Goal: Information Seeking & Learning: Learn about a topic

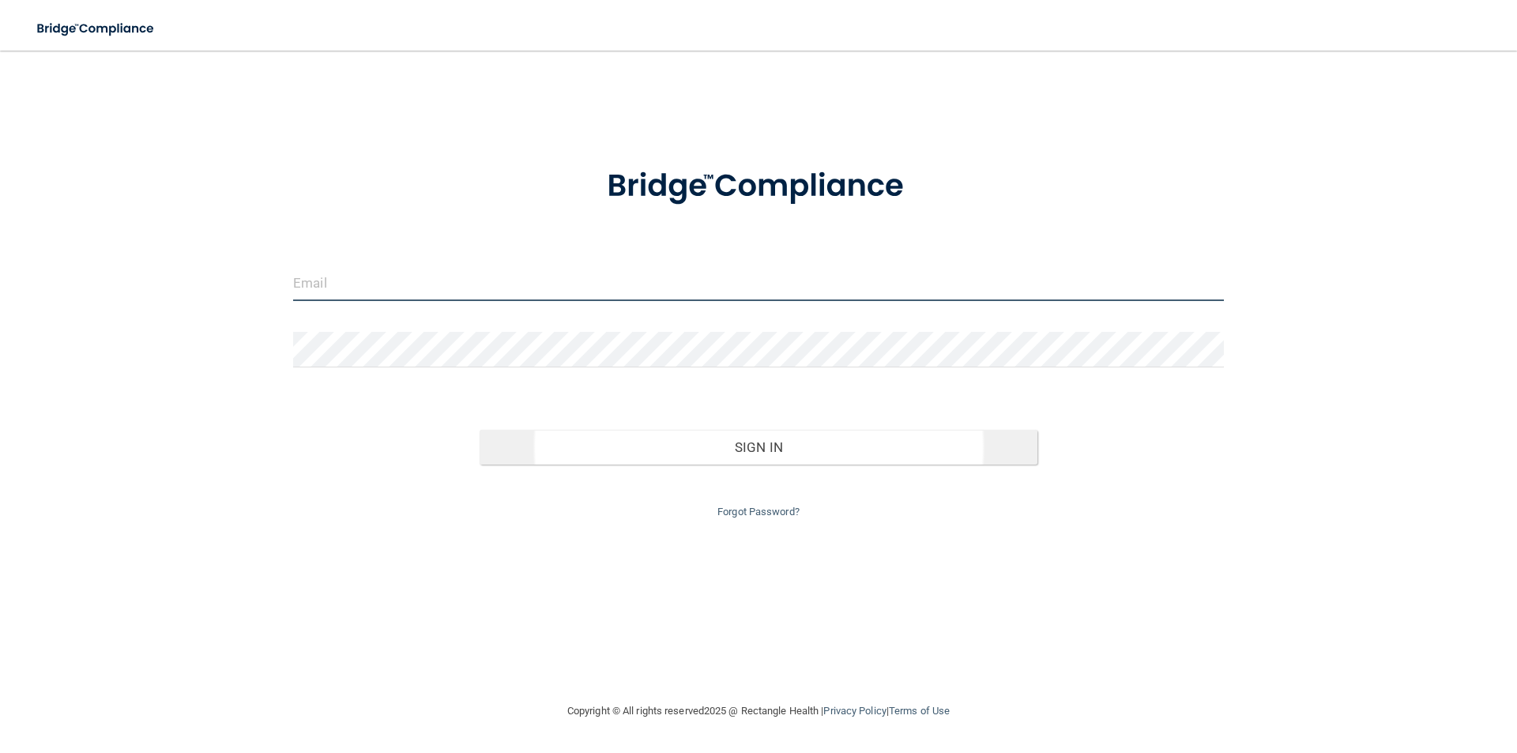
type input "[EMAIL_ADDRESS][DOMAIN_NAME]"
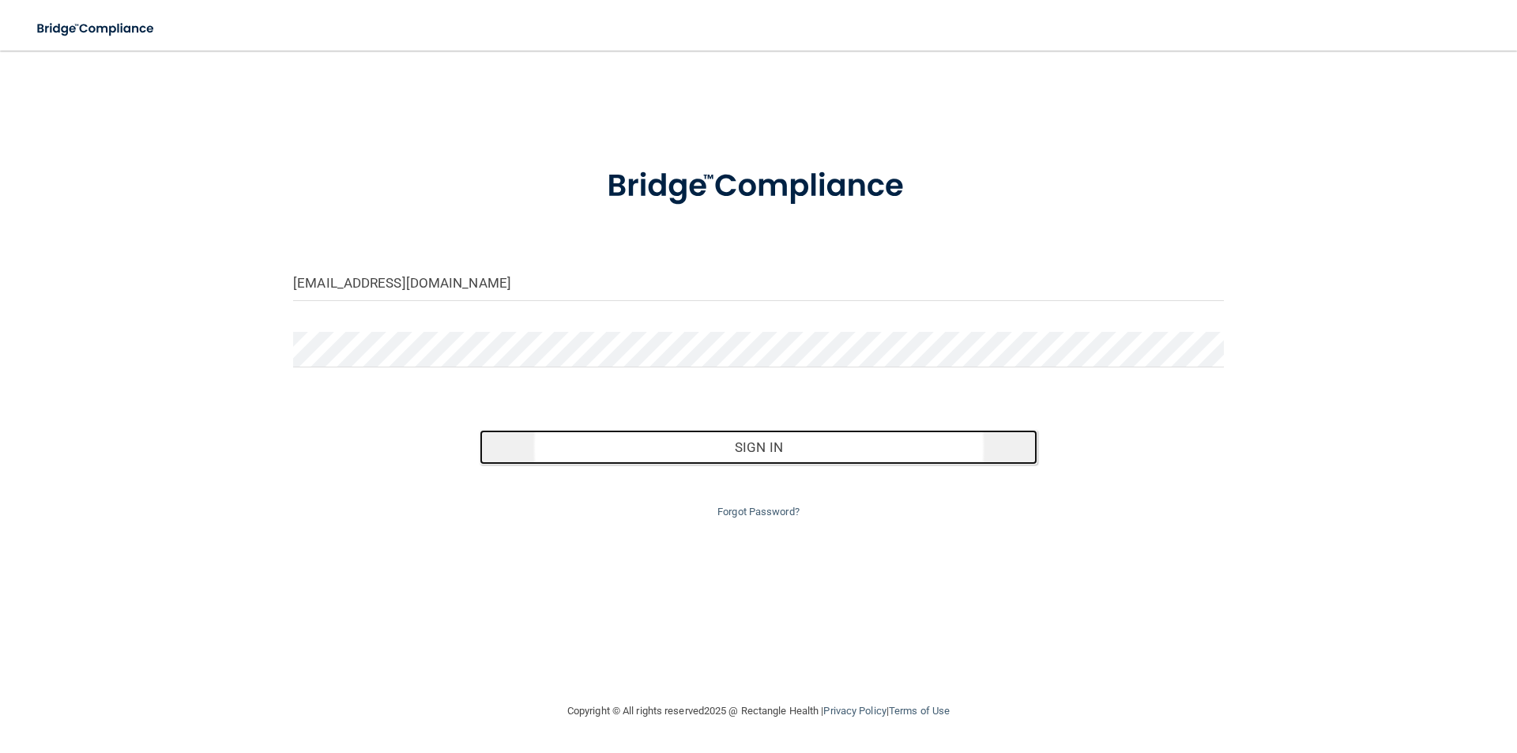
click at [736, 453] on button "Sign In" at bounding box center [758, 447] width 558 height 35
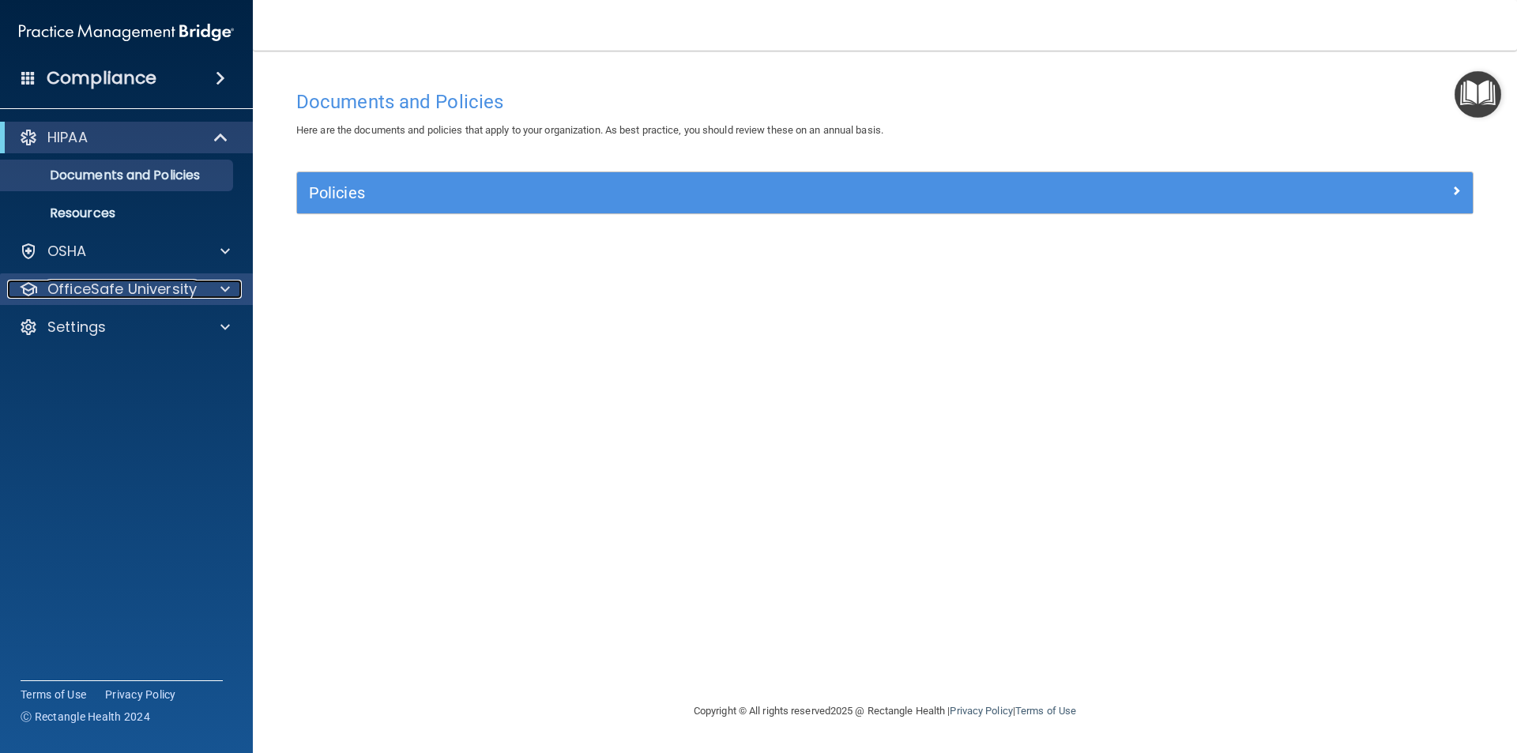
click at [217, 285] on div at bounding box center [222, 289] width 39 height 19
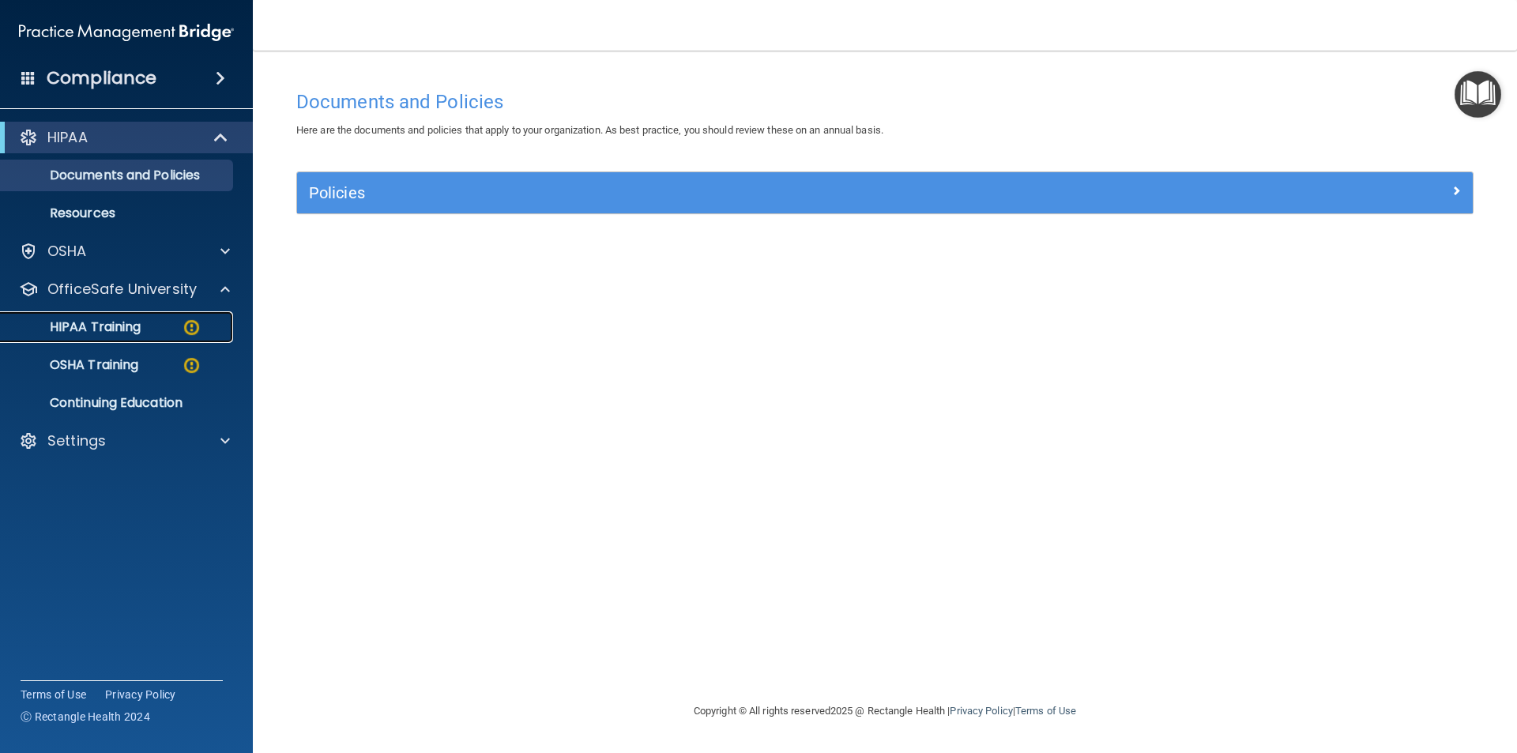
click at [164, 333] on div "HIPAA Training" at bounding box center [118, 327] width 216 height 16
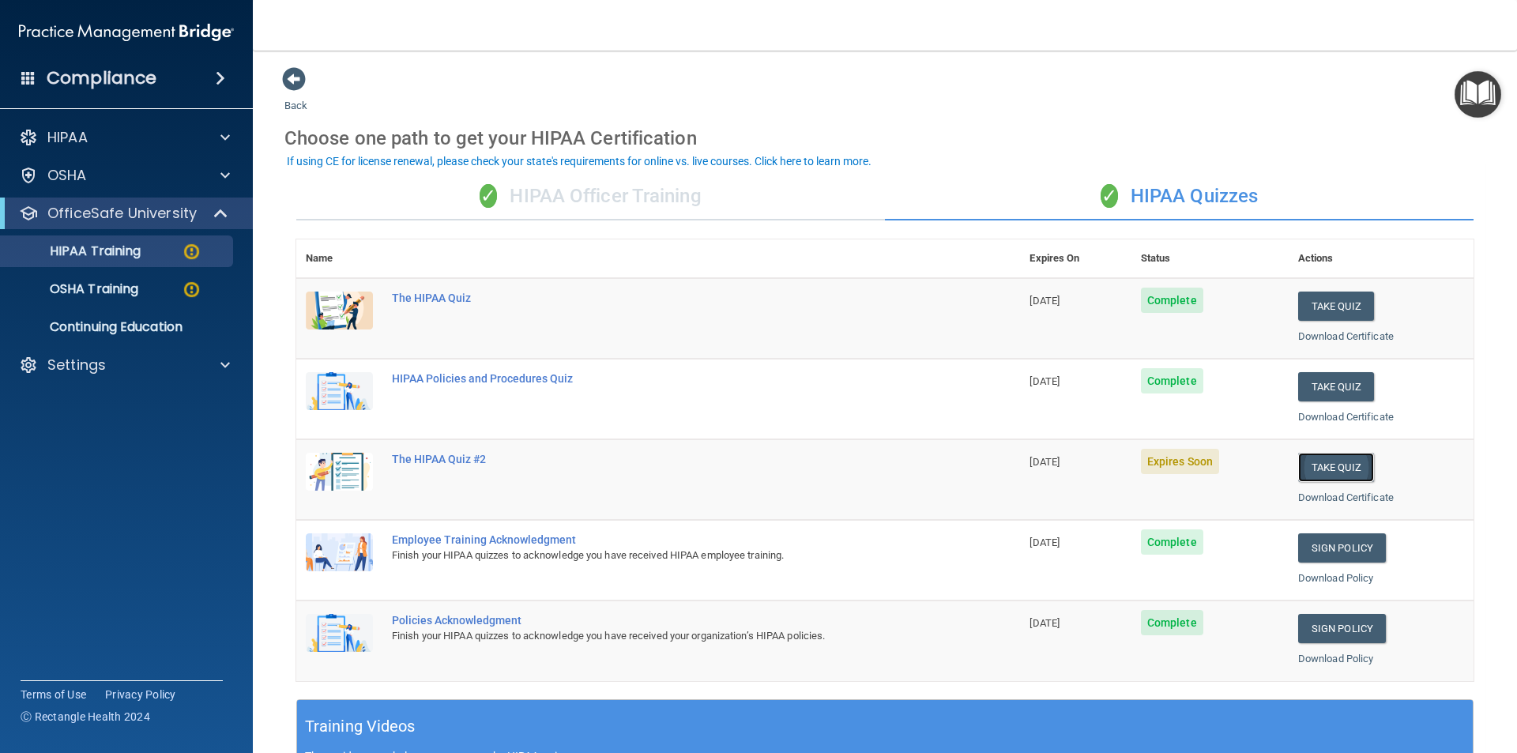
click at [1330, 468] on button "Take Quiz" at bounding box center [1336, 467] width 76 height 29
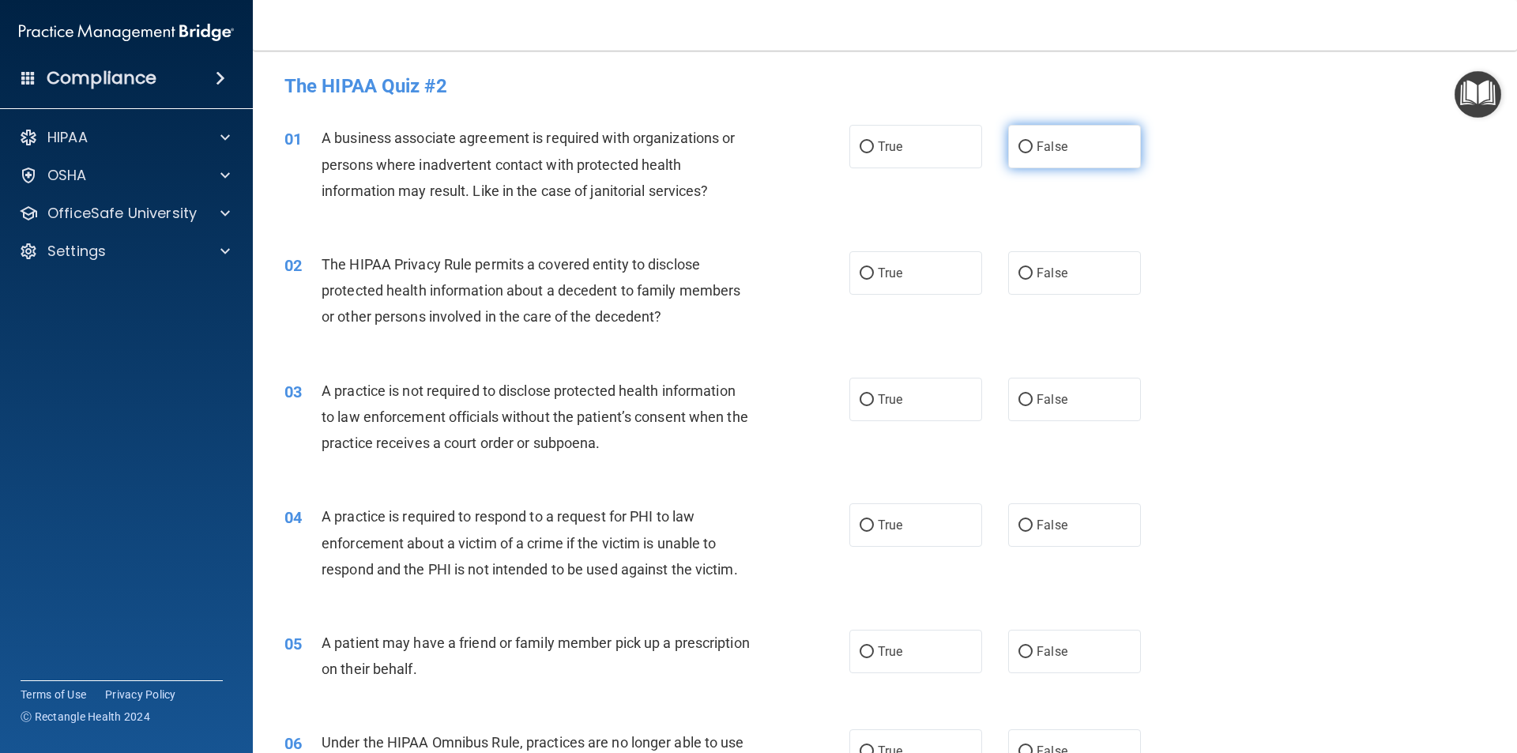
click at [1064, 137] on label "False" at bounding box center [1074, 146] width 133 height 43
click at [1032, 141] on input "False" at bounding box center [1025, 147] width 14 height 12
radio input "true"
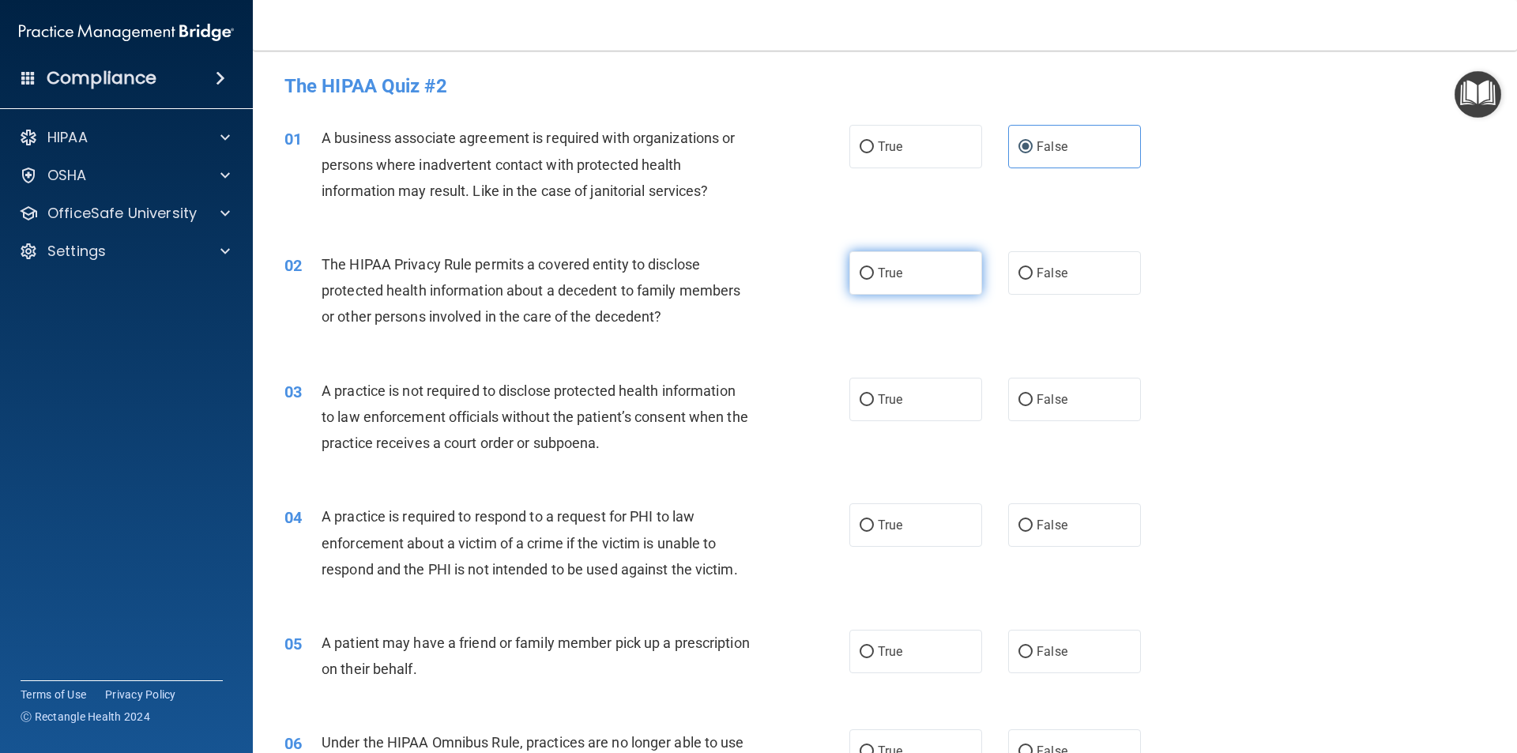
click at [904, 274] on label "True" at bounding box center [915, 272] width 133 height 43
click at [874, 274] on input "True" at bounding box center [866, 274] width 14 height 12
radio input "true"
click at [1036, 394] on span "False" at bounding box center [1051, 399] width 31 height 15
click at [1032, 394] on input "False" at bounding box center [1025, 400] width 14 height 12
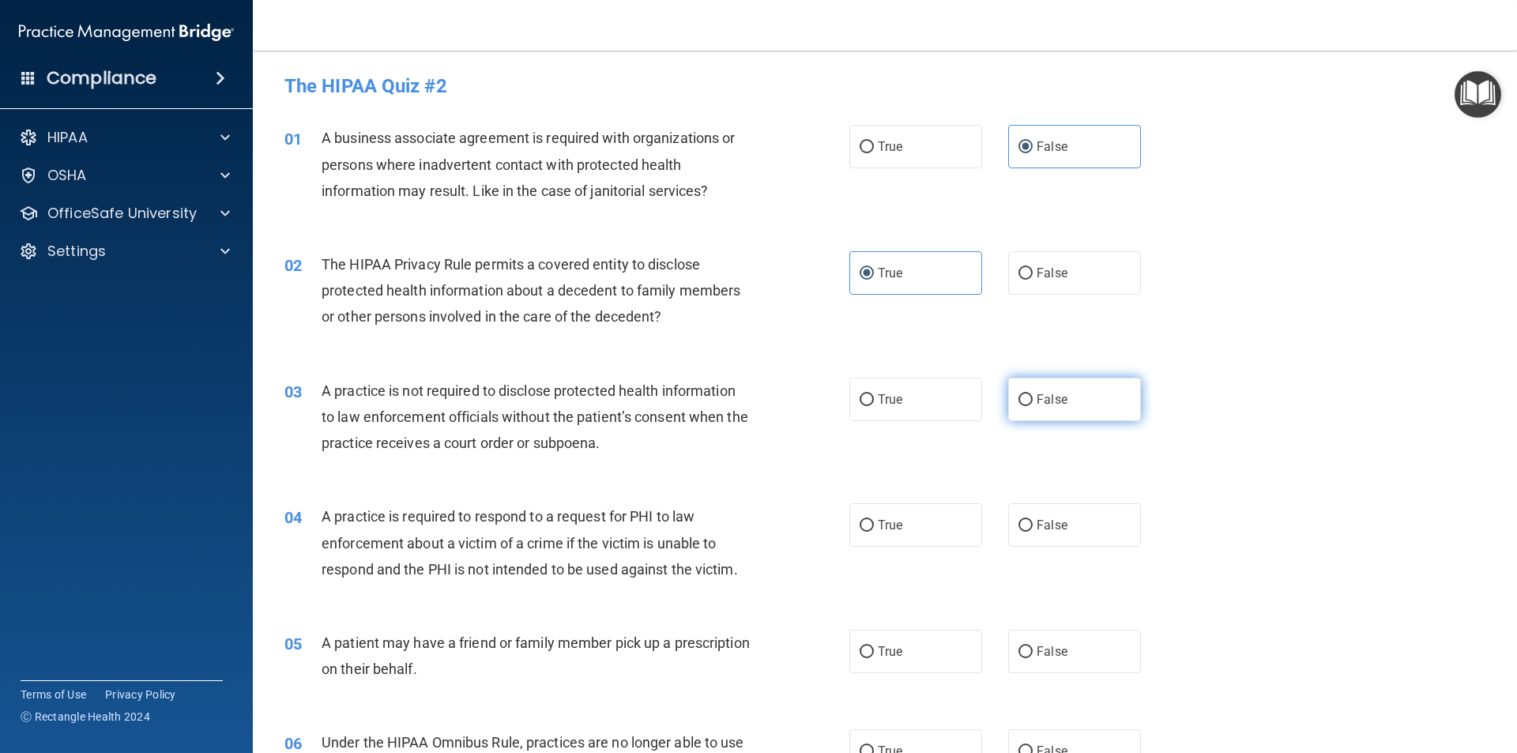
radio input "true"
click at [893, 518] on span "True" at bounding box center [890, 524] width 24 height 15
click at [874, 520] on input "True" at bounding box center [866, 526] width 14 height 12
radio input "true"
click at [914, 645] on label "True" at bounding box center [915, 651] width 133 height 43
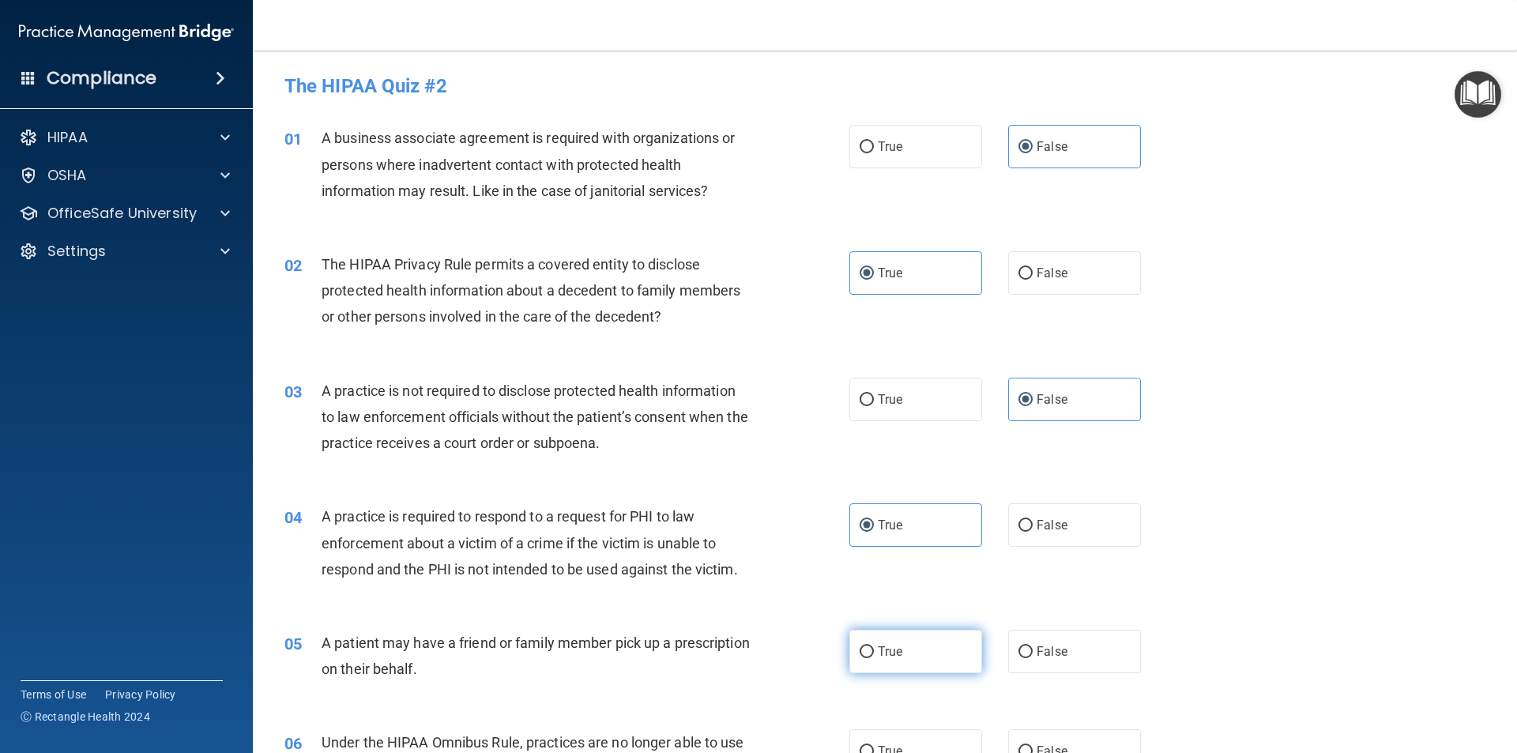
click at [874, 646] on input "True" at bounding box center [866, 652] width 14 height 12
radio input "true"
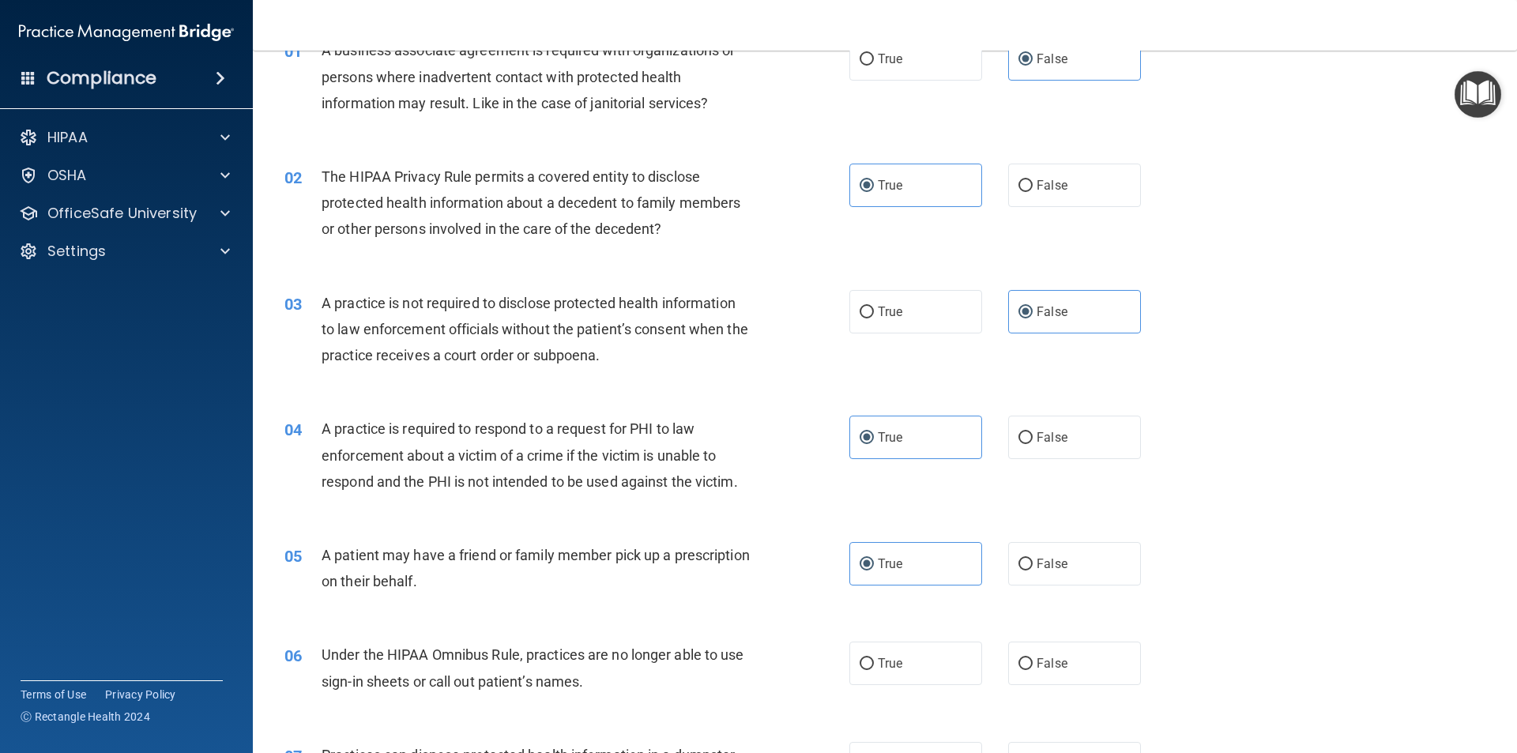
scroll to position [237, 0]
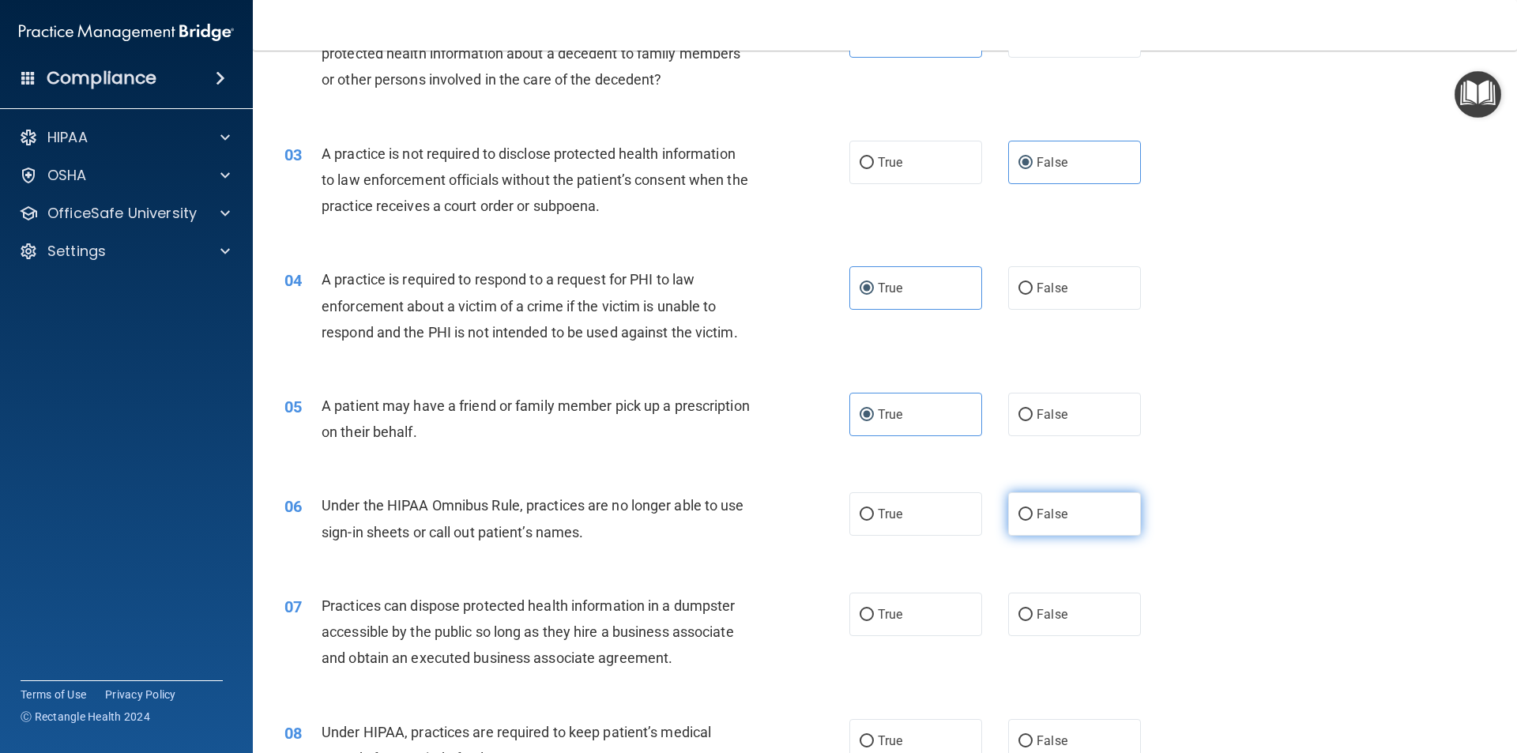
click at [1055, 528] on label "False" at bounding box center [1074, 513] width 133 height 43
click at [1032, 521] on input "False" at bounding box center [1025, 515] width 14 height 12
radio input "true"
click at [1050, 613] on span "False" at bounding box center [1051, 614] width 31 height 15
click at [1032, 613] on input "False" at bounding box center [1025, 615] width 14 height 12
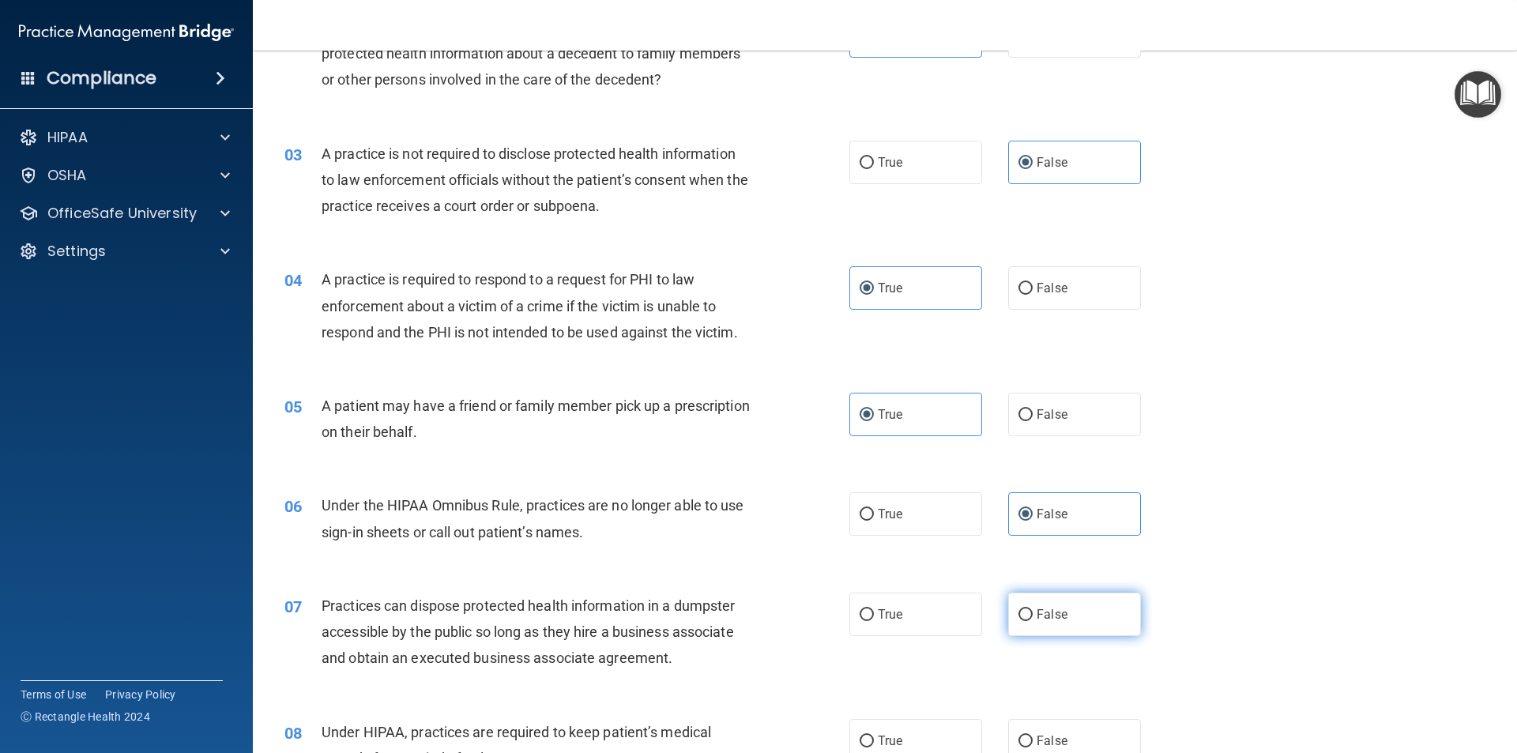
radio input "true"
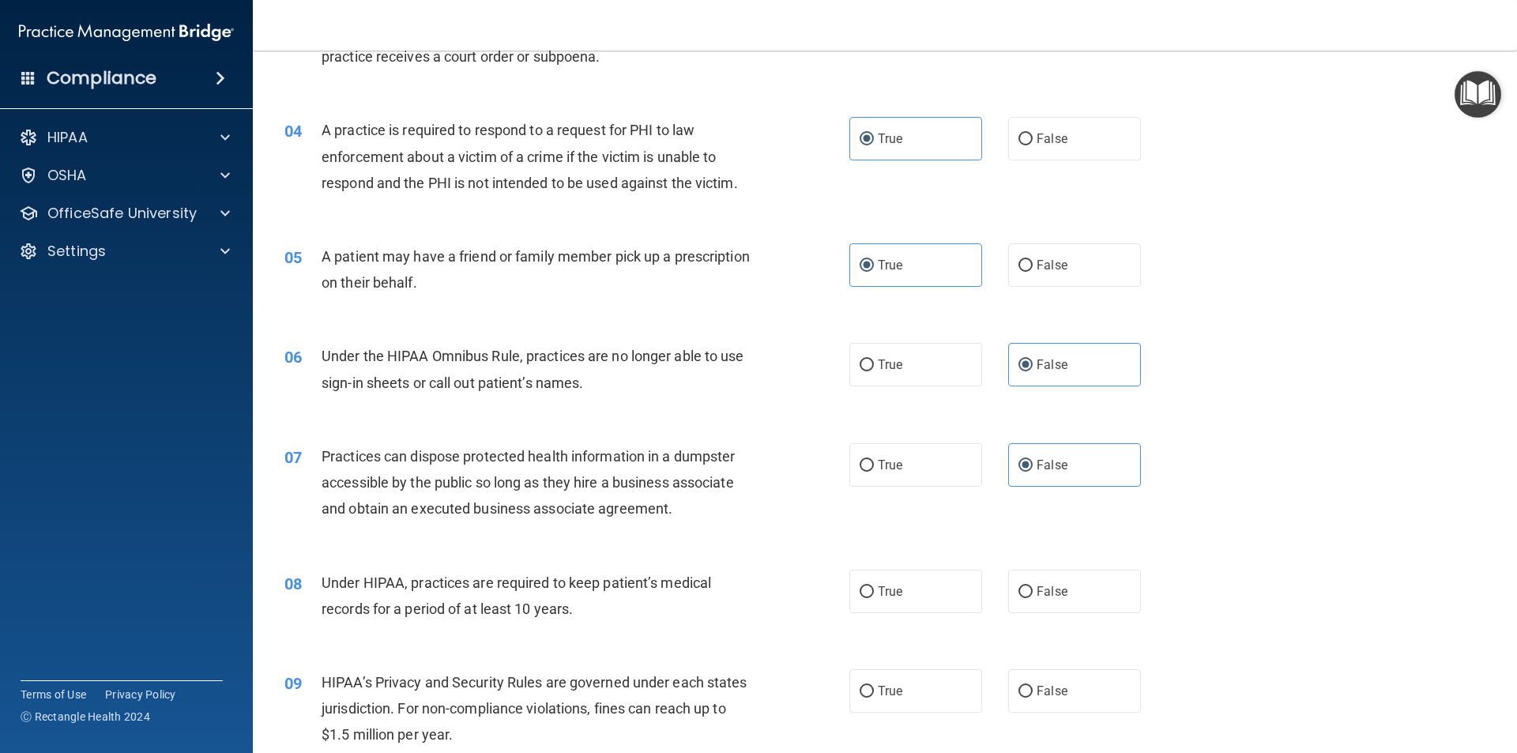
scroll to position [395, 0]
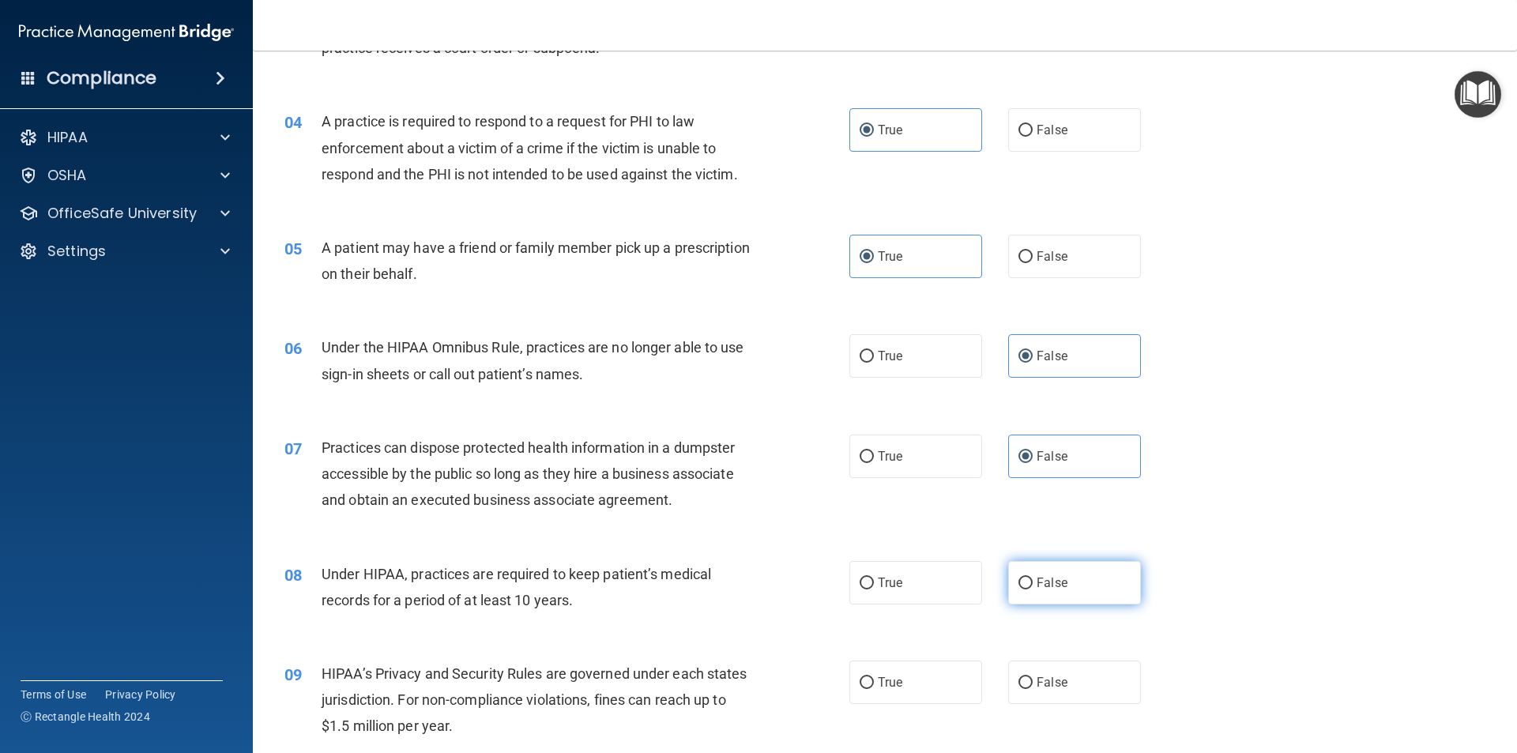
click at [1064, 579] on label "False" at bounding box center [1074, 582] width 133 height 43
click at [1032, 579] on input "False" at bounding box center [1025, 583] width 14 height 12
radio input "true"
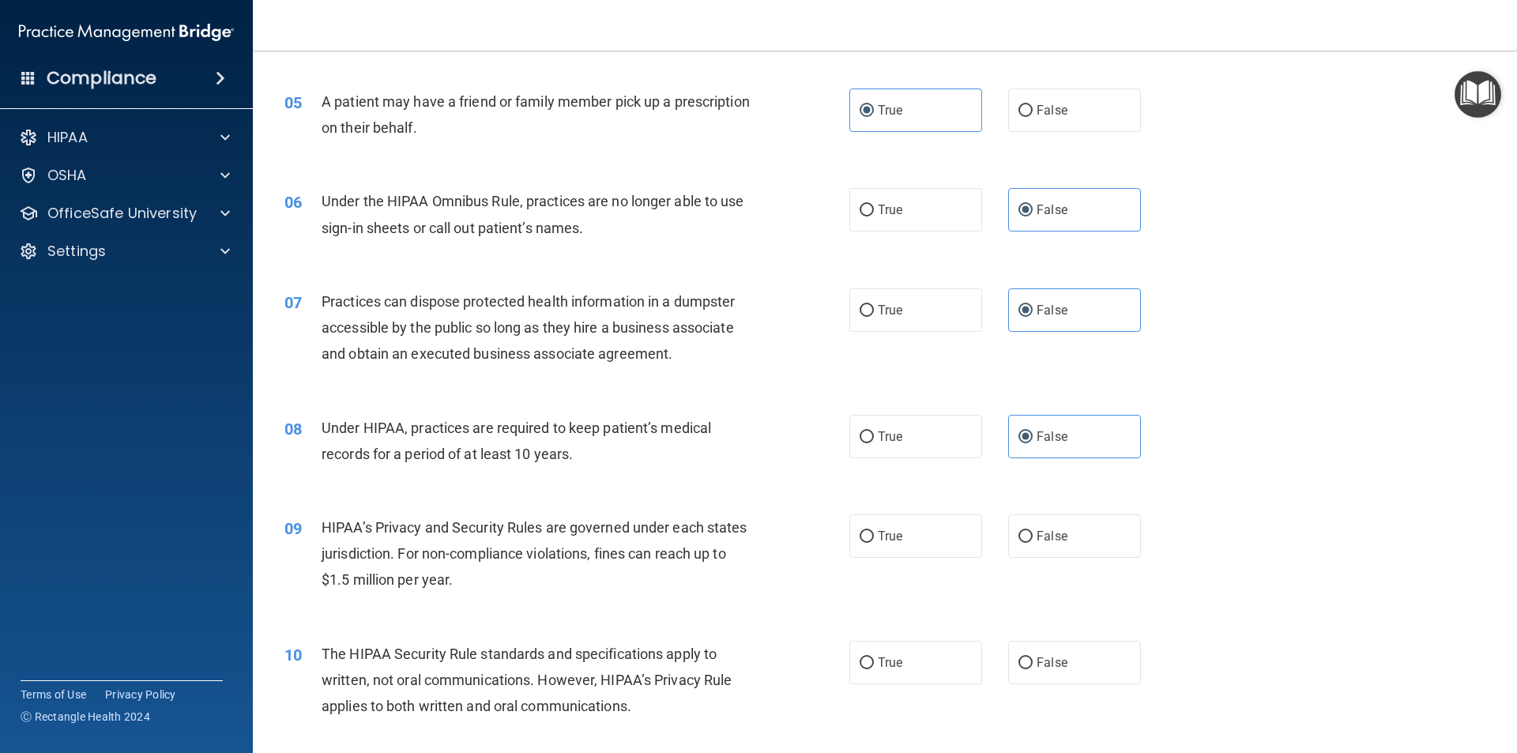
scroll to position [553, 0]
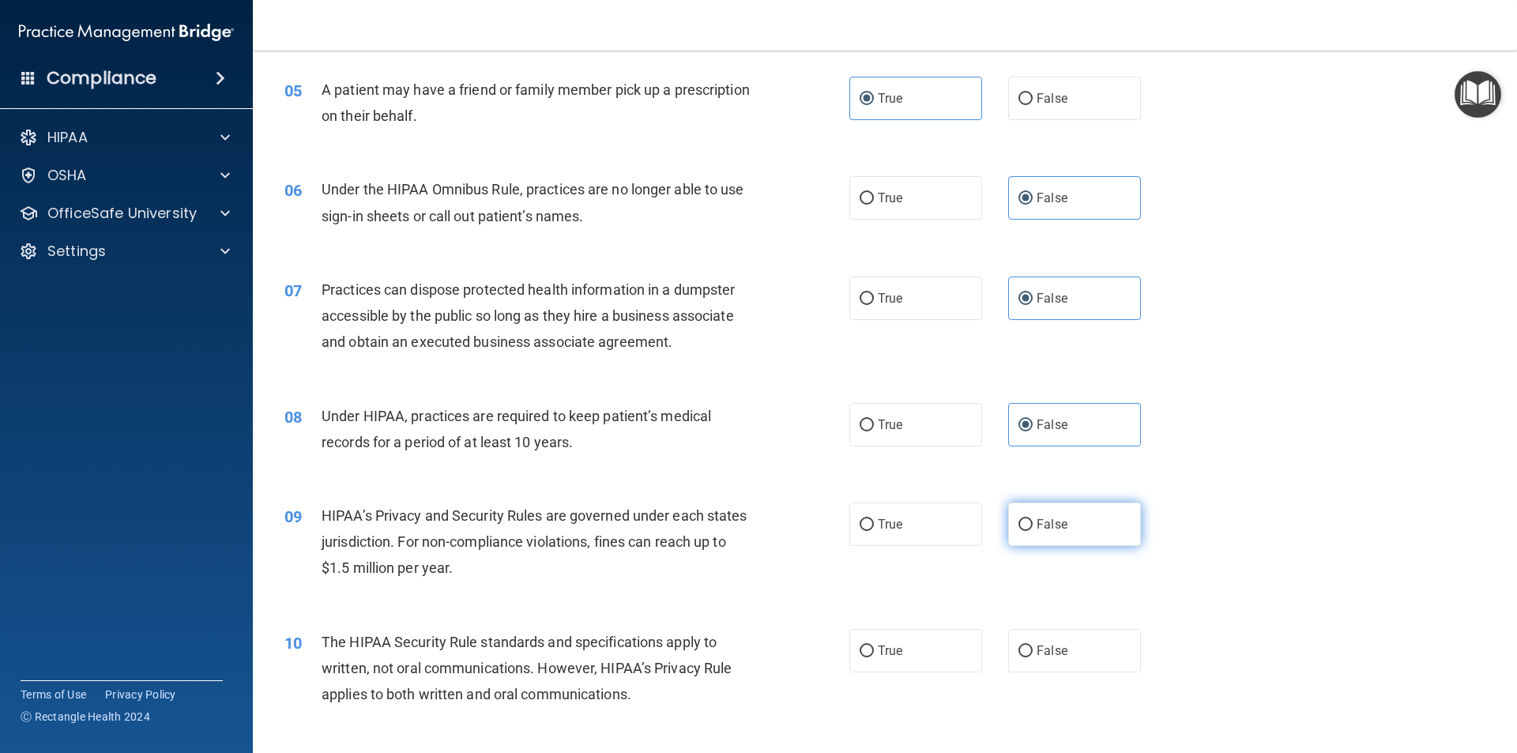
click at [1041, 542] on label "False" at bounding box center [1074, 523] width 133 height 43
click at [1032, 531] on input "False" at bounding box center [1025, 525] width 14 height 12
radio input "true"
click at [895, 655] on span "True" at bounding box center [890, 650] width 24 height 15
click at [874, 655] on input "True" at bounding box center [866, 651] width 14 height 12
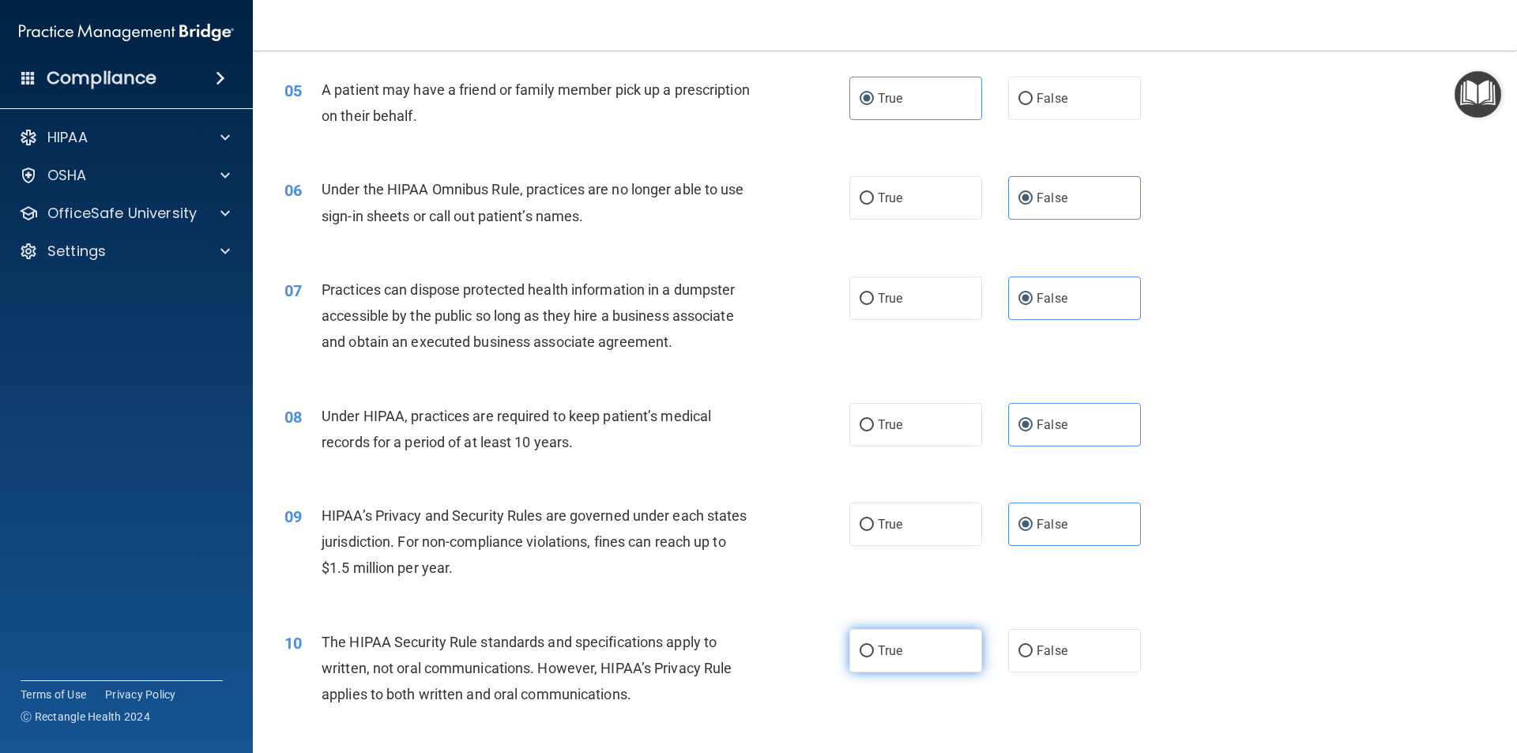
radio input "true"
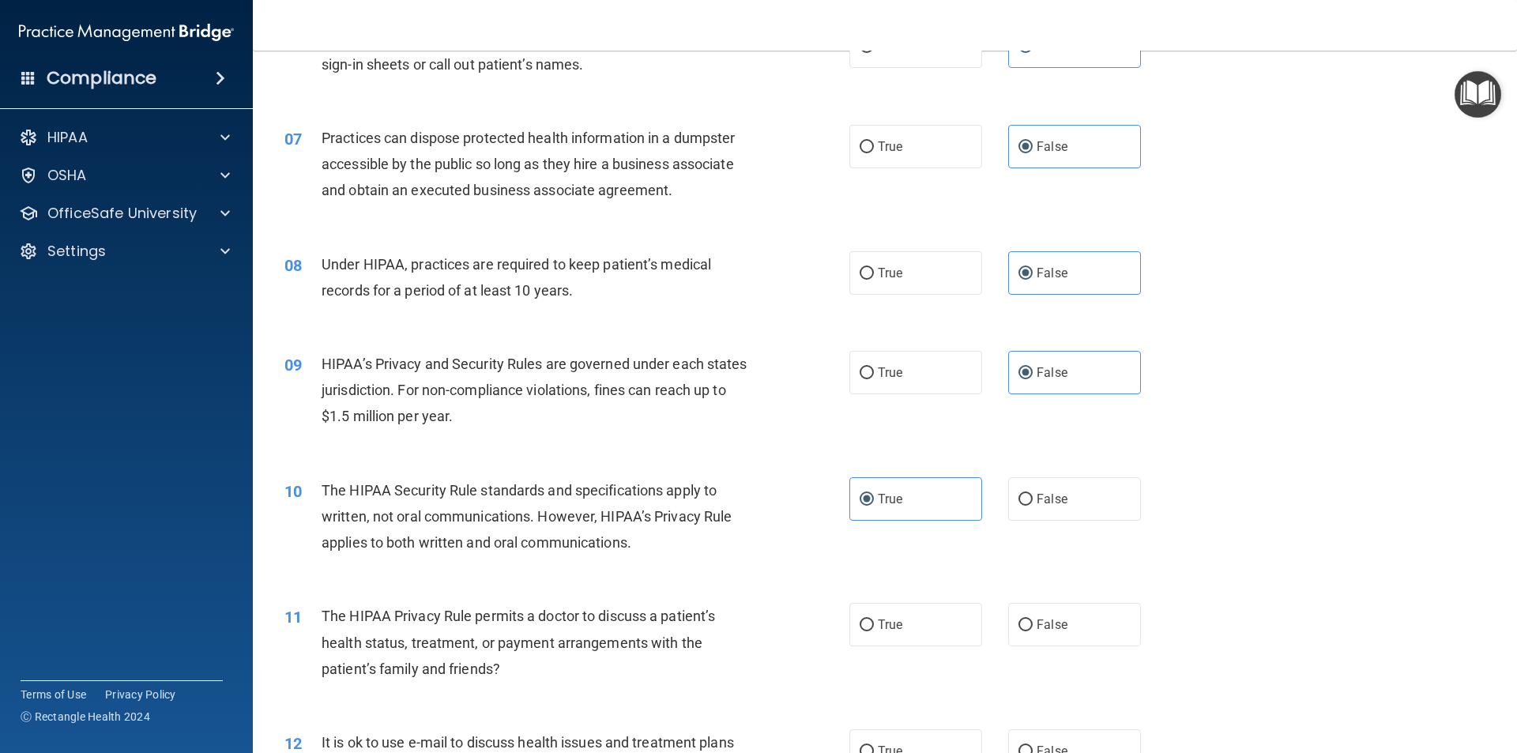
scroll to position [711, 0]
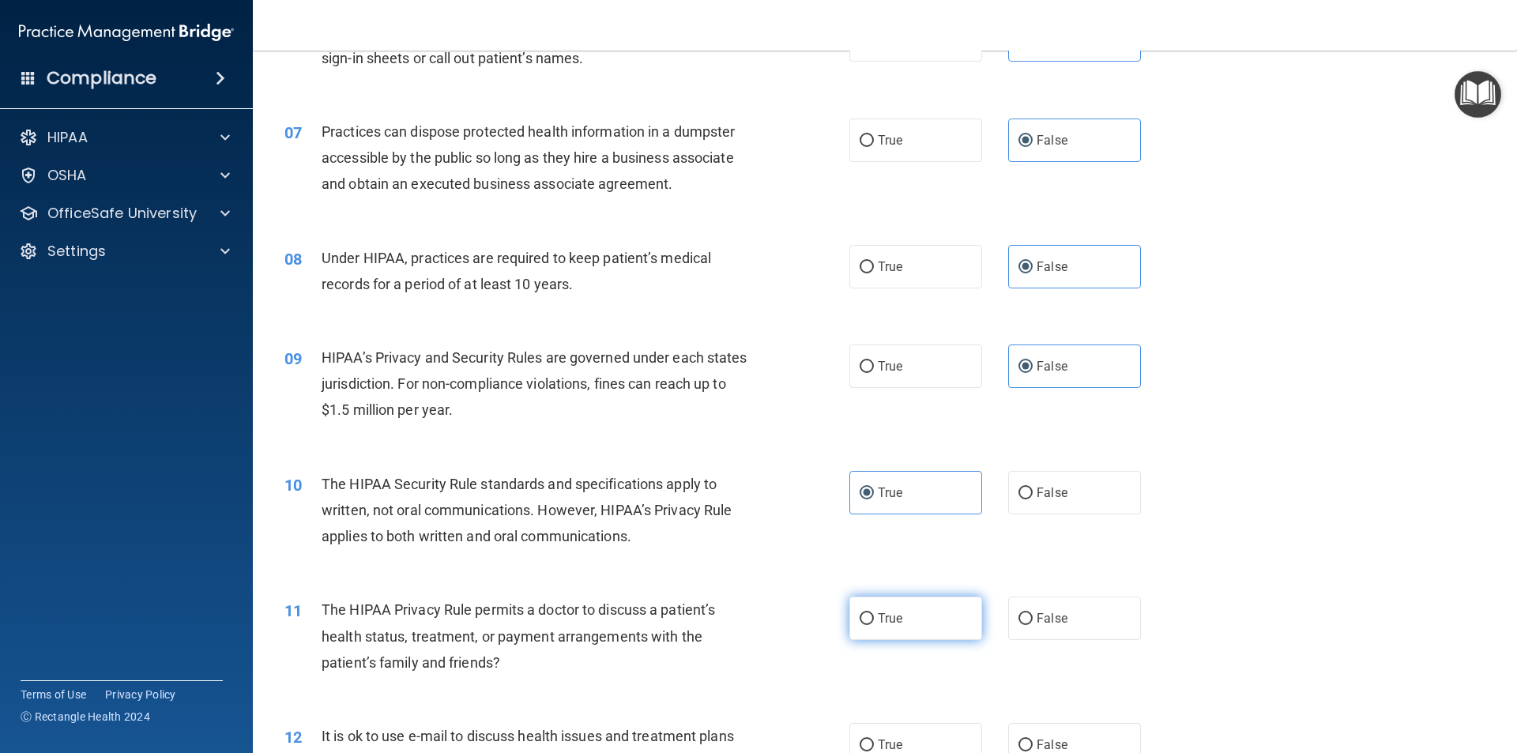
click at [929, 622] on label "True" at bounding box center [915, 617] width 133 height 43
click at [874, 622] on input "True" at bounding box center [866, 619] width 14 height 12
radio input "true"
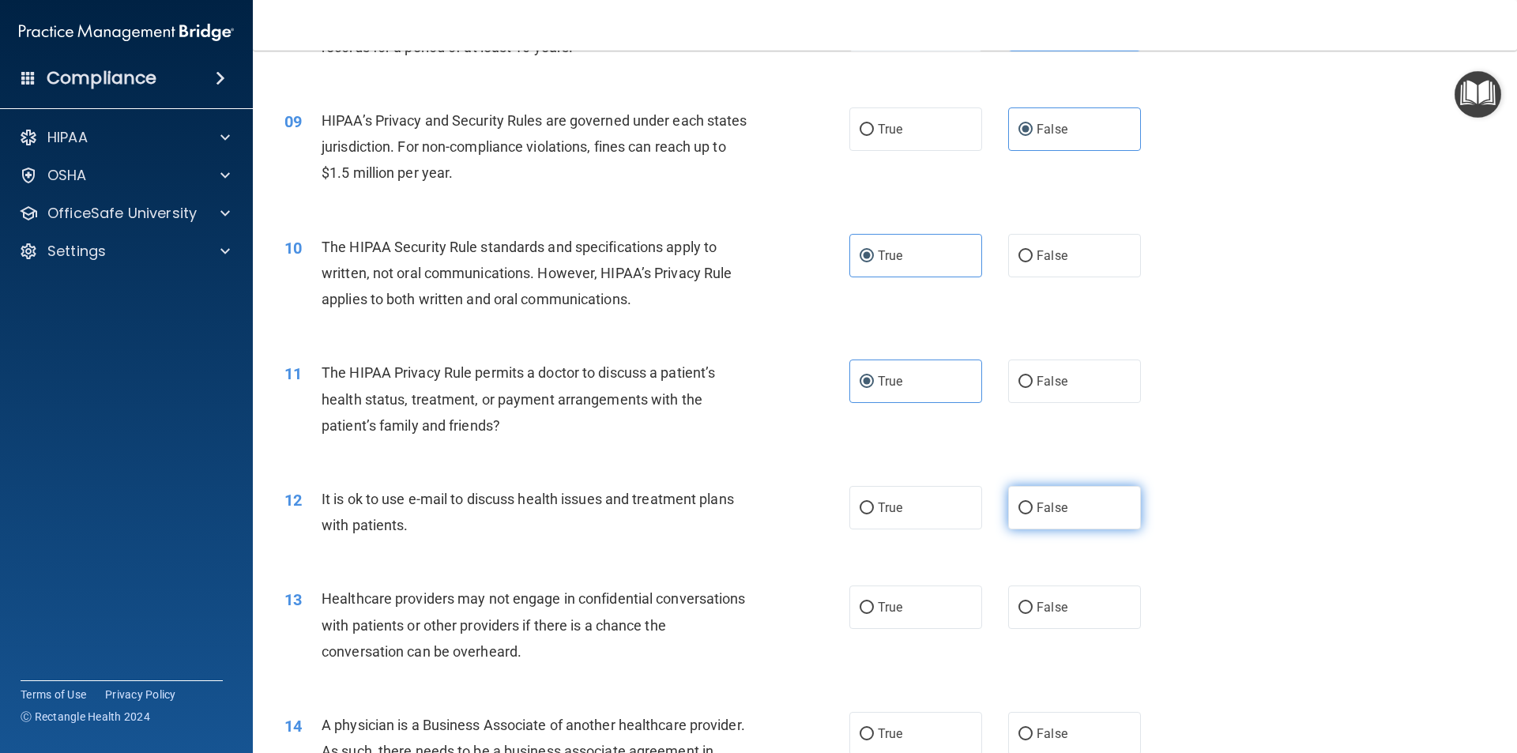
click at [1067, 508] on label "False" at bounding box center [1074, 507] width 133 height 43
click at [1032, 508] on input "False" at bounding box center [1025, 508] width 14 height 12
radio input "true"
click at [1067, 508] on label "False" at bounding box center [1074, 507] width 133 height 43
click at [1032, 508] on input "False" at bounding box center [1025, 508] width 14 height 12
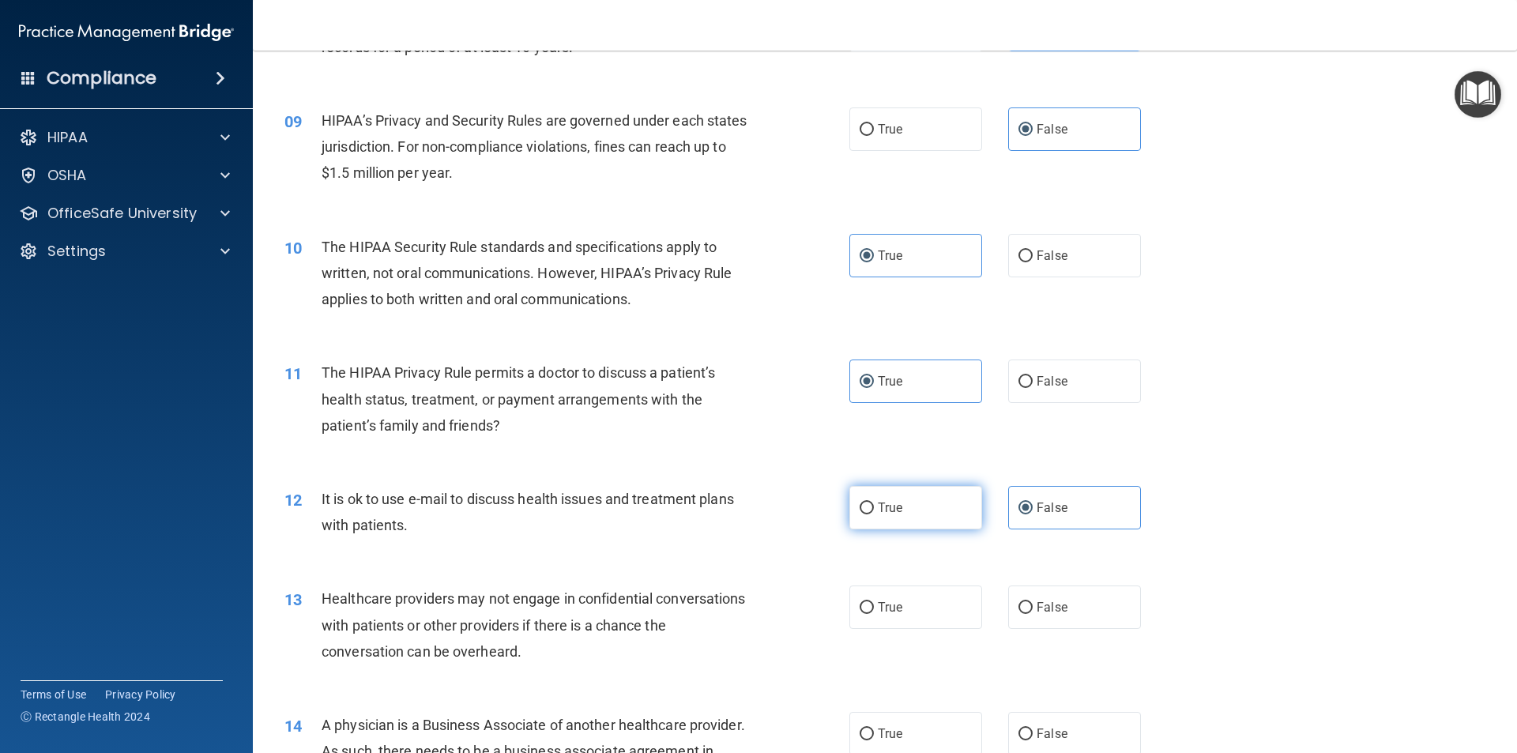
click at [942, 513] on label "True" at bounding box center [915, 507] width 133 height 43
click at [874, 513] on input "True" at bounding box center [866, 508] width 14 height 12
radio input "true"
radio input "false"
click at [1056, 617] on label "False" at bounding box center [1074, 606] width 133 height 43
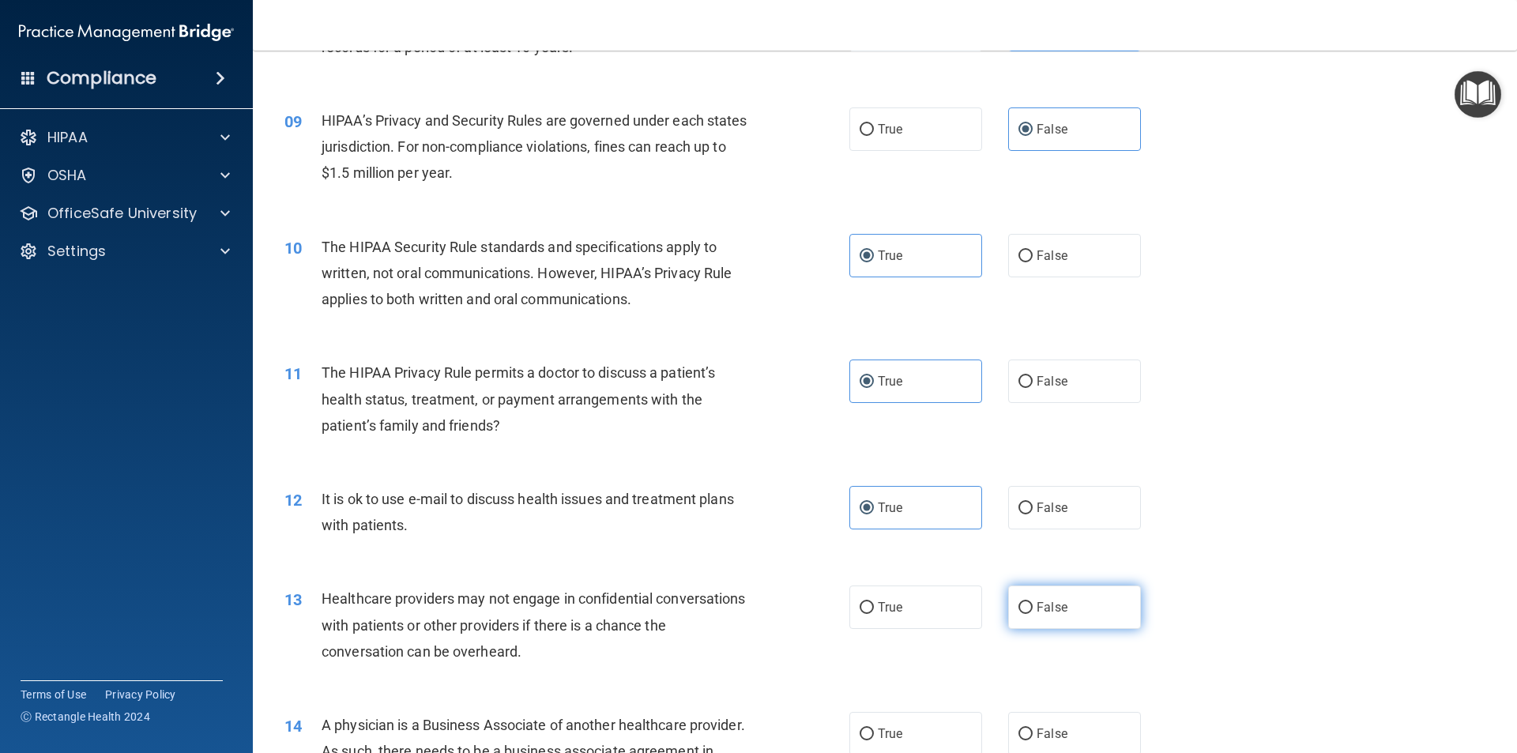
click at [1032, 614] on input "False" at bounding box center [1025, 608] width 14 height 12
radio input "true"
click at [1061, 724] on label "False" at bounding box center [1074, 733] width 133 height 43
click at [1032, 728] on input "False" at bounding box center [1025, 734] width 14 height 12
radio input "true"
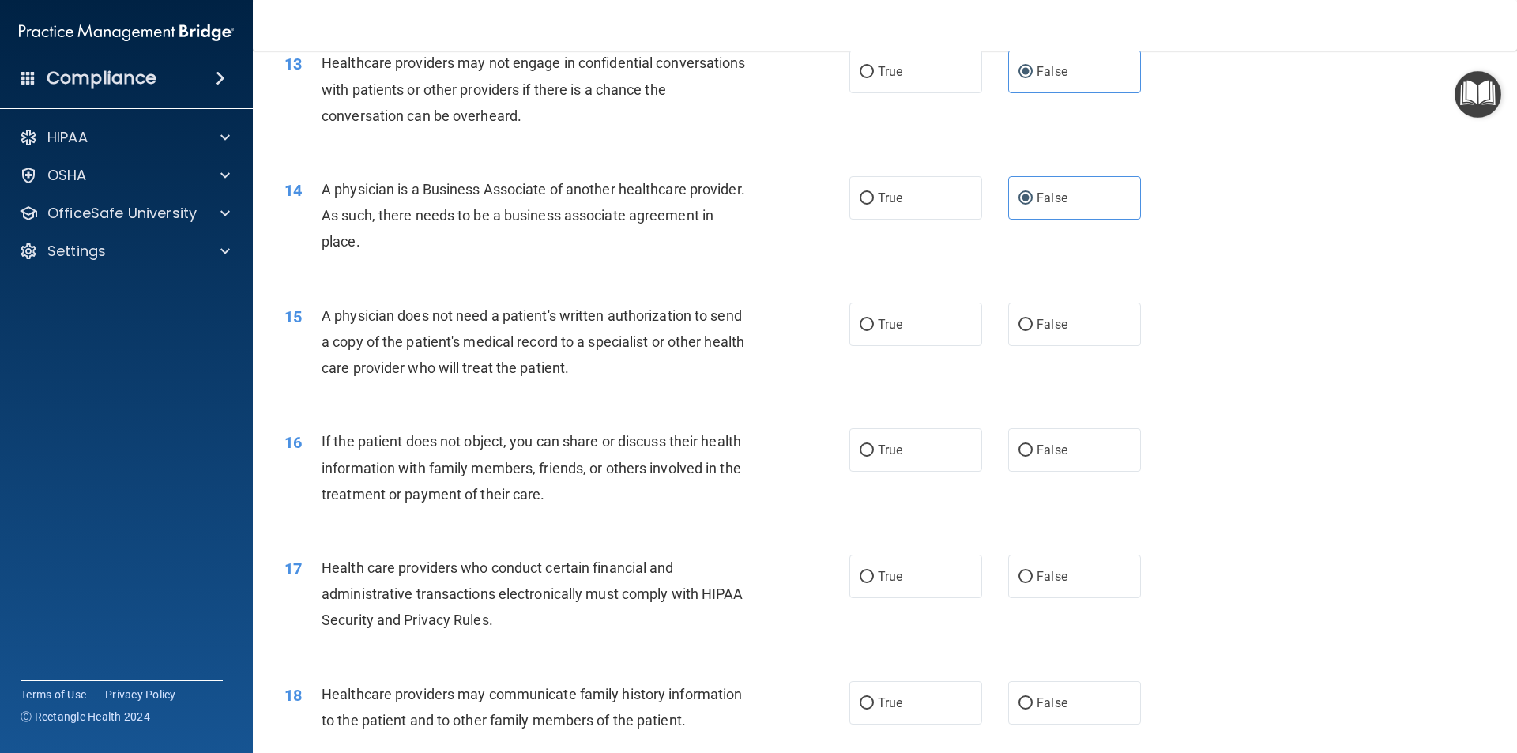
scroll to position [1580, 0]
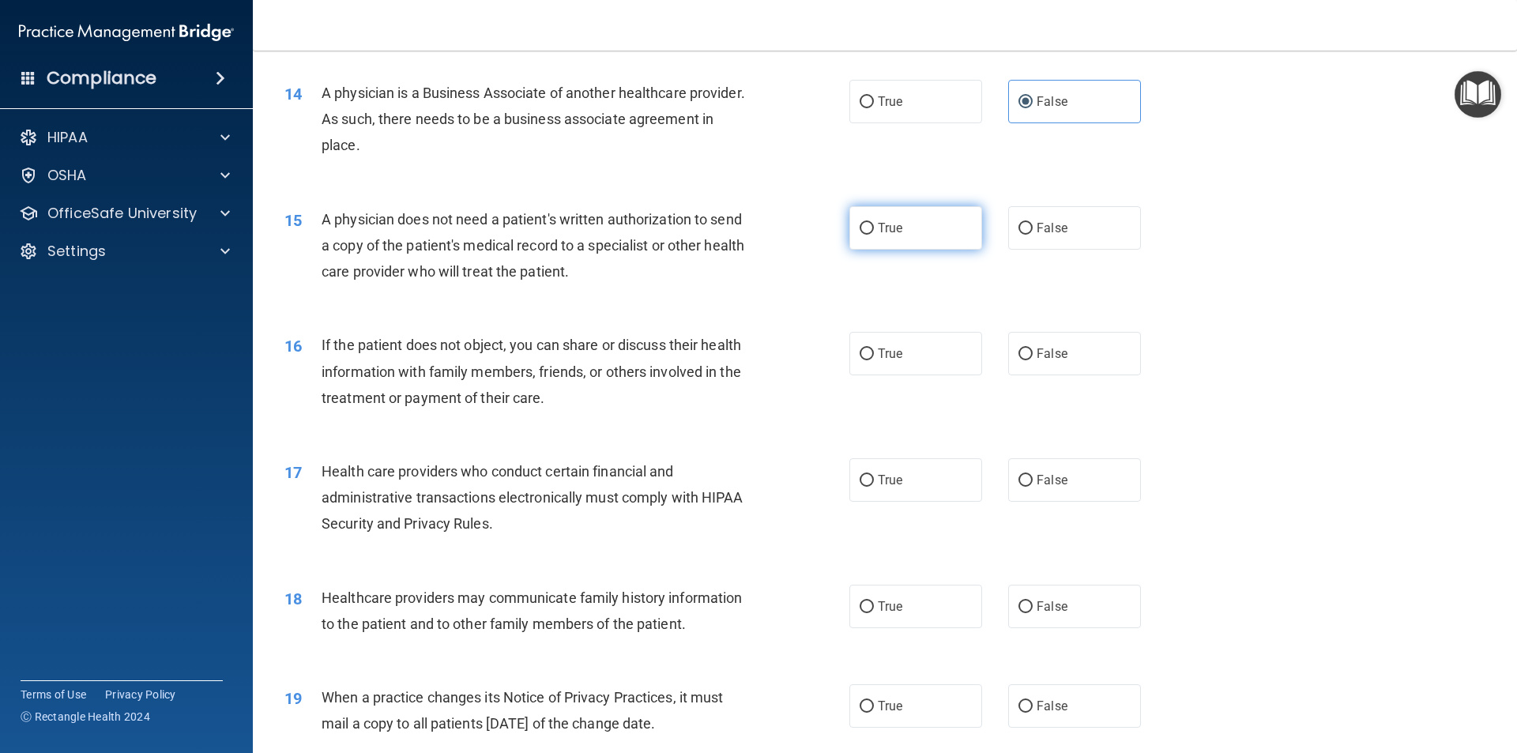
click at [884, 235] on span "True" at bounding box center [890, 227] width 24 height 15
click at [874, 235] on input "True" at bounding box center [866, 229] width 14 height 12
radio input "true"
click at [893, 348] on span "True" at bounding box center [890, 353] width 24 height 15
click at [874, 348] on input "True" at bounding box center [866, 354] width 14 height 12
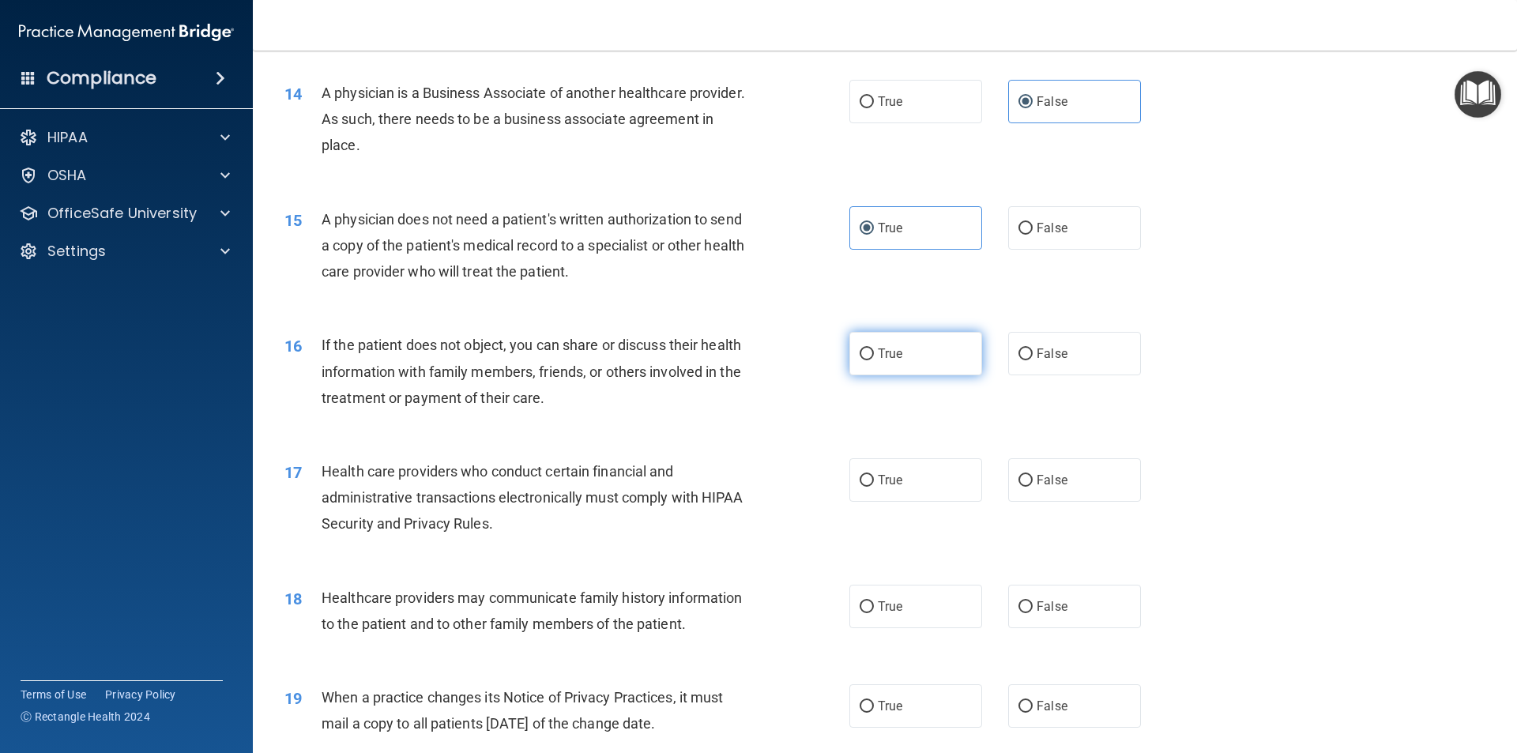
radio input "true"
click at [908, 491] on label "True" at bounding box center [915, 479] width 133 height 43
click at [874, 487] on input "True" at bounding box center [866, 481] width 14 height 12
radio input "true"
click at [1037, 612] on span "False" at bounding box center [1051, 606] width 31 height 15
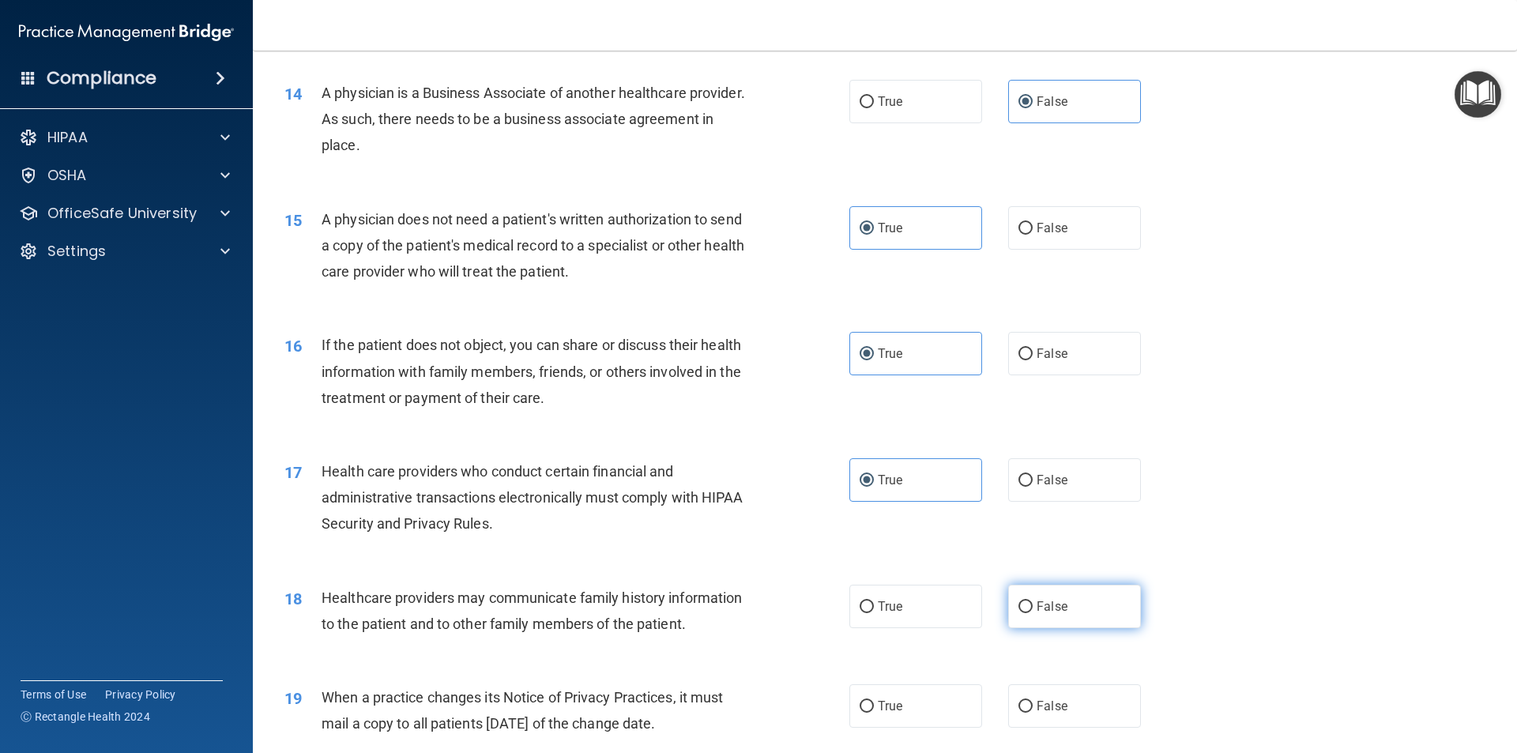
click at [1032, 612] on input "False" at bounding box center [1025, 607] width 14 height 12
radio input "true"
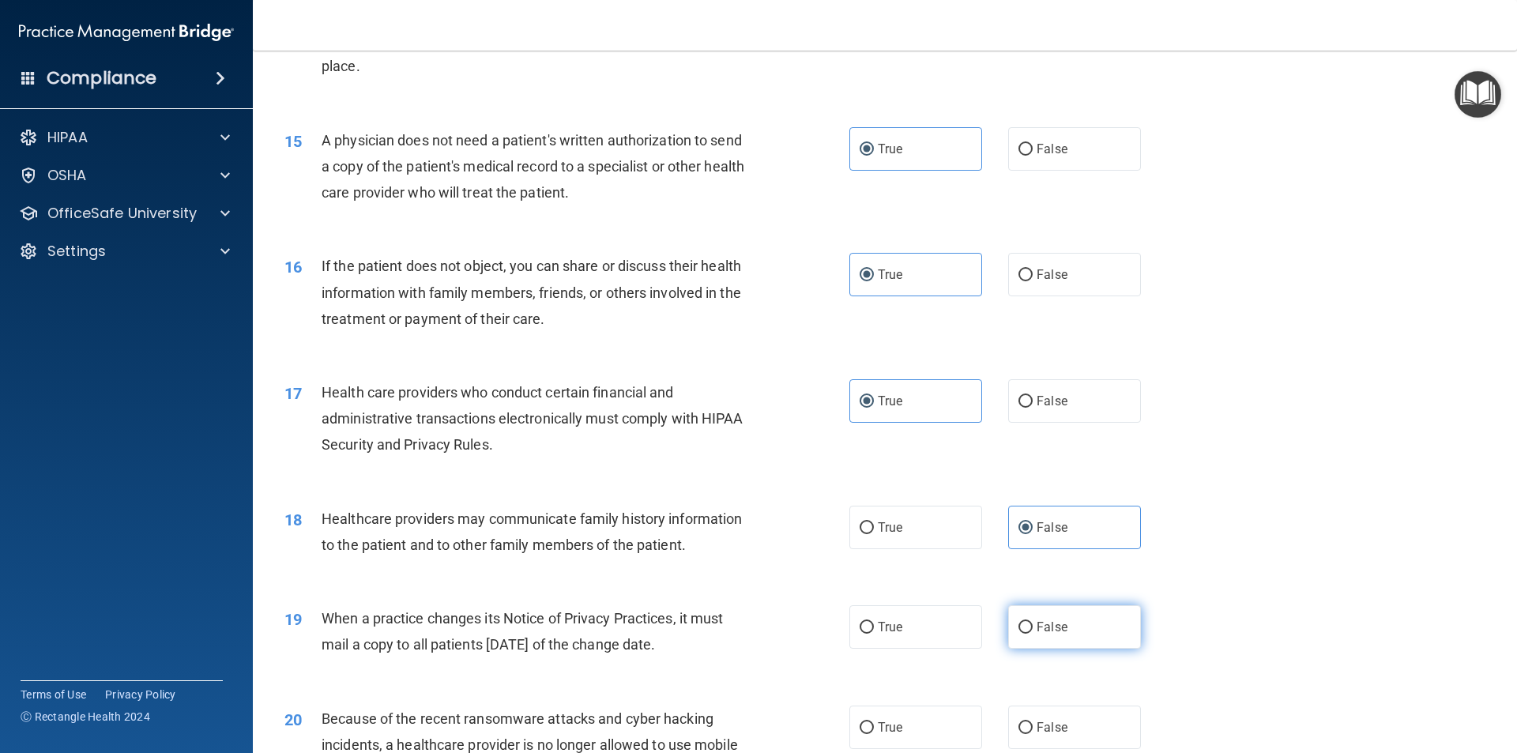
click at [1041, 633] on span "False" at bounding box center [1051, 626] width 31 height 15
click at [1032, 633] on input "False" at bounding box center [1025, 628] width 14 height 12
radio input "true"
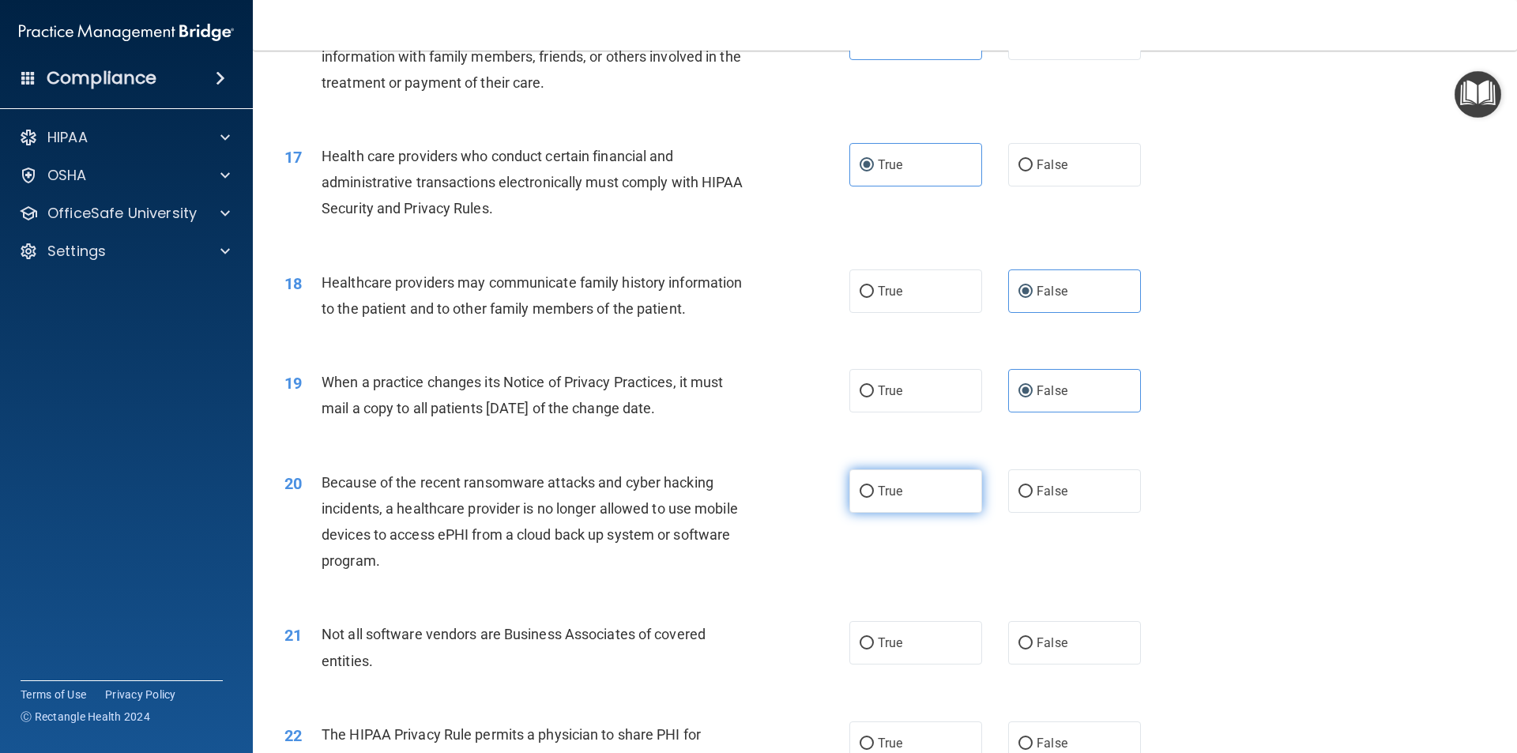
scroll to position [1896, 0]
click at [1051, 631] on label "False" at bounding box center [1074, 641] width 133 height 43
click at [1032, 637] on input "False" at bounding box center [1025, 643] width 14 height 12
radio input "true"
click at [1055, 476] on label "False" at bounding box center [1074, 489] width 133 height 43
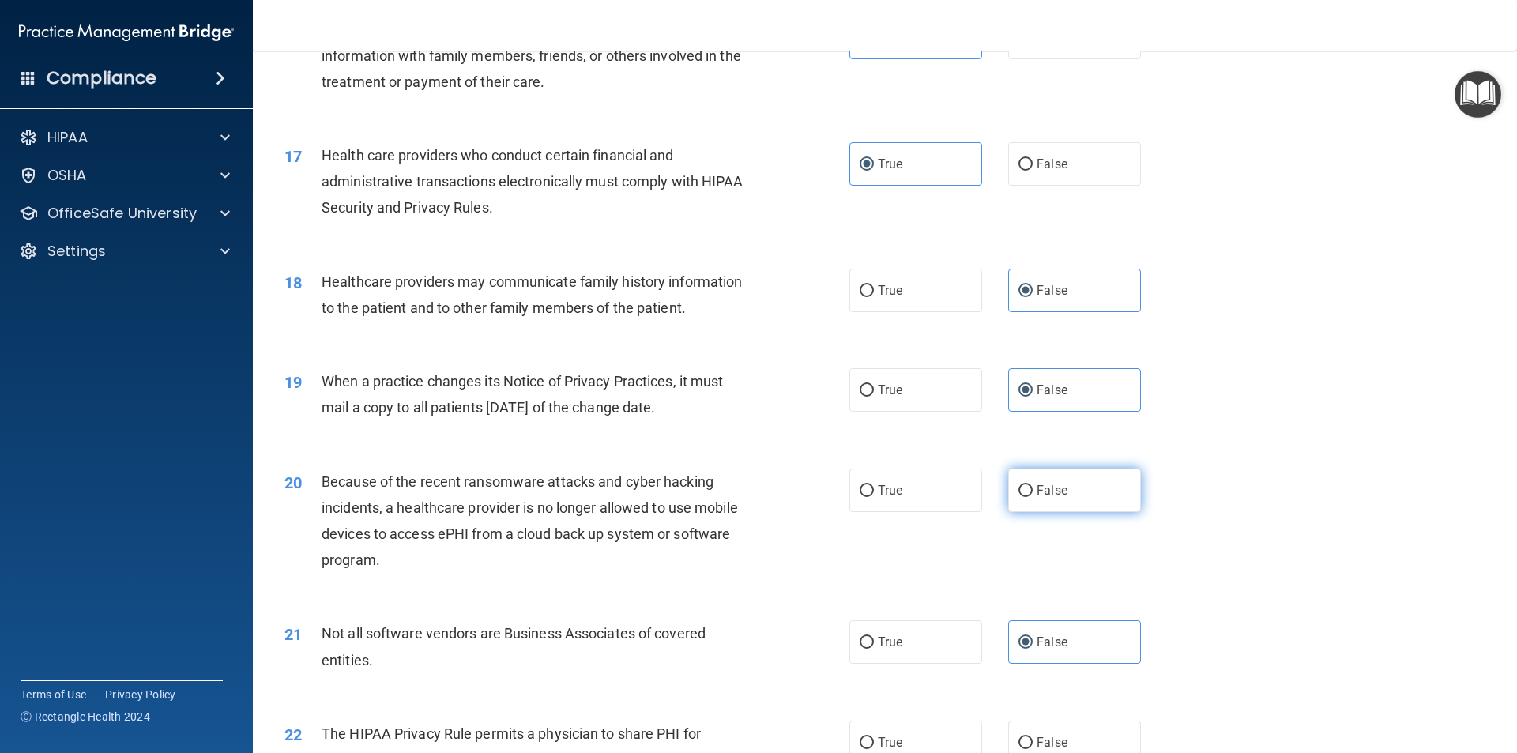
click at [1032, 485] on input "False" at bounding box center [1025, 491] width 14 height 12
radio input "true"
click at [956, 630] on label "True" at bounding box center [915, 641] width 133 height 43
click at [874, 637] on input "True" at bounding box center [866, 643] width 14 height 12
radio input "true"
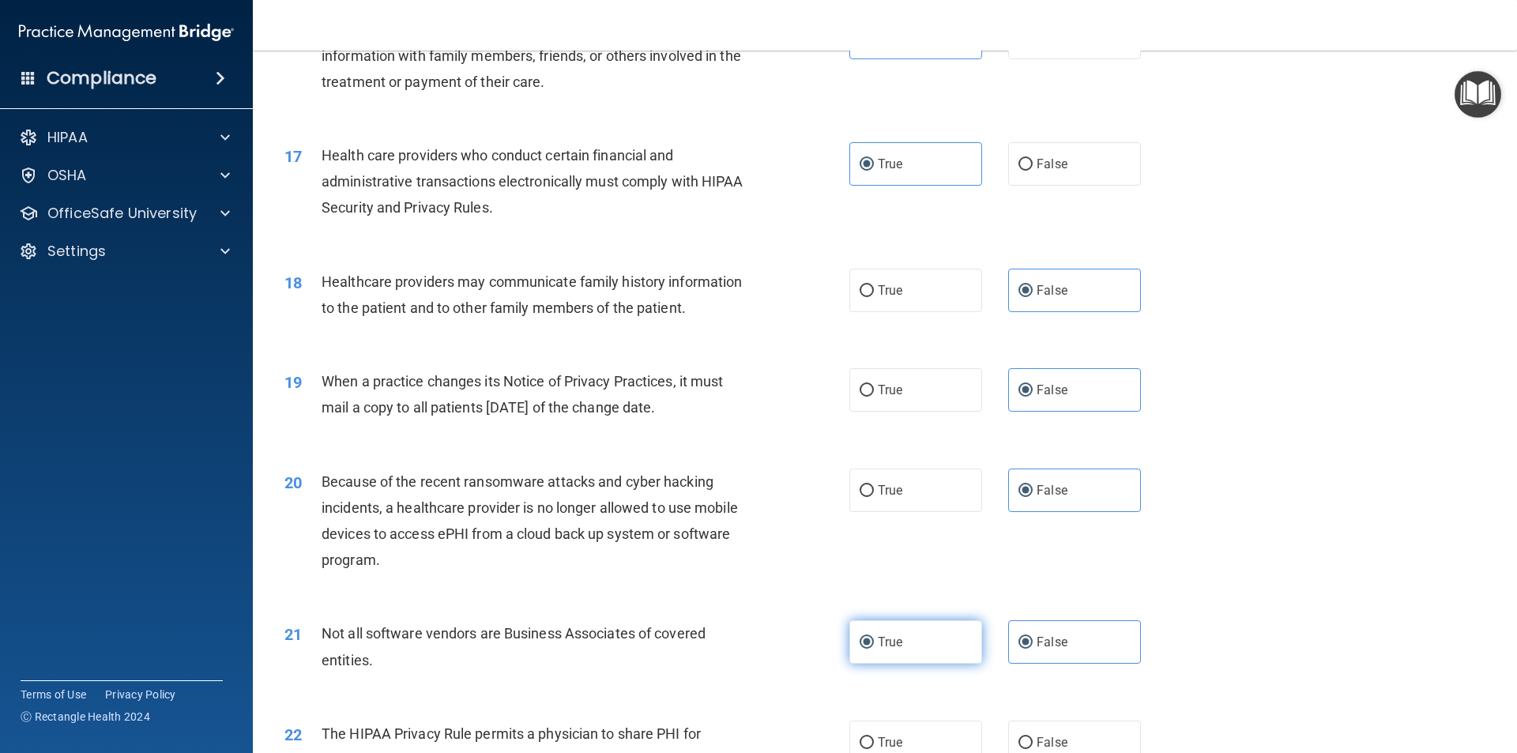
radio input "false"
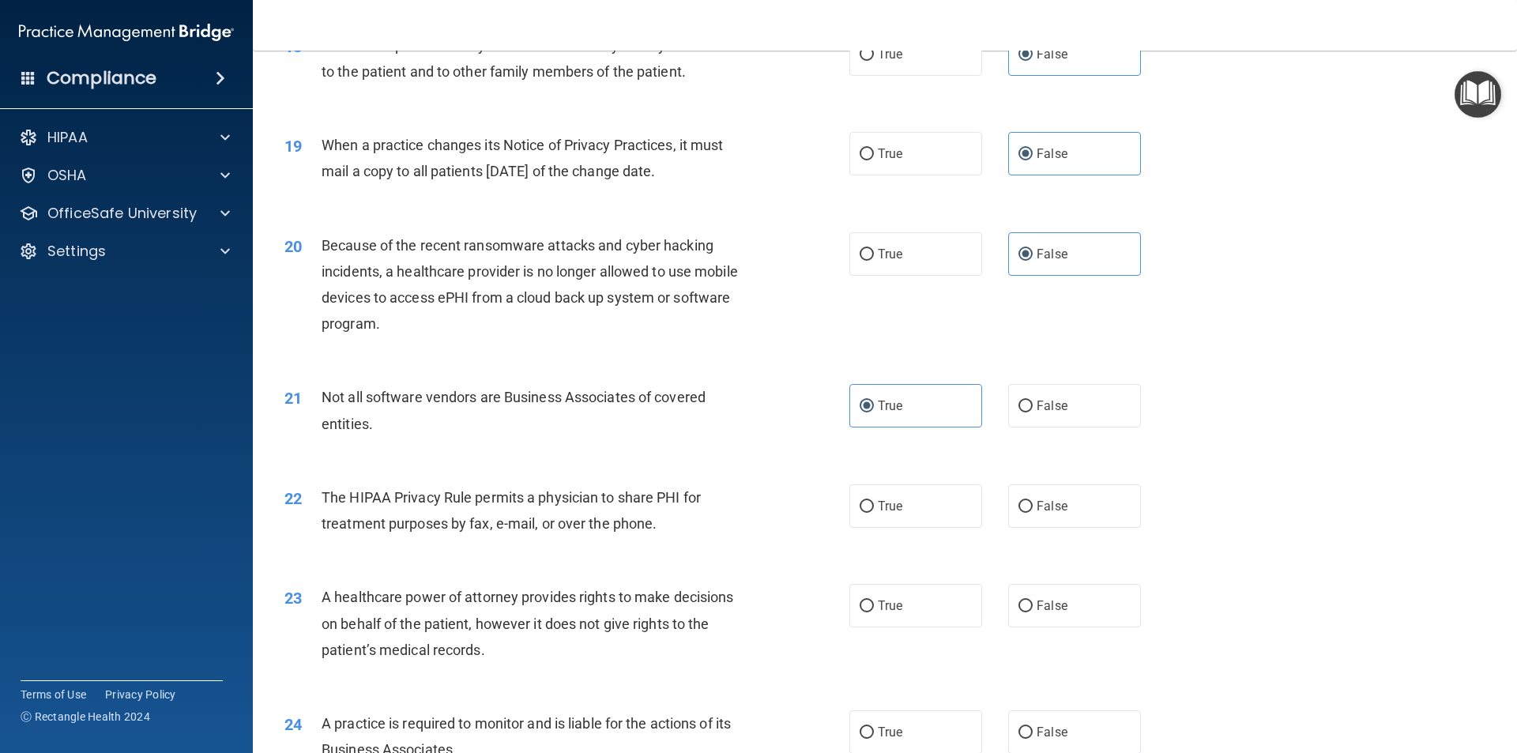
scroll to position [2133, 0]
click at [929, 509] on label "True" at bounding box center [915, 504] width 133 height 43
click at [874, 509] on input "True" at bounding box center [866, 506] width 14 height 12
radio input "true"
click at [1054, 607] on span "False" at bounding box center [1051, 604] width 31 height 15
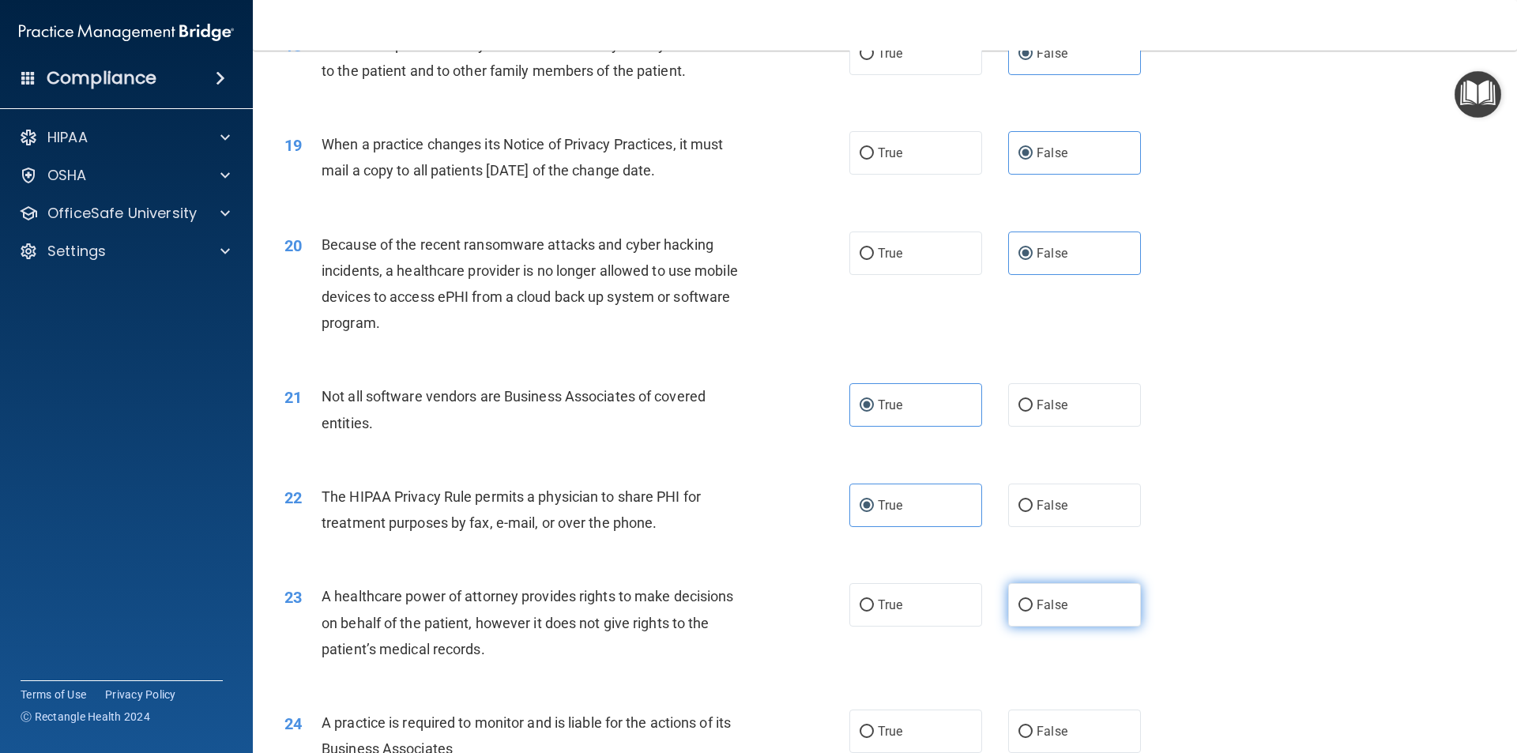
click at [1032, 607] on input "False" at bounding box center [1025, 606] width 14 height 12
radio input "true"
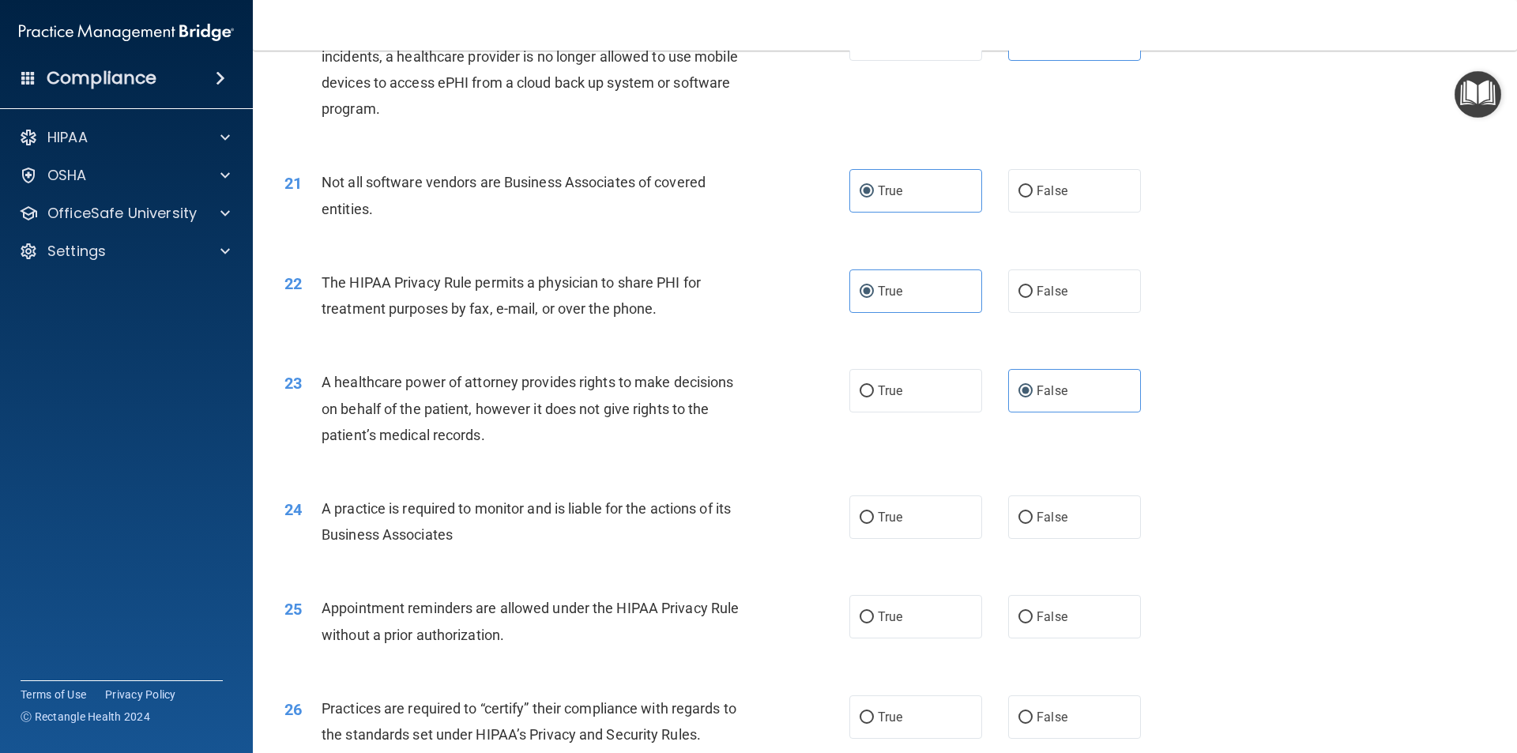
scroll to position [2370, 0]
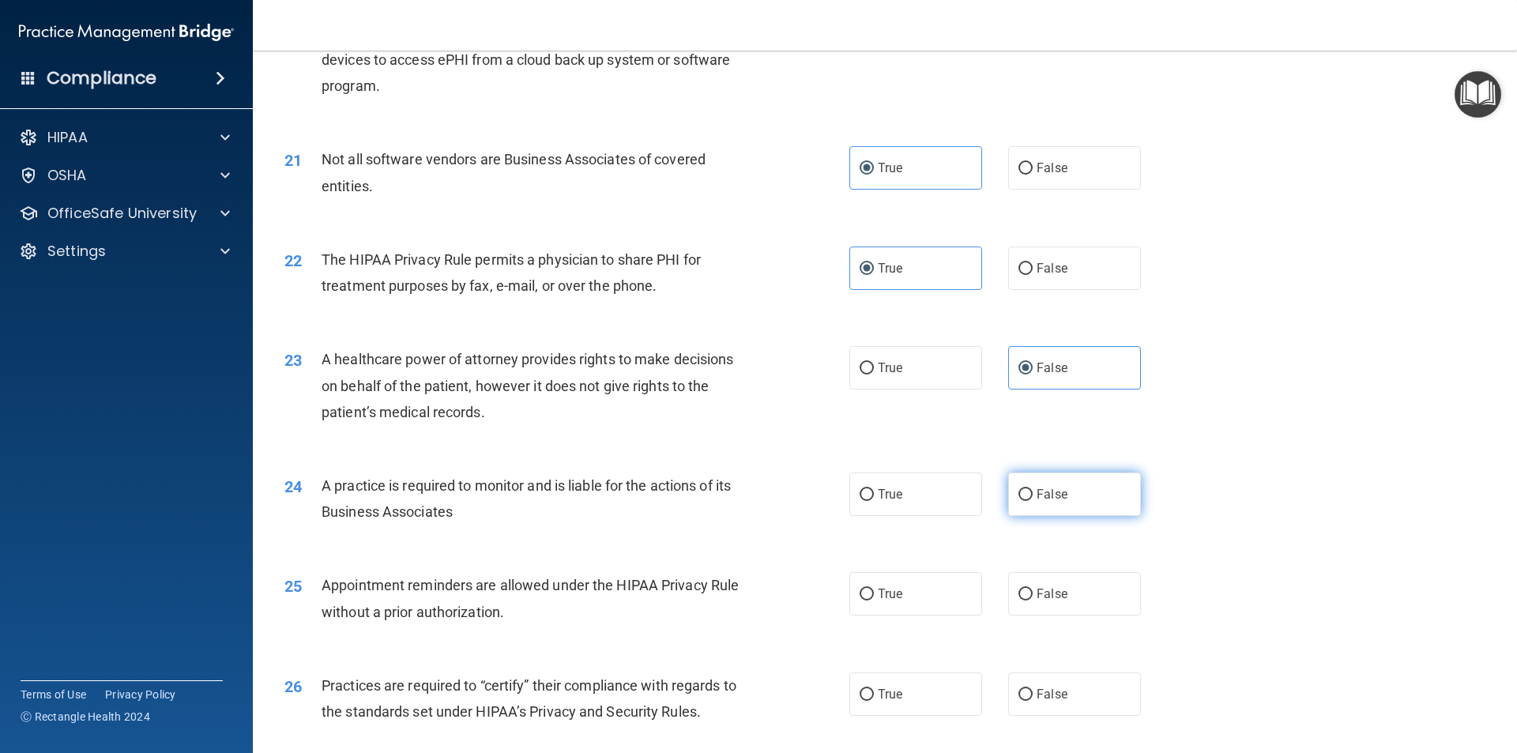
click at [1055, 490] on span "False" at bounding box center [1051, 494] width 31 height 15
click at [1032, 490] on input "False" at bounding box center [1025, 495] width 14 height 12
radio input "true"
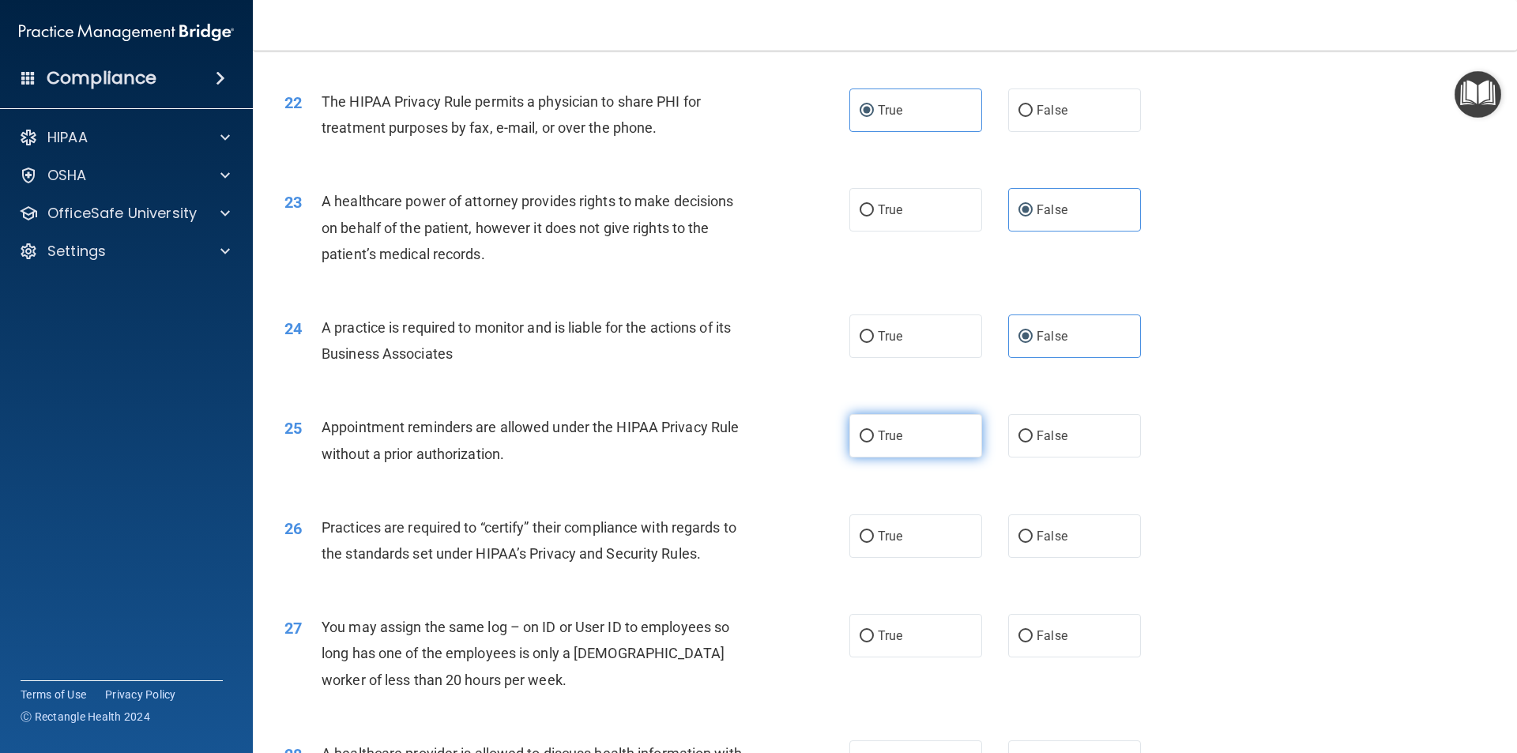
click at [930, 427] on label "True" at bounding box center [915, 435] width 133 height 43
click at [874, 430] on input "True" at bounding box center [866, 436] width 14 height 12
radio input "true"
click at [1057, 547] on label "False" at bounding box center [1074, 535] width 133 height 43
click at [1032, 543] on input "False" at bounding box center [1025, 537] width 14 height 12
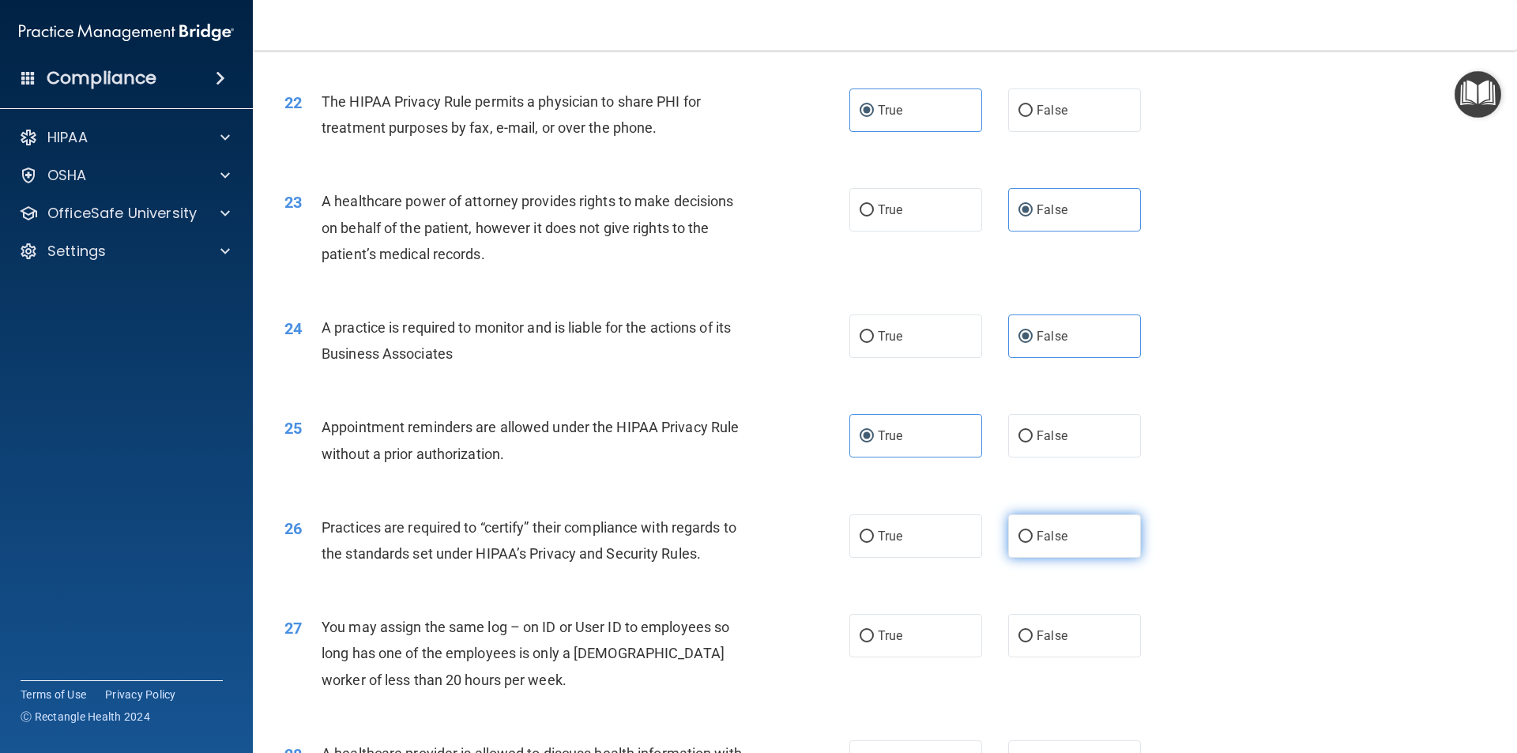
radio input "true"
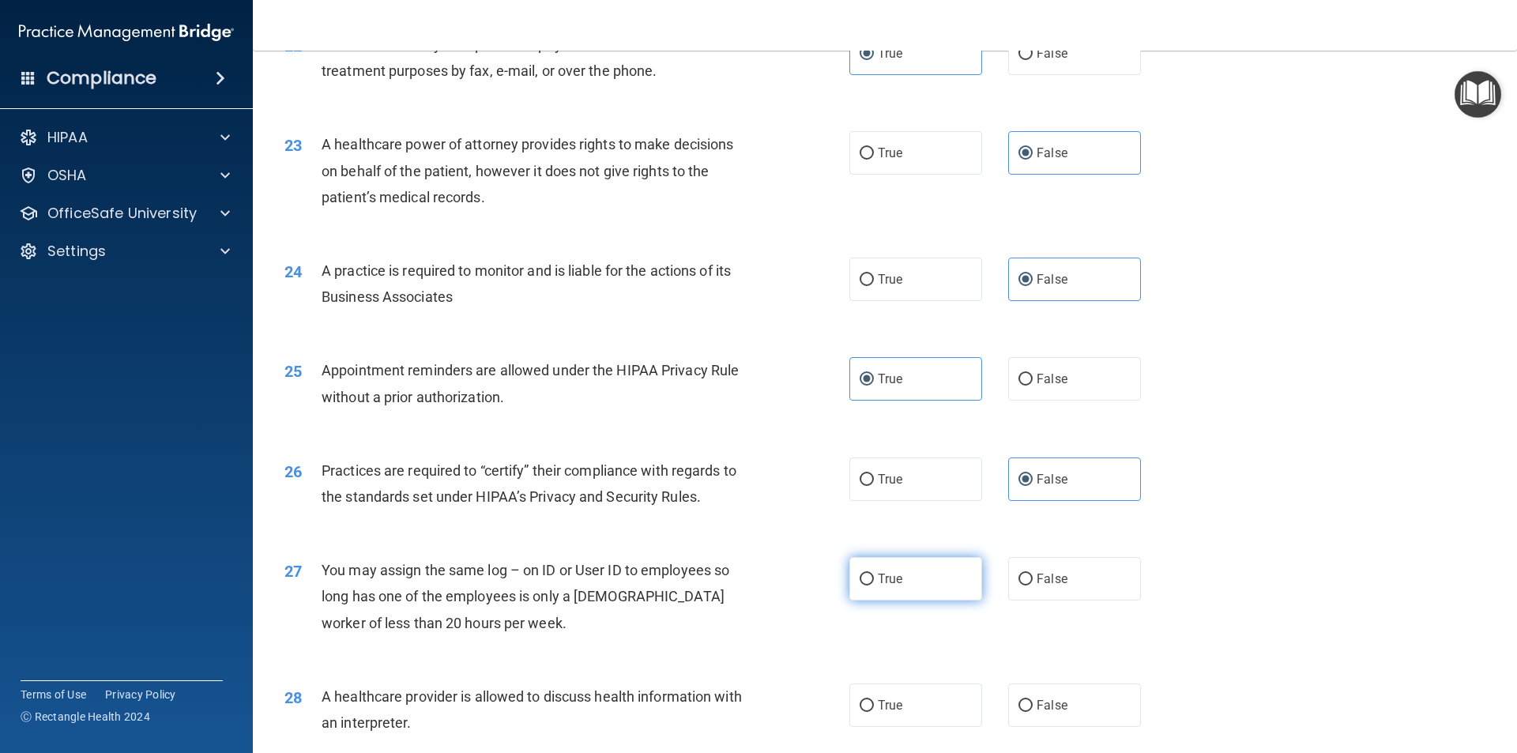
scroll to position [2686, 0]
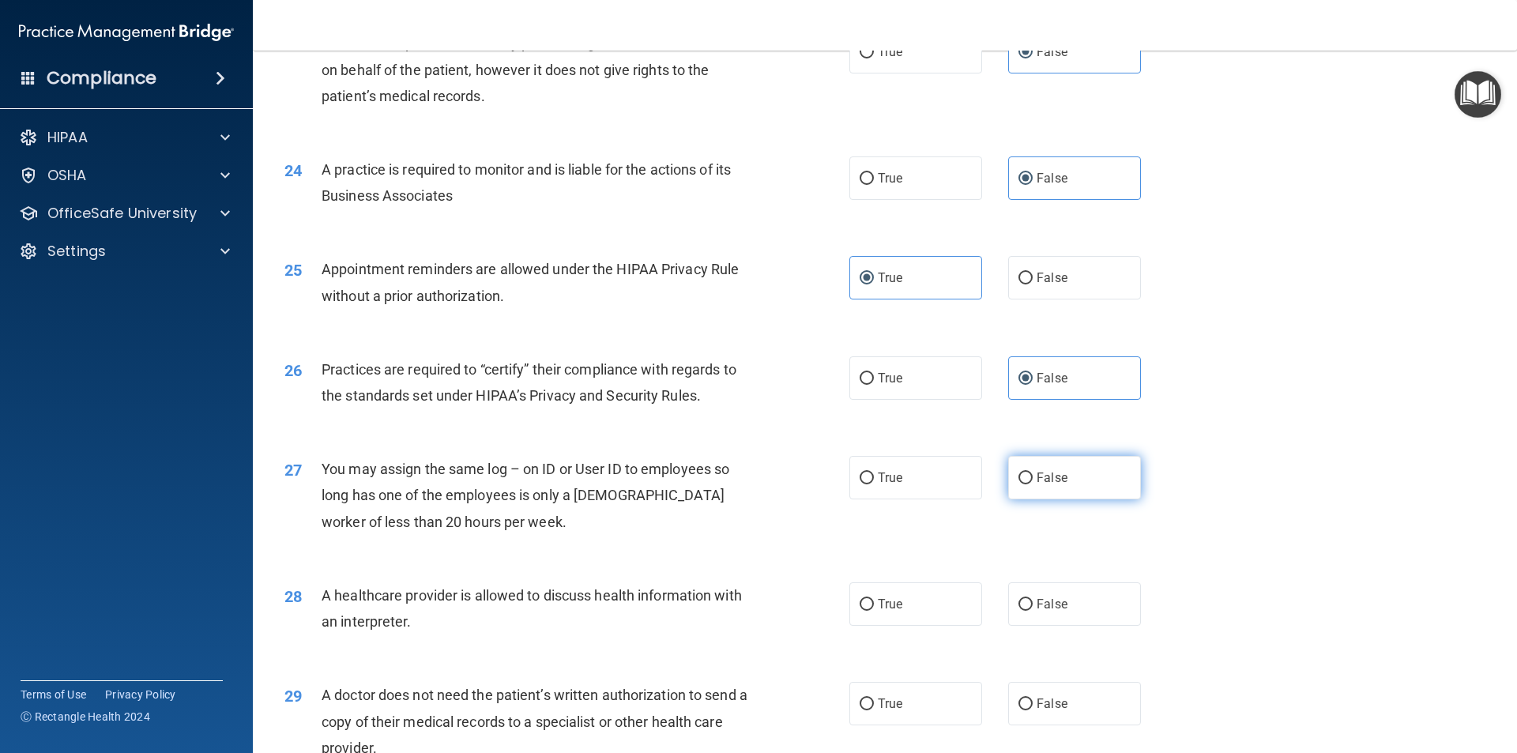
click at [1036, 476] on span "False" at bounding box center [1051, 477] width 31 height 15
click at [1032, 476] on input "False" at bounding box center [1025, 478] width 14 height 12
radio input "true"
click at [932, 595] on label "True" at bounding box center [915, 603] width 133 height 43
click at [874, 599] on input "True" at bounding box center [866, 605] width 14 height 12
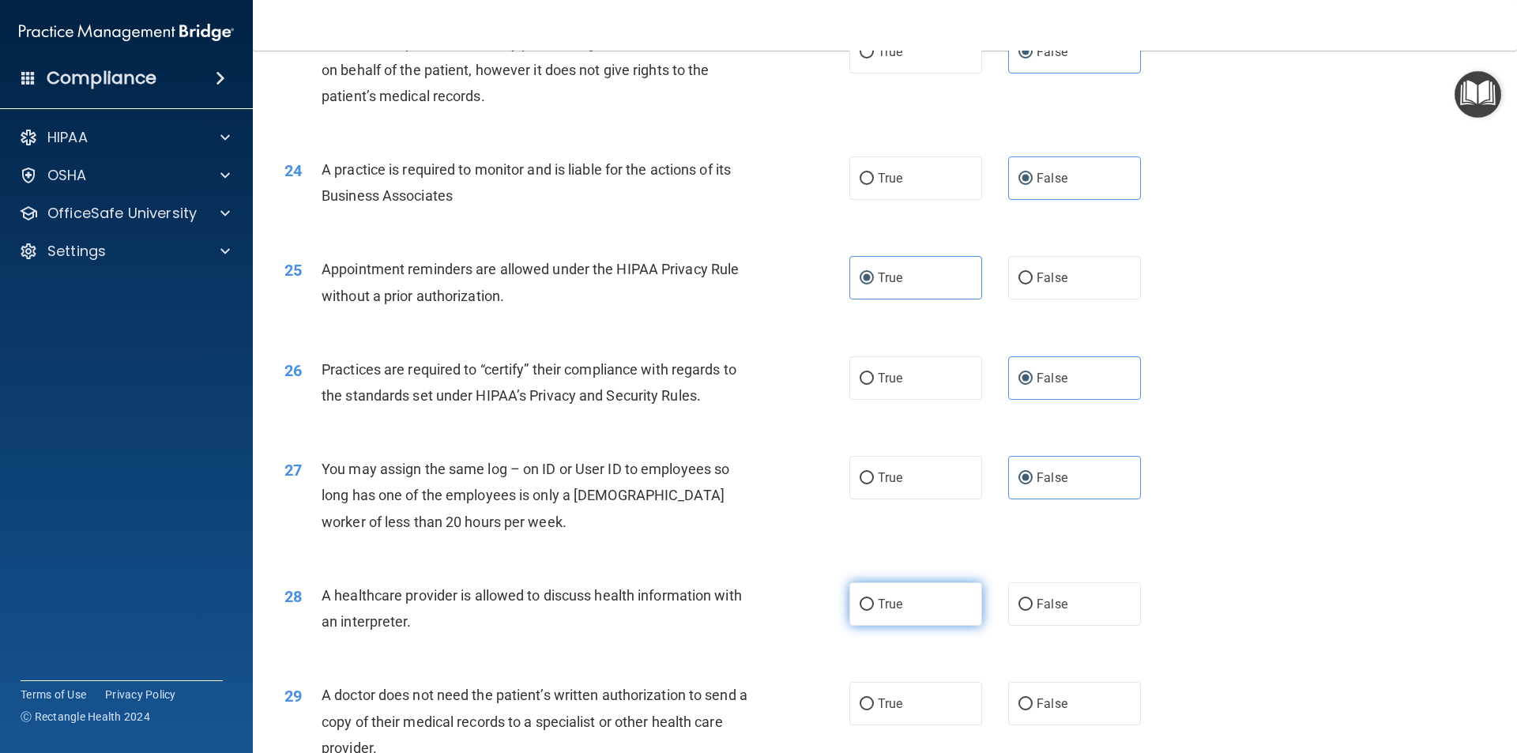
radio input "true"
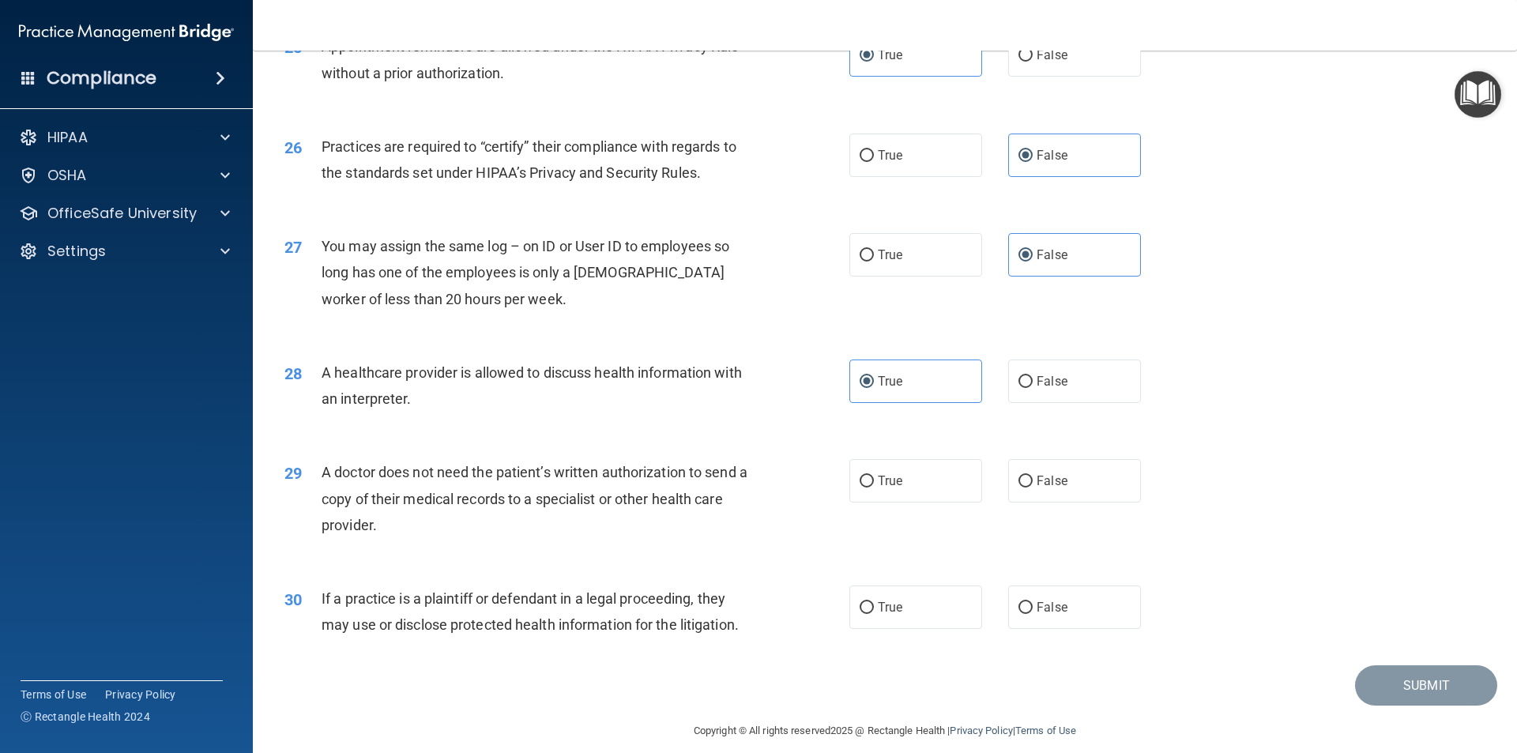
scroll to position [2923, 0]
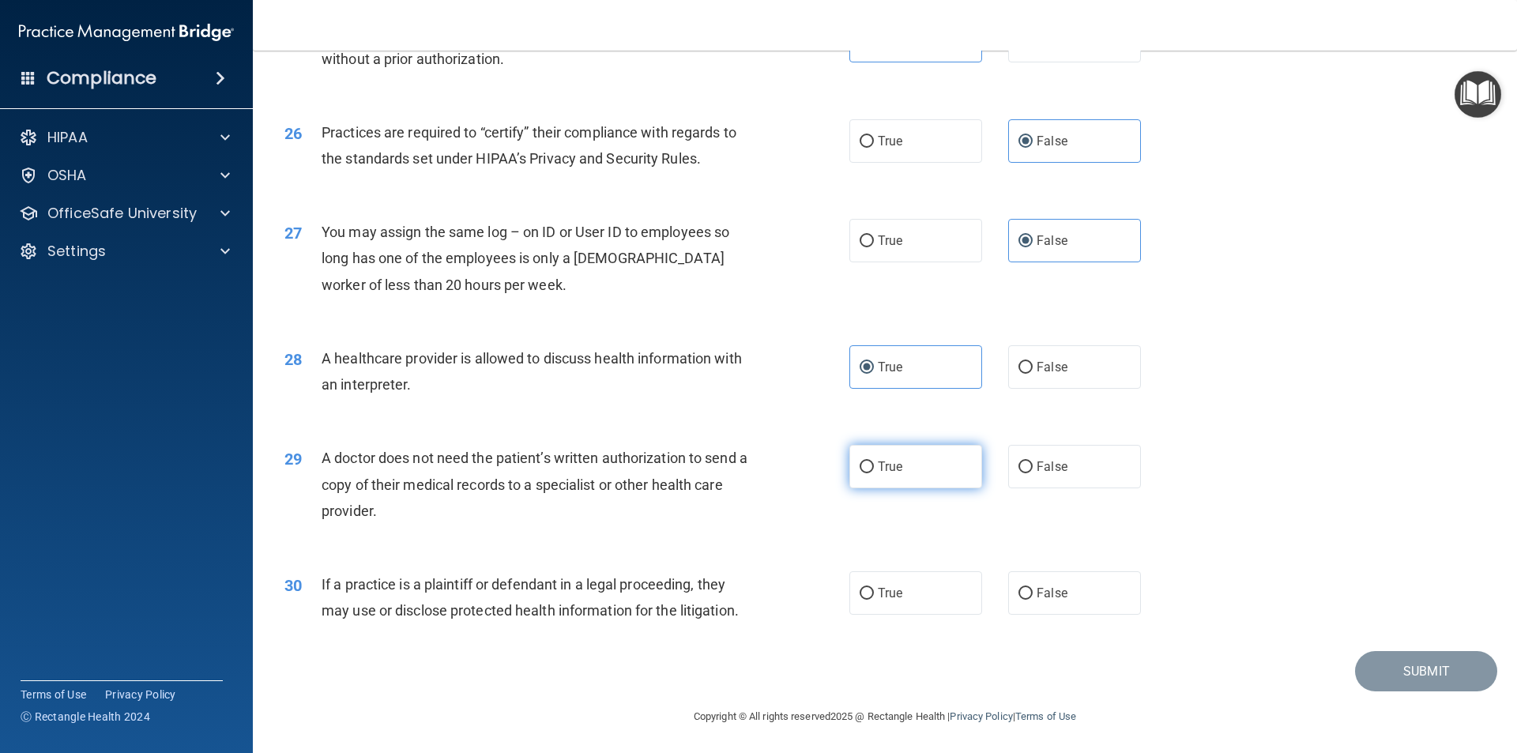
click at [941, 464] on label "True" at bounding box center [915, 466] width 133 height 43
click at [874, 464] on input "True" at bounding box center [866, 467] width 14 height 12
radio input "true"
click at [929, 588] on label "True" at bounding box center [915, 592] width 133 height 43
click at [874, 588] on input "True" at bounding box center [866, 594] width 14 height 12
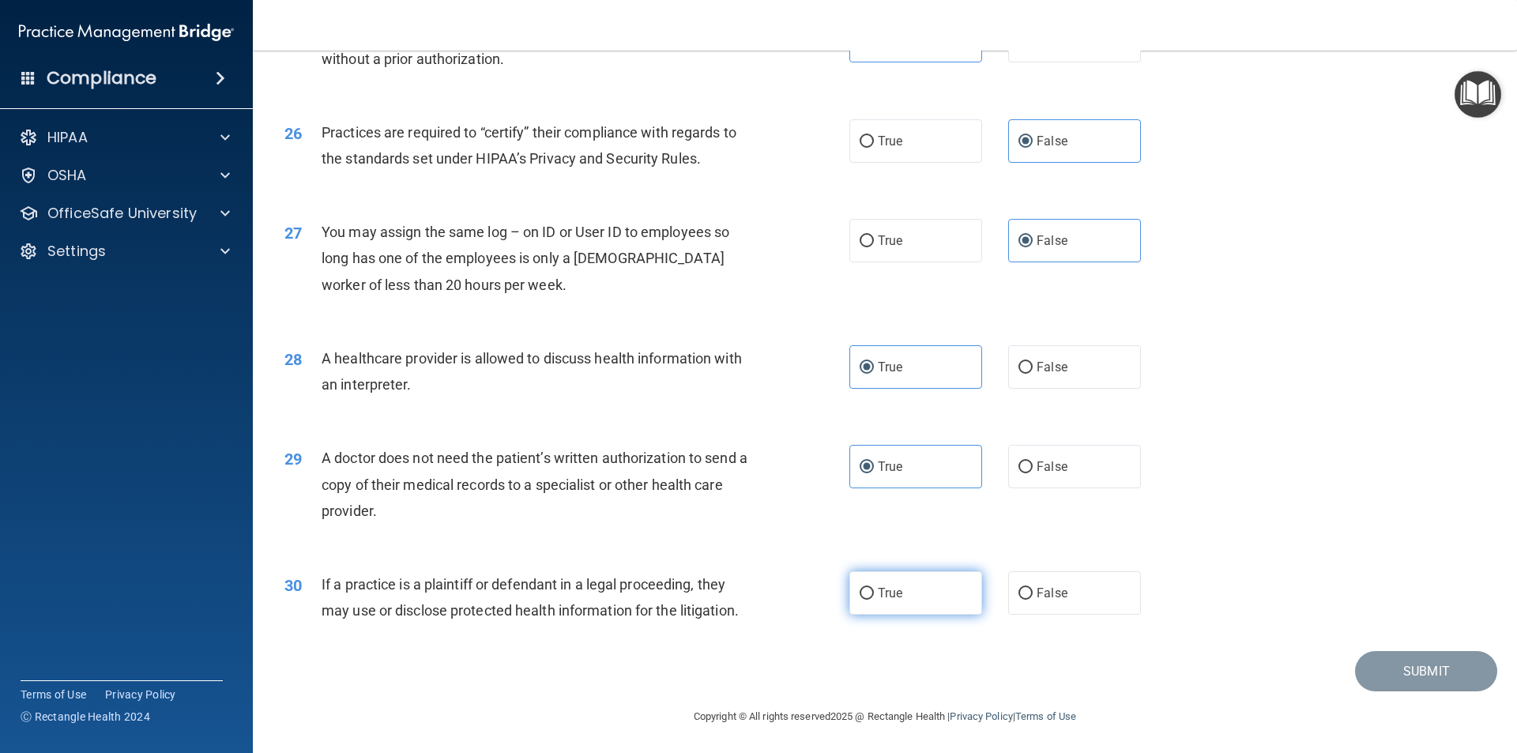
radio input "true"
drag, startPoint x: 1406, startPoint y: 676, endPoint x: 1388, endPoint y: 675, distance: 18.2
click at [1405, 676] on button "Submit" at bounding box center [1426, 669] width 142 height 40
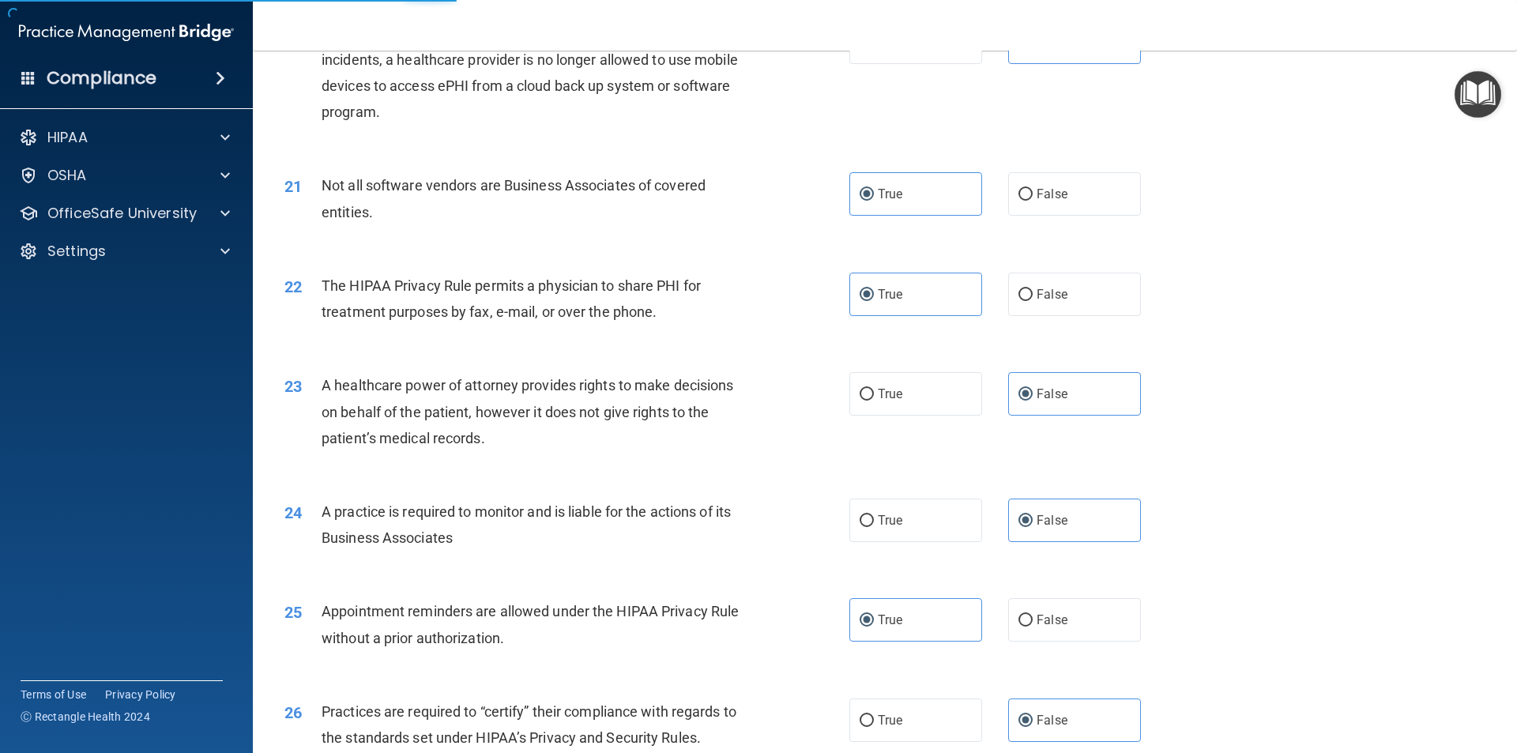
scroll to position [2213, 0]
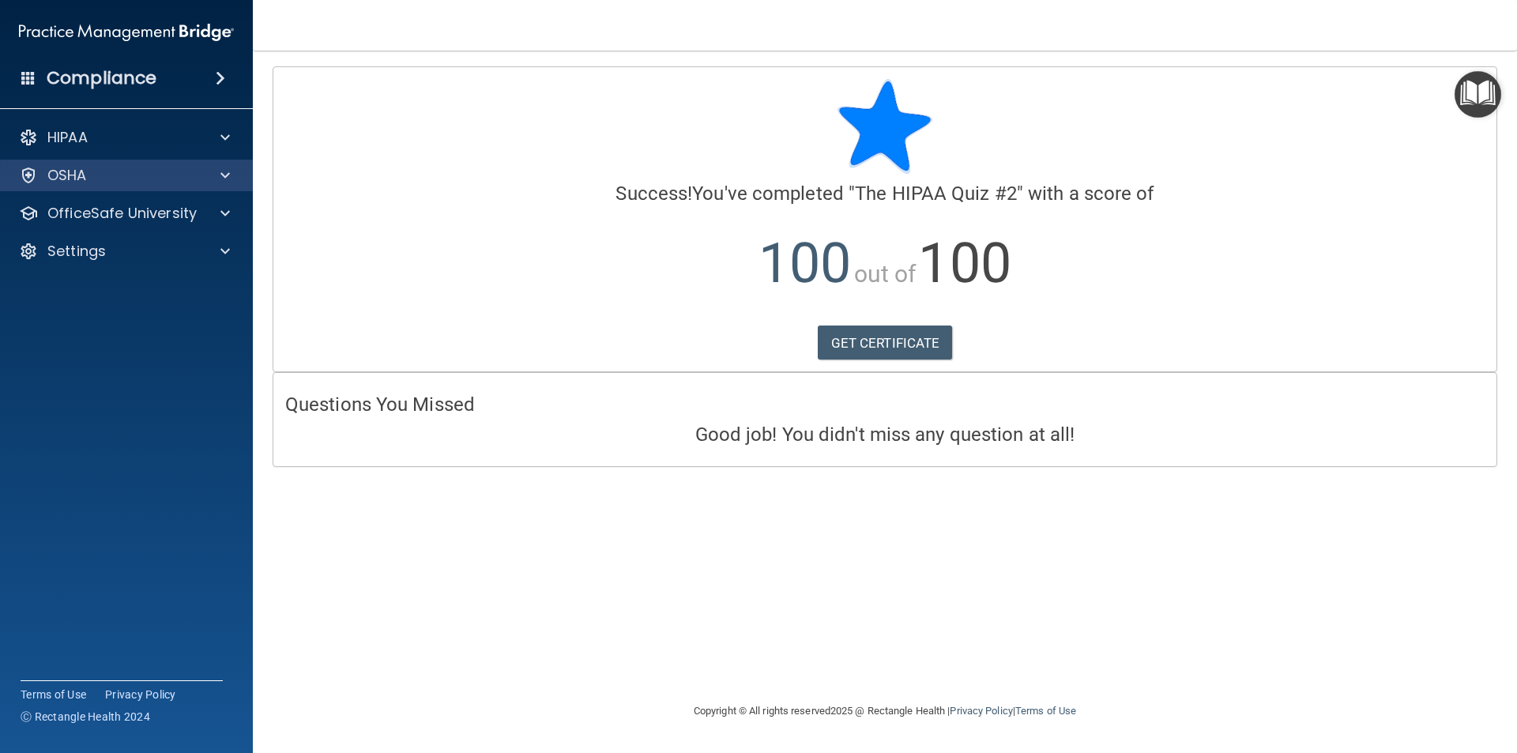
click at [193, 165] on div "OSHA" at bounding box center [127, 176] width 254 height 32
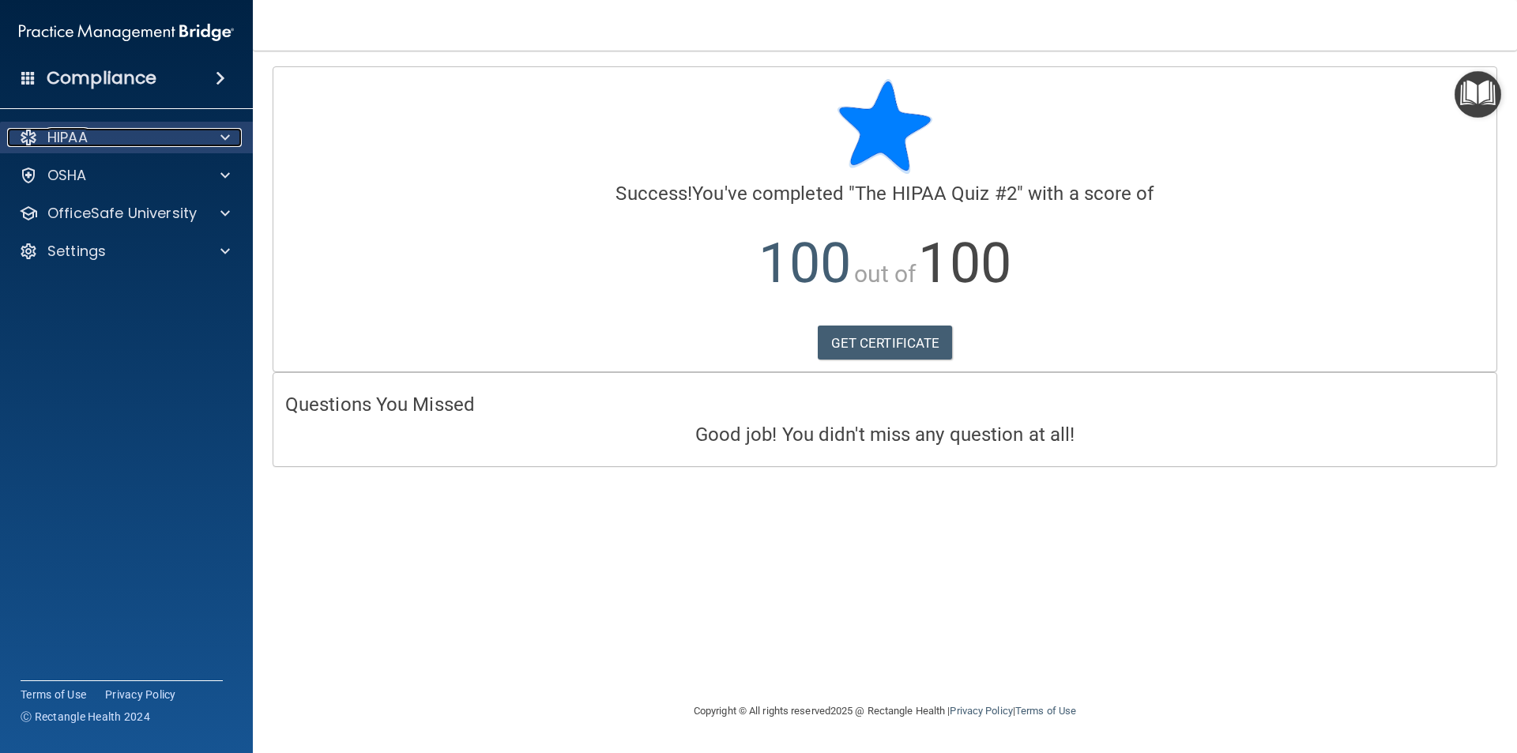
click at [218, 137] on div at bounding box center [222, 137] width 39 height 19
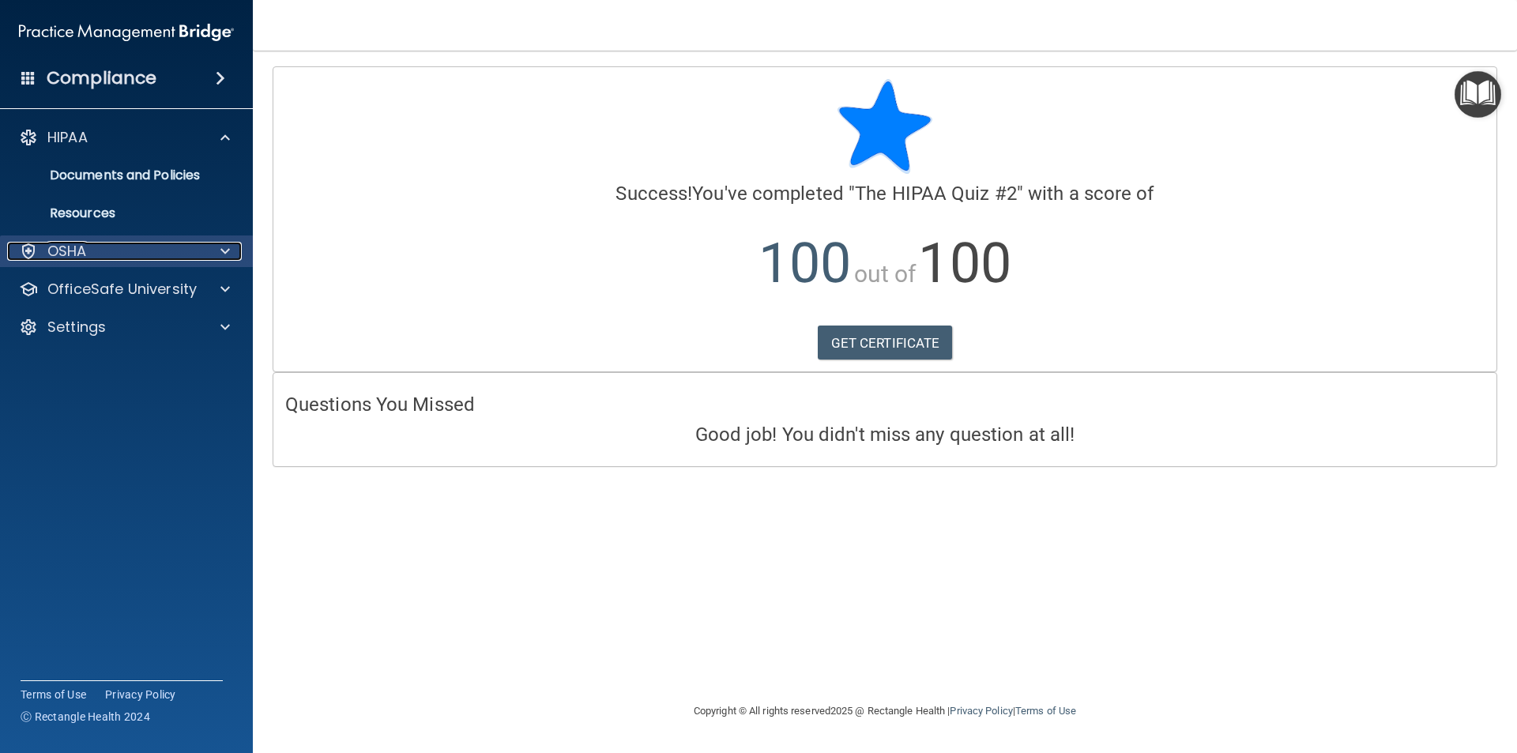
click at [215, 246] on div at bounding box center [222, 251] width 39 height 19
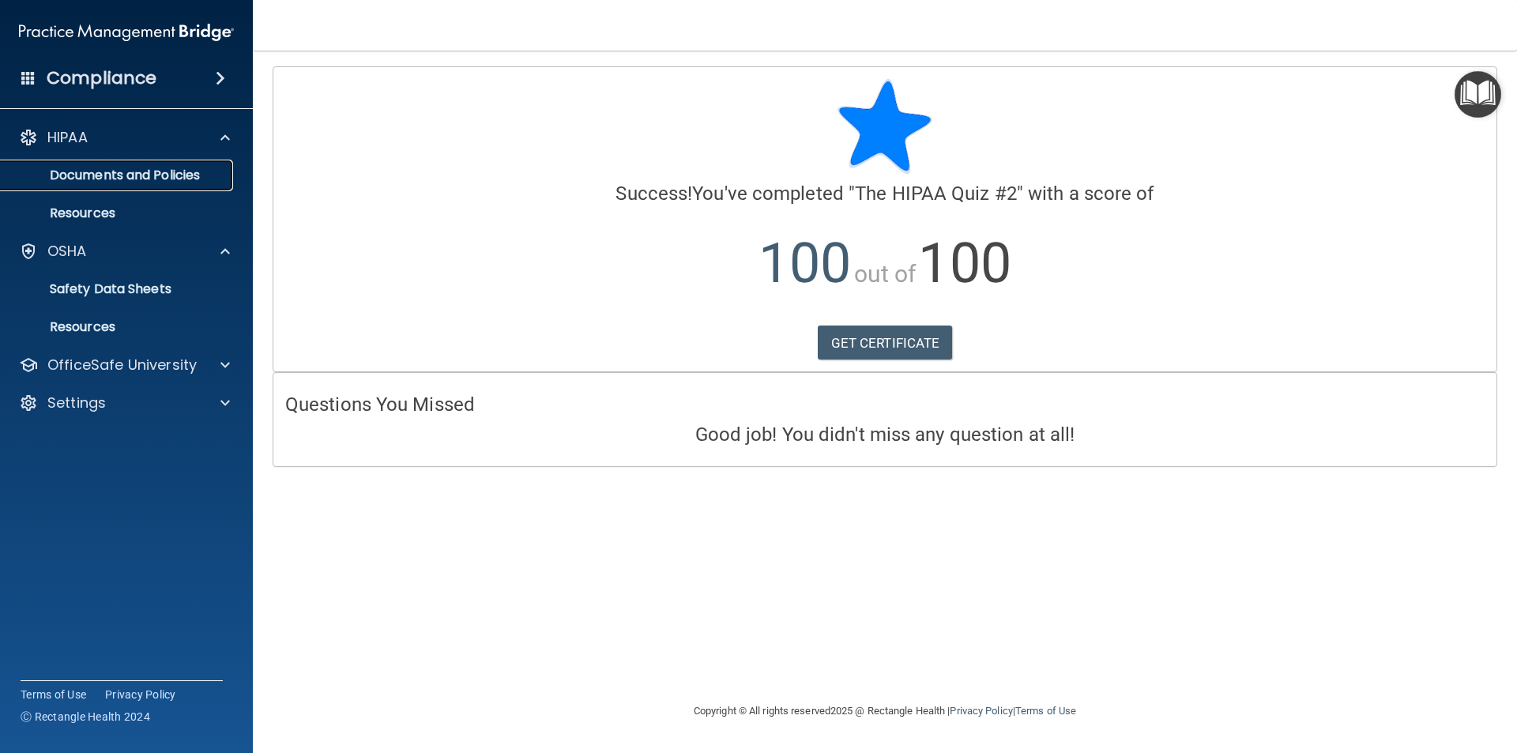
click at [147, 170] on p "Documents and Policies" at bounding box center [118, 175] width 216 height 16
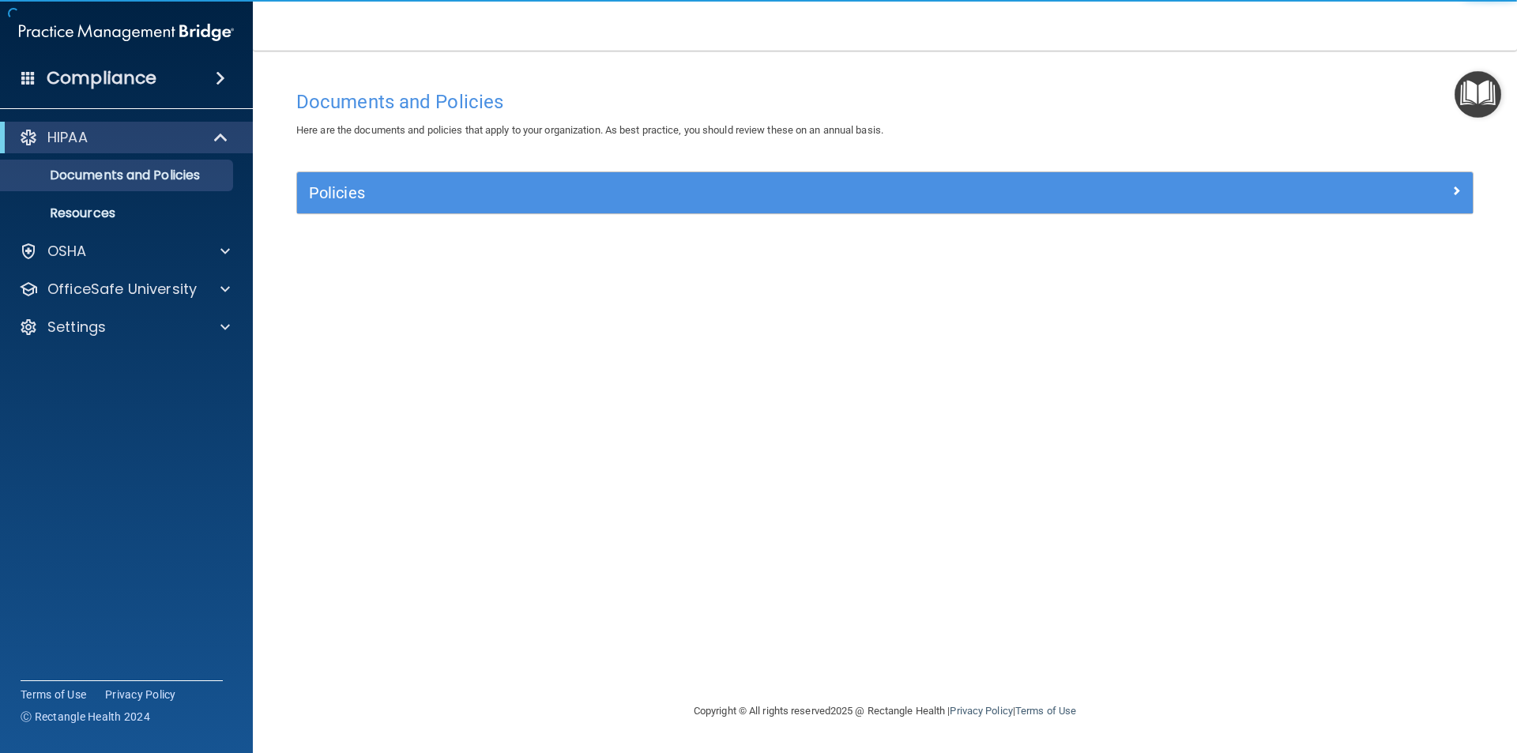
click at [1074, 219] on div "Policies Select All (Unselect 0) Unselect All Print Selected (0) Acceptable Use…" at bounding box center [884, 201] width 1201 height 61
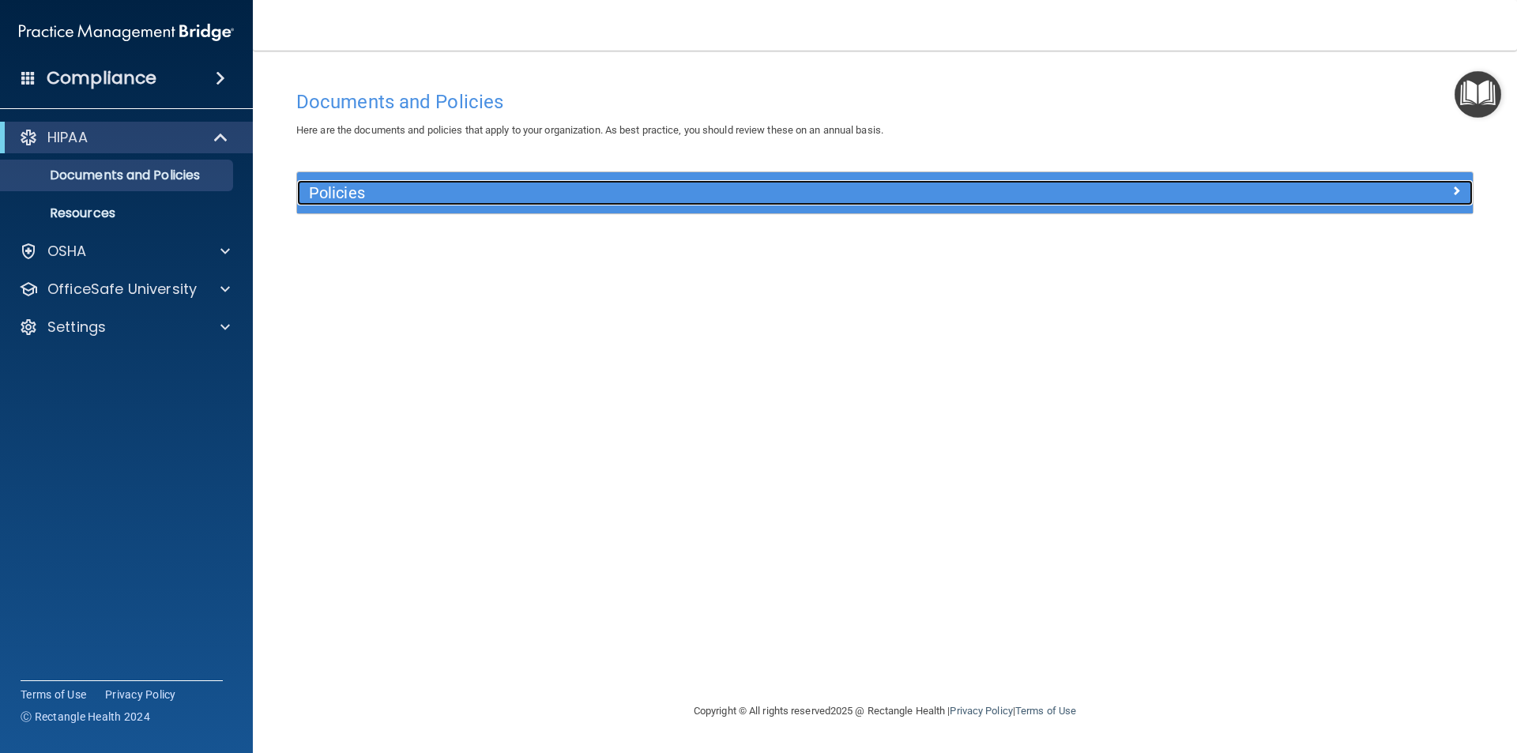
click at [1070, 195] on h5 "Policies" at bounding box center [738, 192] width 858 height 17
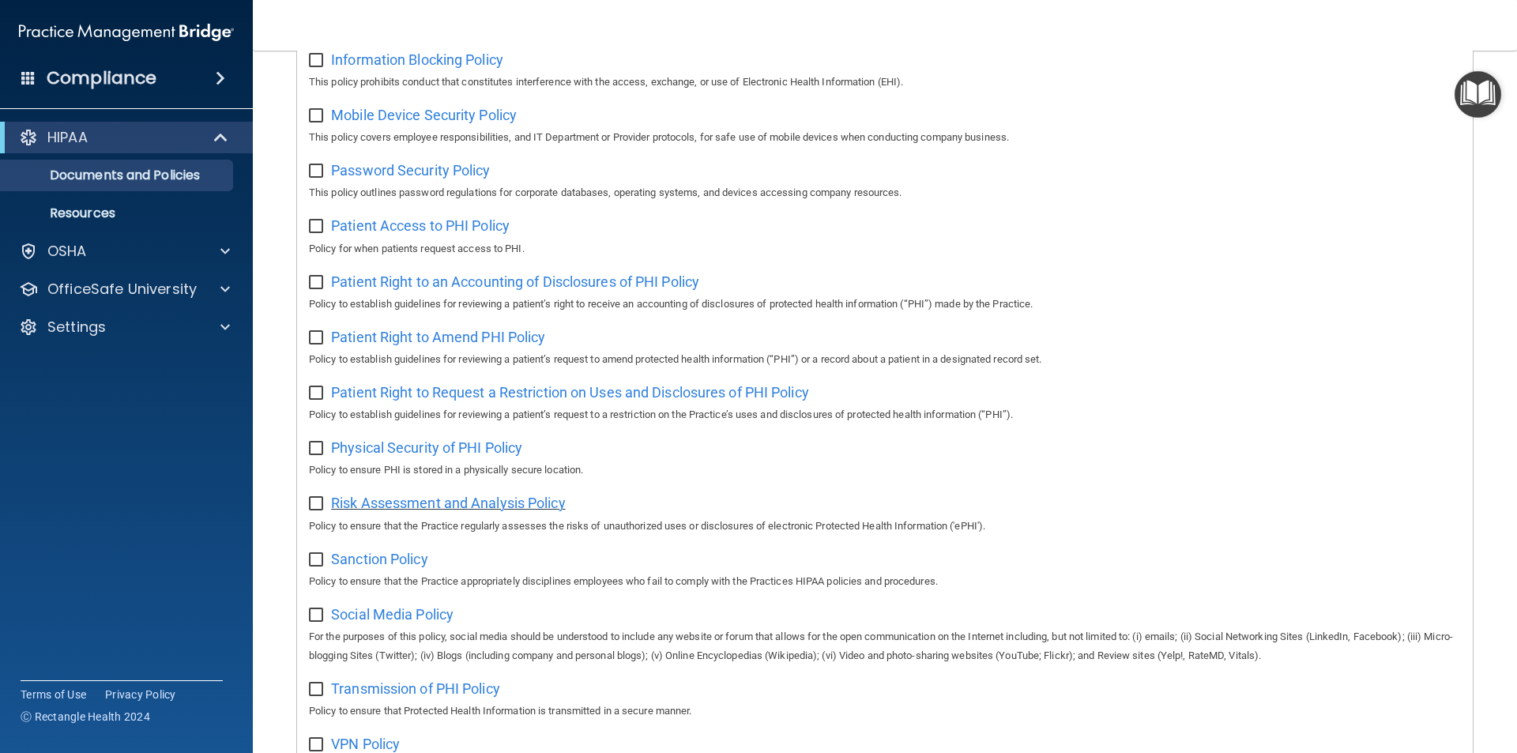
scroll to position [832, 0]
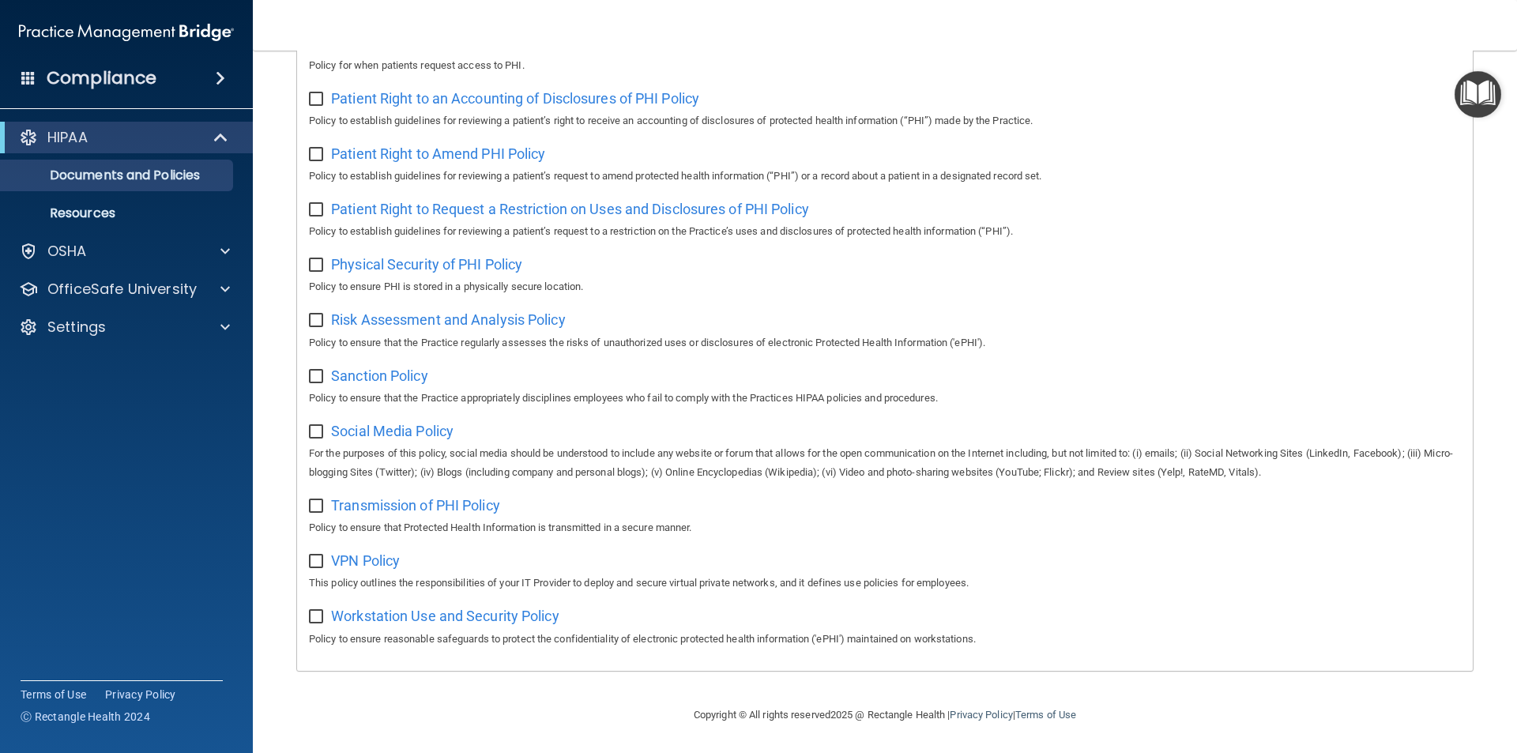
click at [137, 191] on ul "Documents and Policies Report an Incident Business Associates Emergency Plannin…" at bounding box center [127, 191] width 286 height 76
click at [129, 221] on link "Resources" at bounding box center [108, 213] width 249 height 32
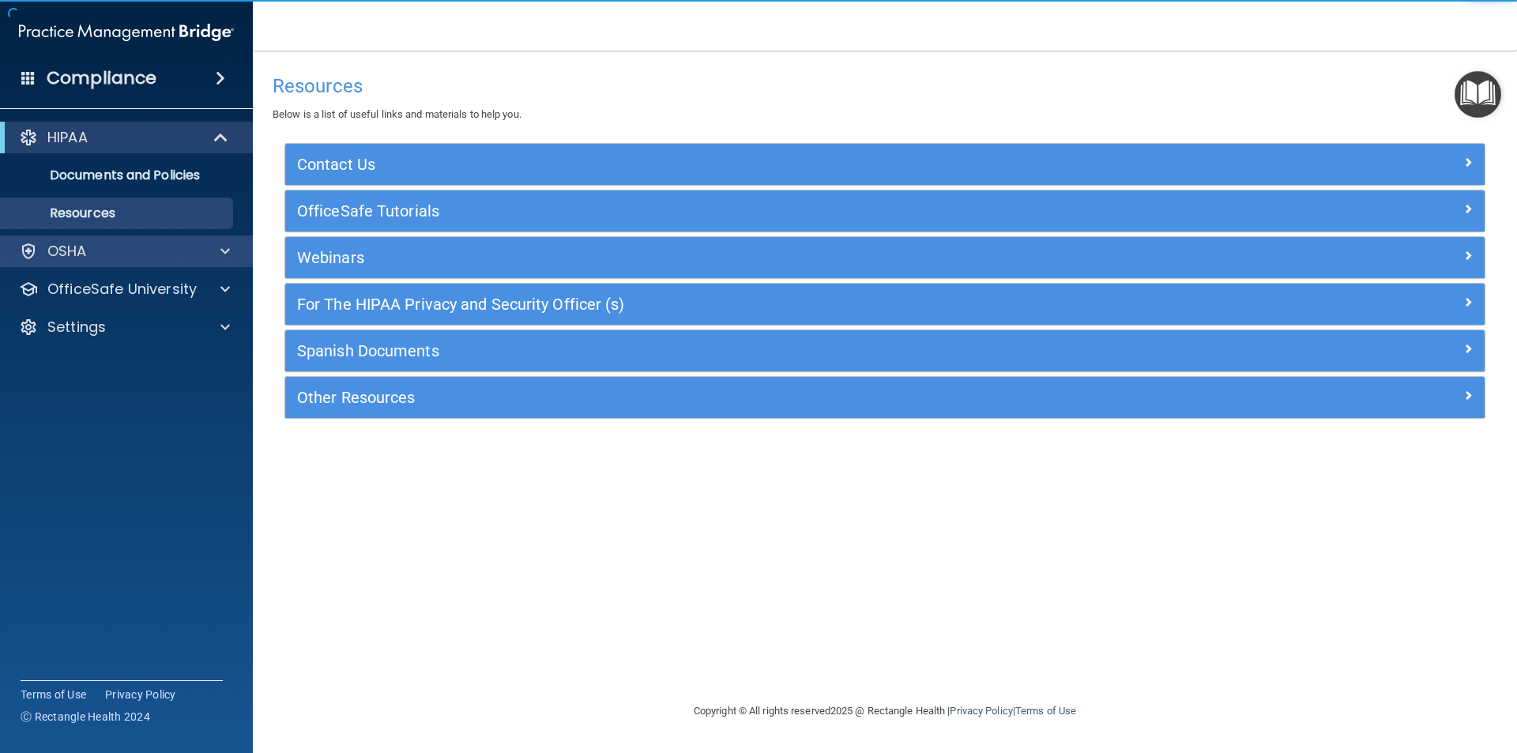
click at [128, 261] on div "OSHA" at bounding box center [127, 251] width 254 height 32
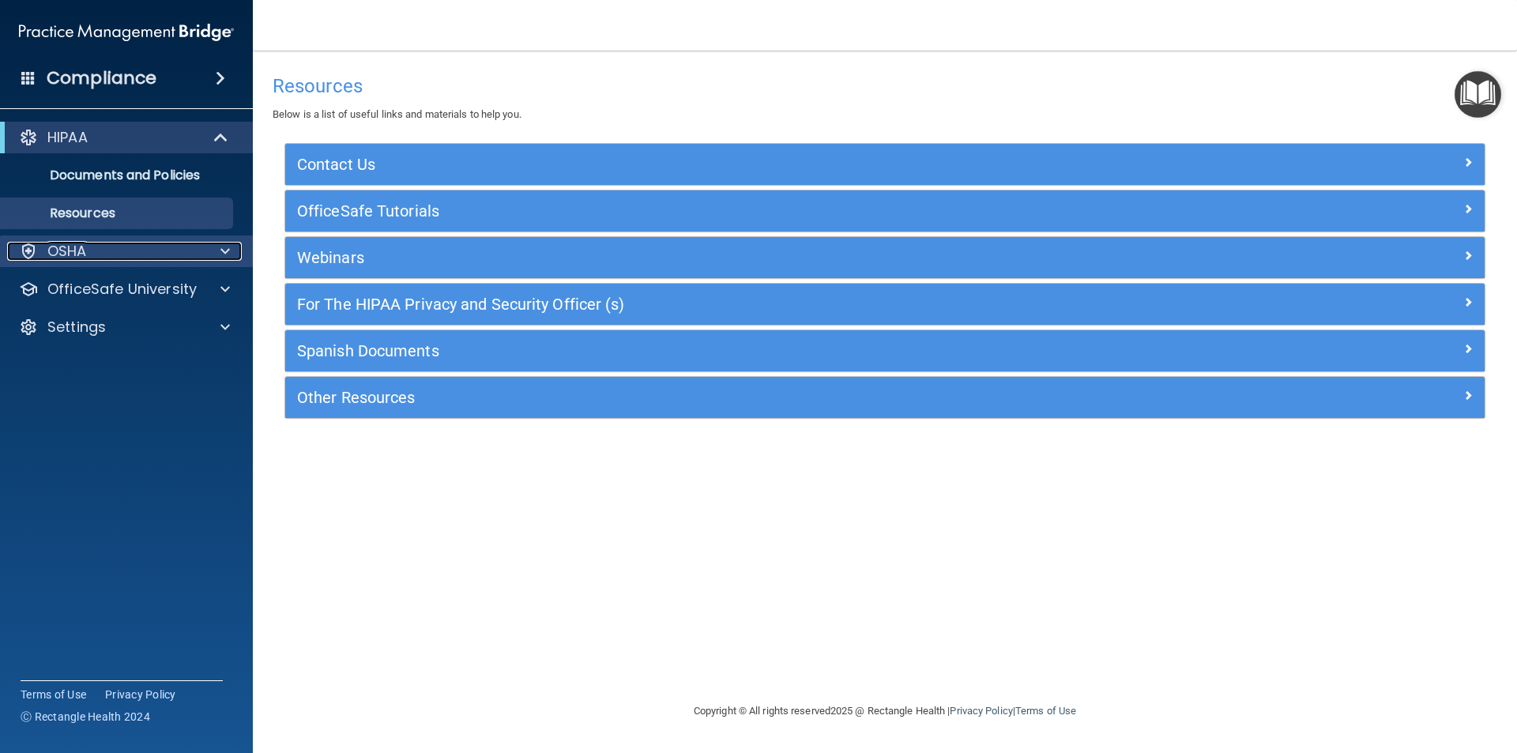
click at [232, 242] on div at bounding box center [222, 251] width 39 height 19
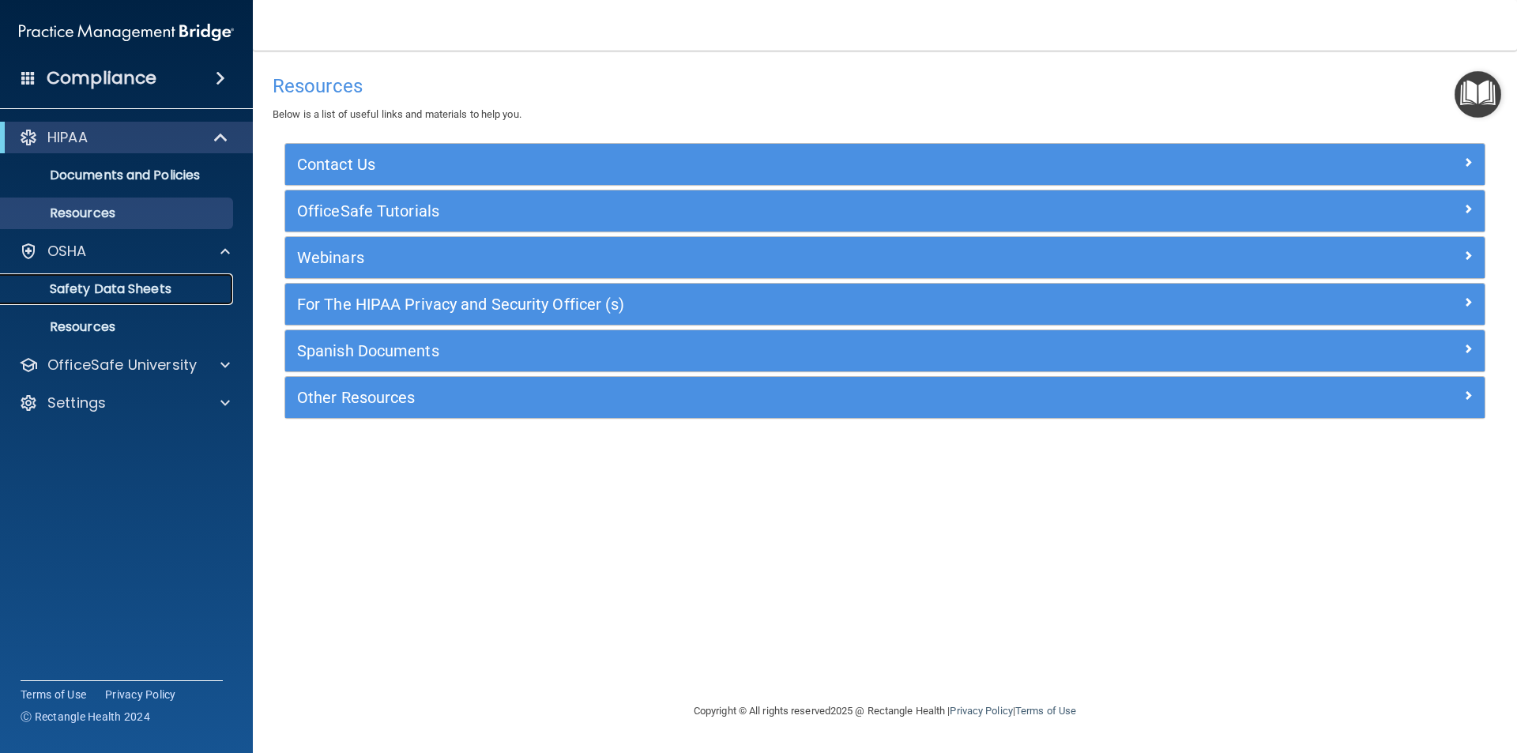
click at [185, 285] on p "Safety Data Sheets" at bounding box center [118, 289] width 216 height 16
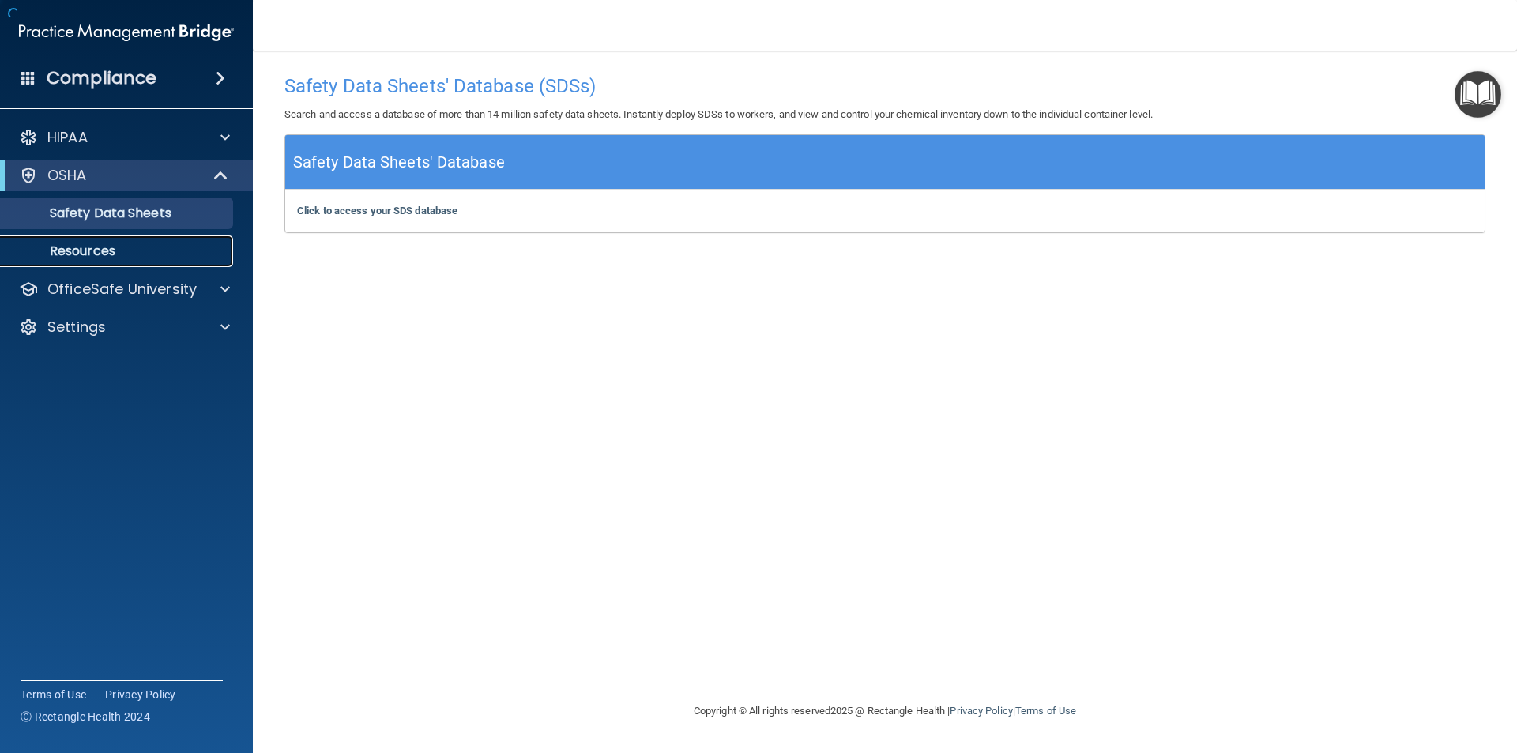
click at [122, 258] on p "Resources" at bounding box center [118, 251] width 216 height 16
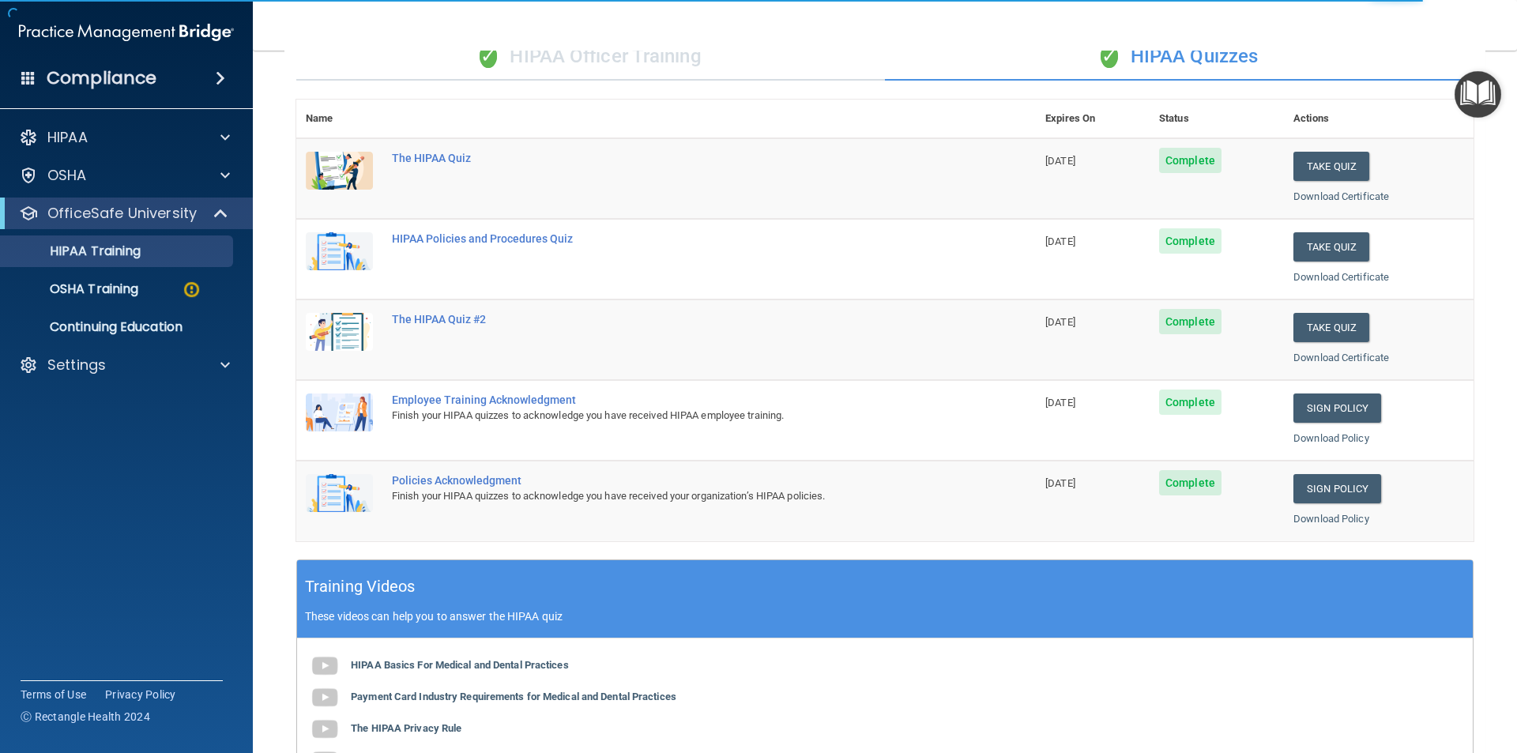
scroll to position [79, 0]
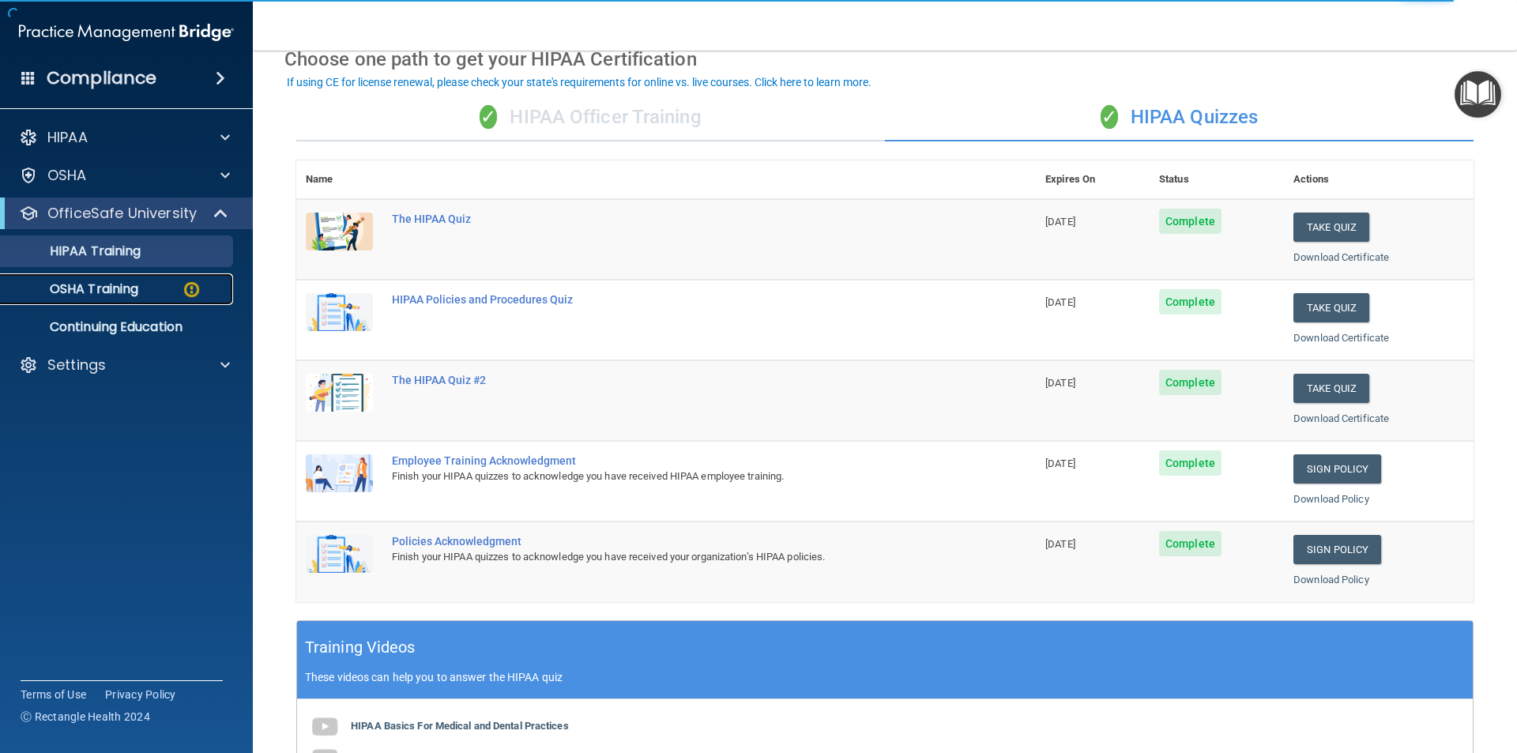
click at [96, 297] on p "OSHA Training" at bounding box center [74, 289] width 128 height 16
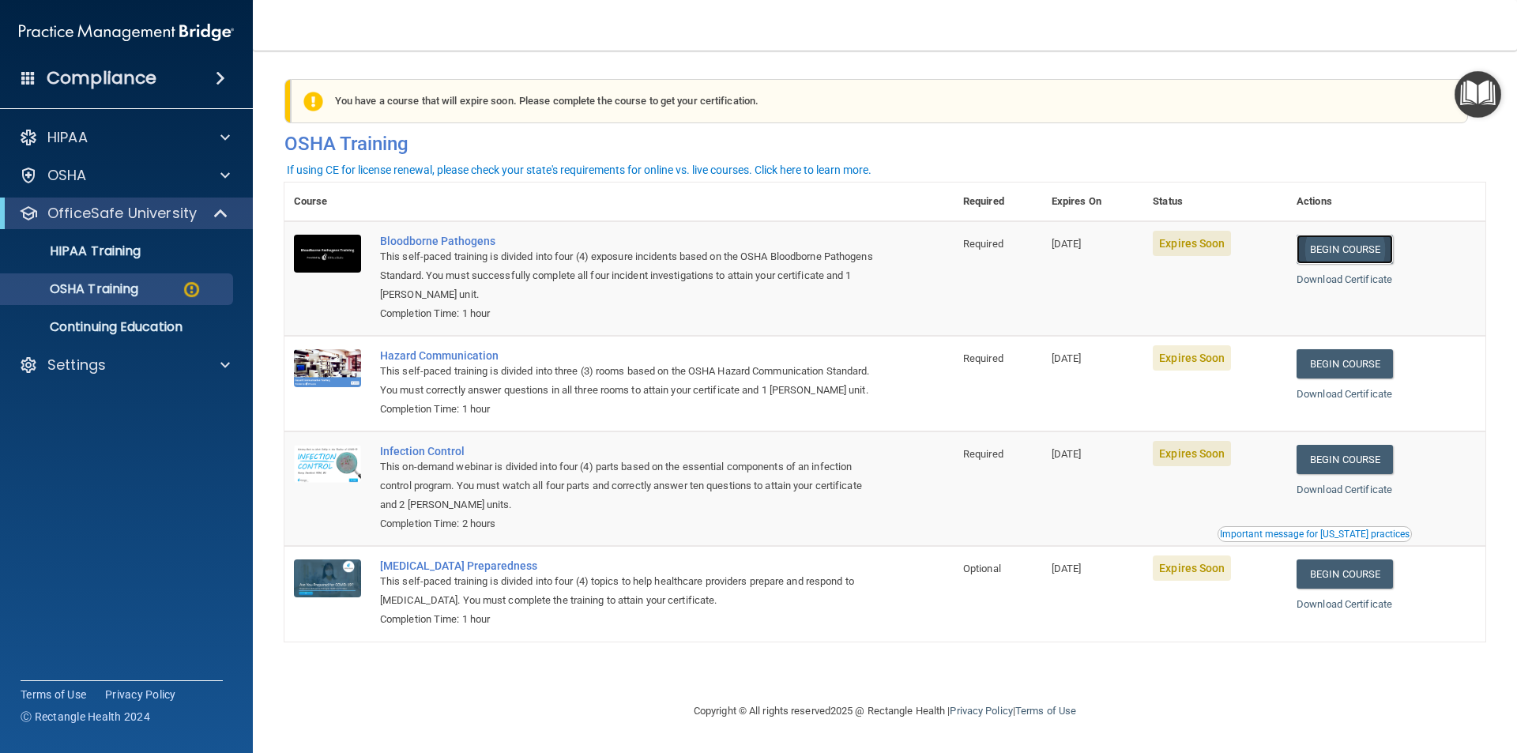
click at [1352, 242] on link "Begin Course" at bounding box center [1344, 249] width 96 height 29
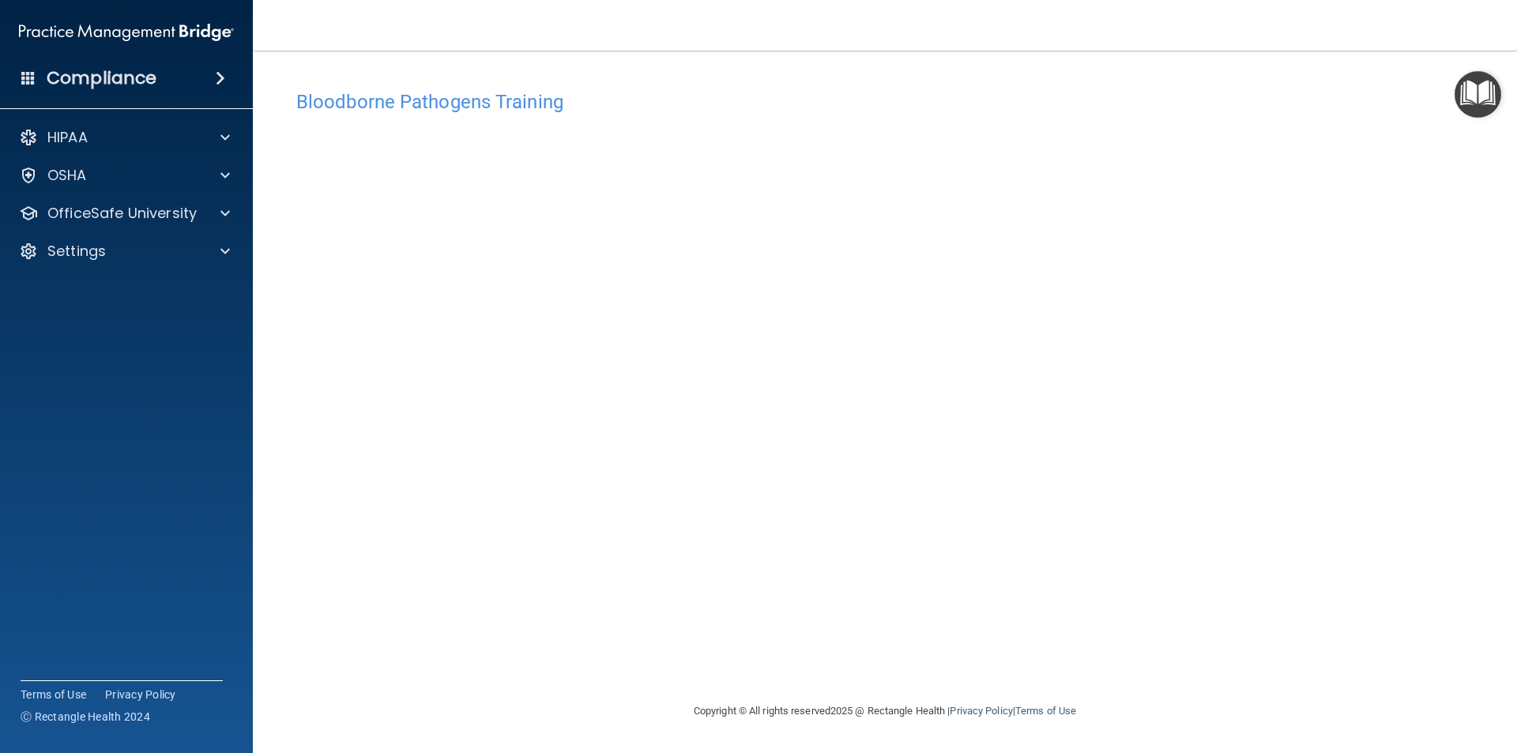
click at [463, 100] on h4 "Bloodborne Pathogens Training" at bounding box center [884, 102] width 1177 height 21
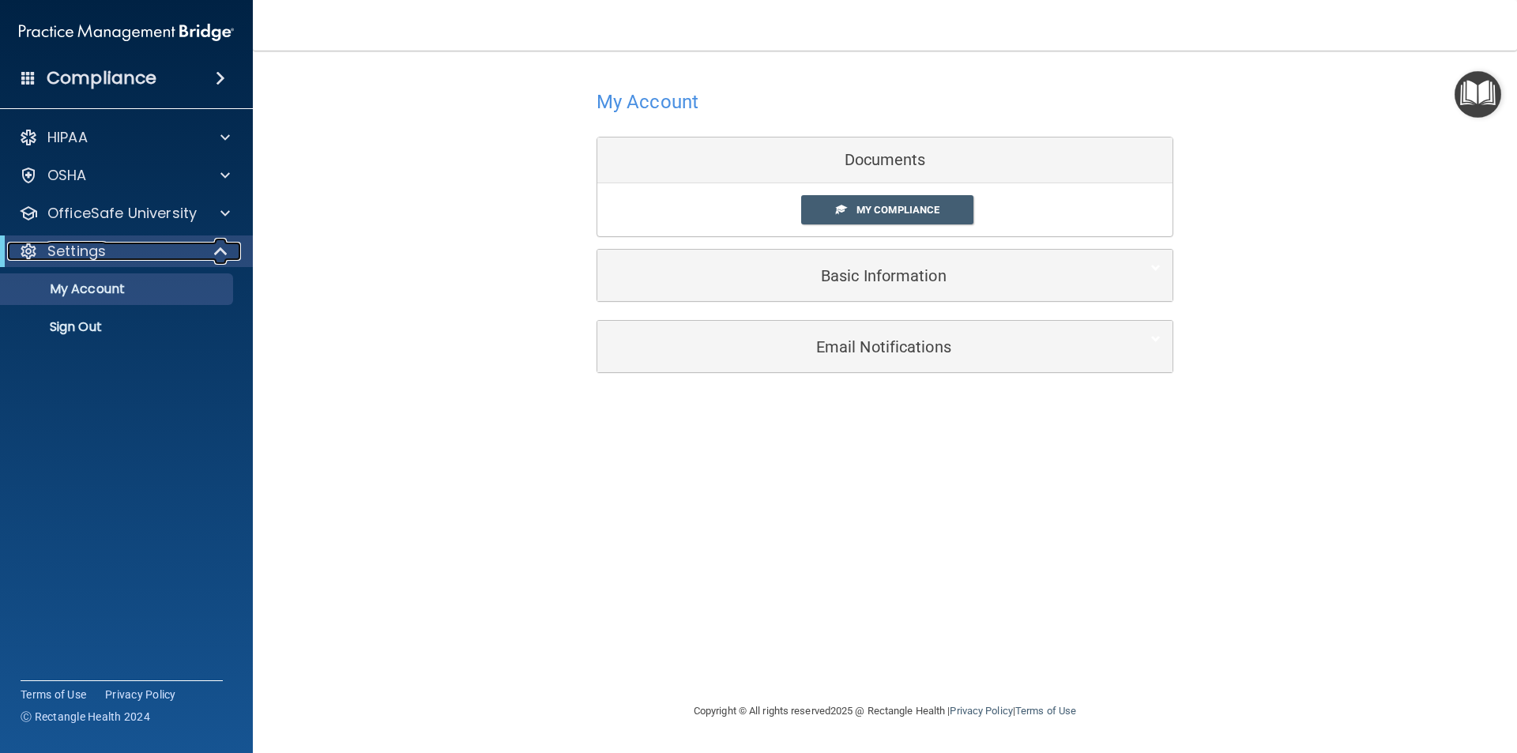
click at [204, 257] on div at bounding box center [221, 251] width 39 height 19
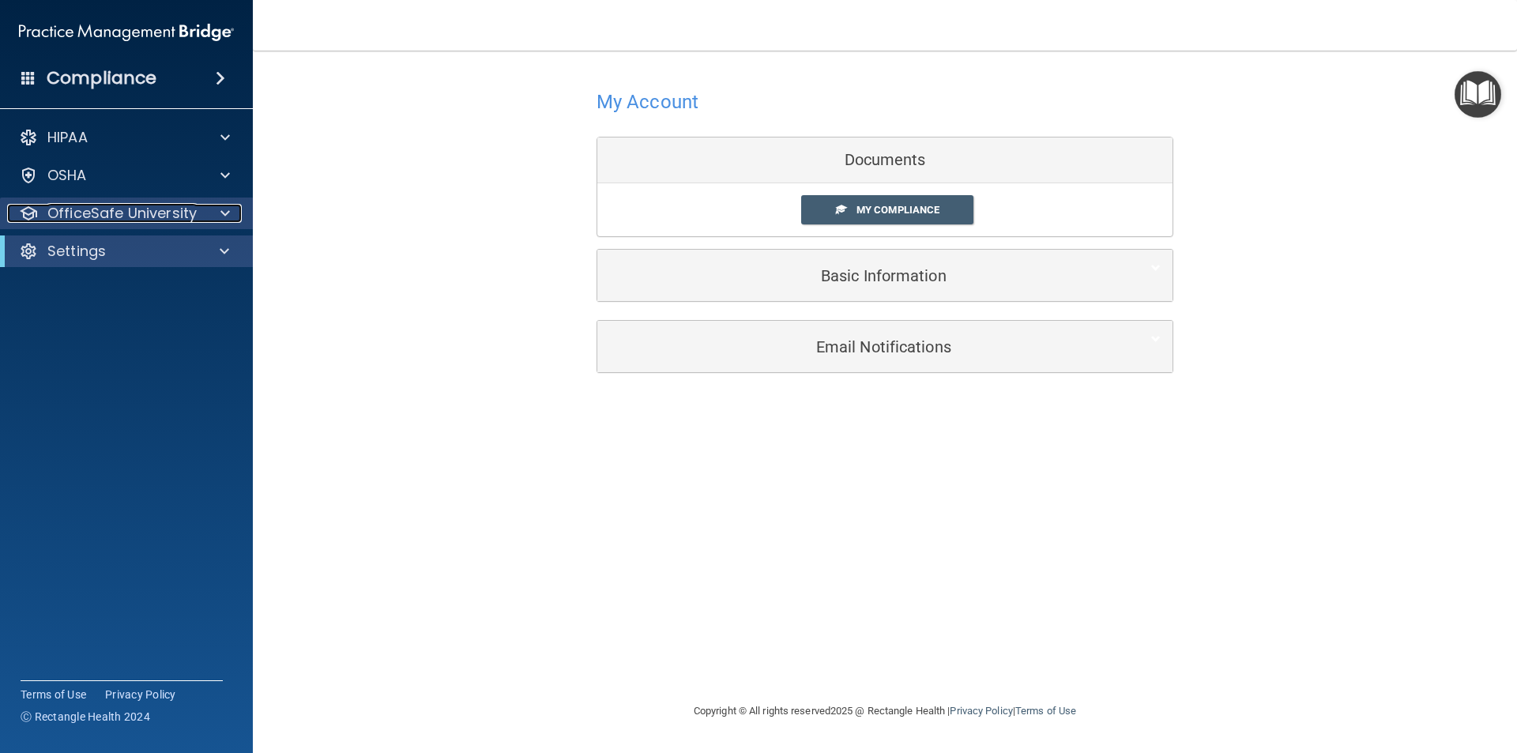
click at [214, 212] on div at bounding box center [222, 213] width 39 height 19
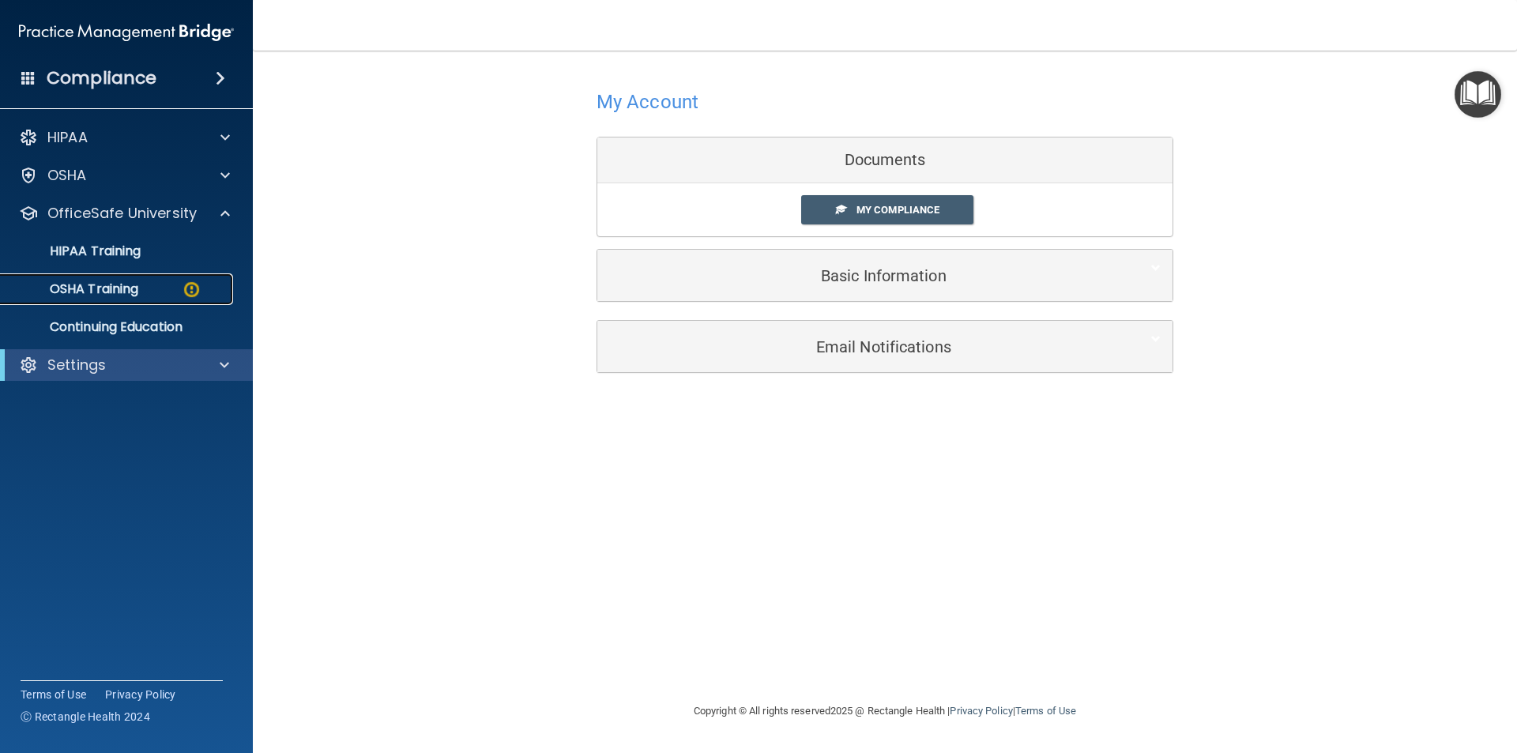
click at [198, 281] on img at bounding box center [192, 290] width 20 height 20
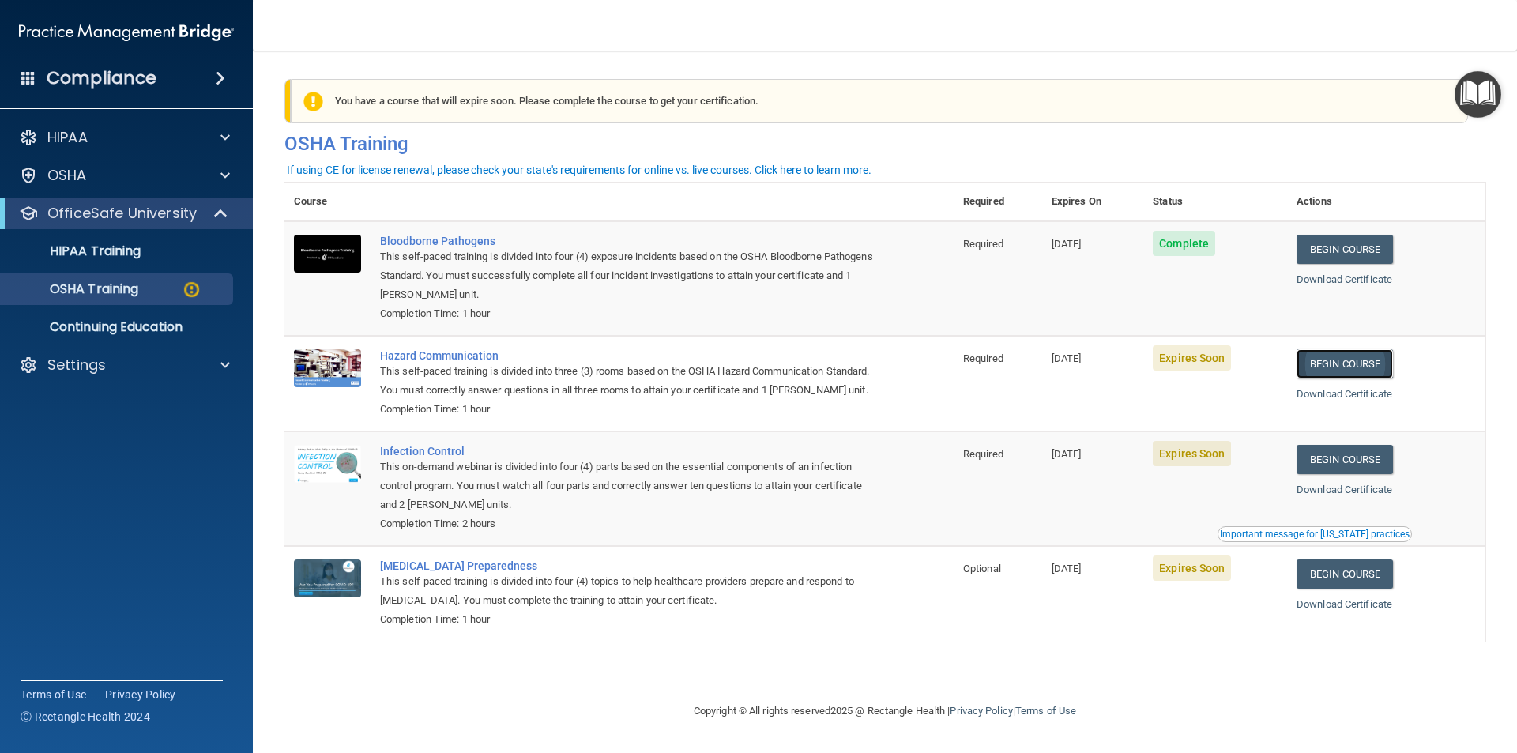
click at [1370, 363] on link "Begin Course" at bounding box center [1344, 363] width 96 height 29
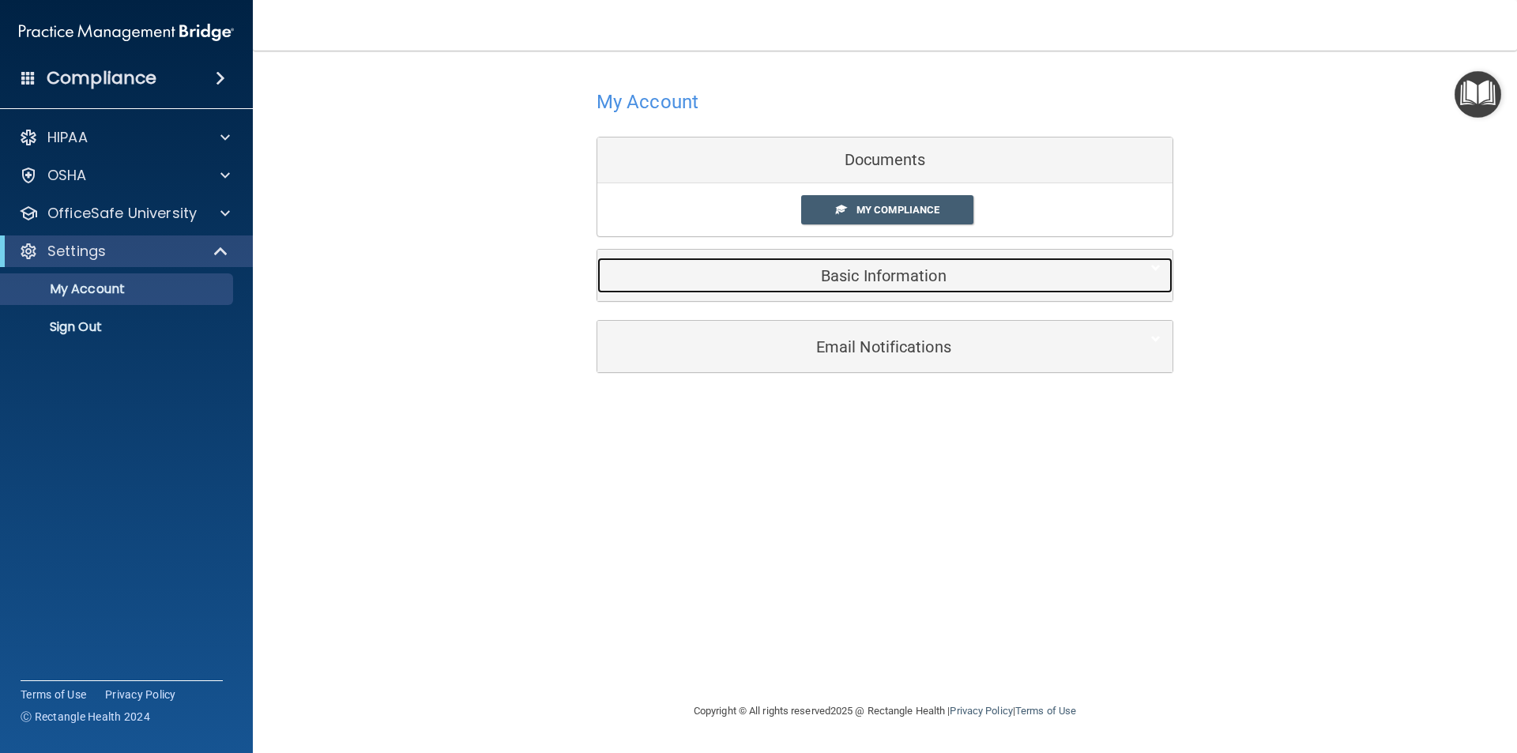
click at [888, 261] on div "Basic Information" at bounding box center [860, 276] width 527 height 36
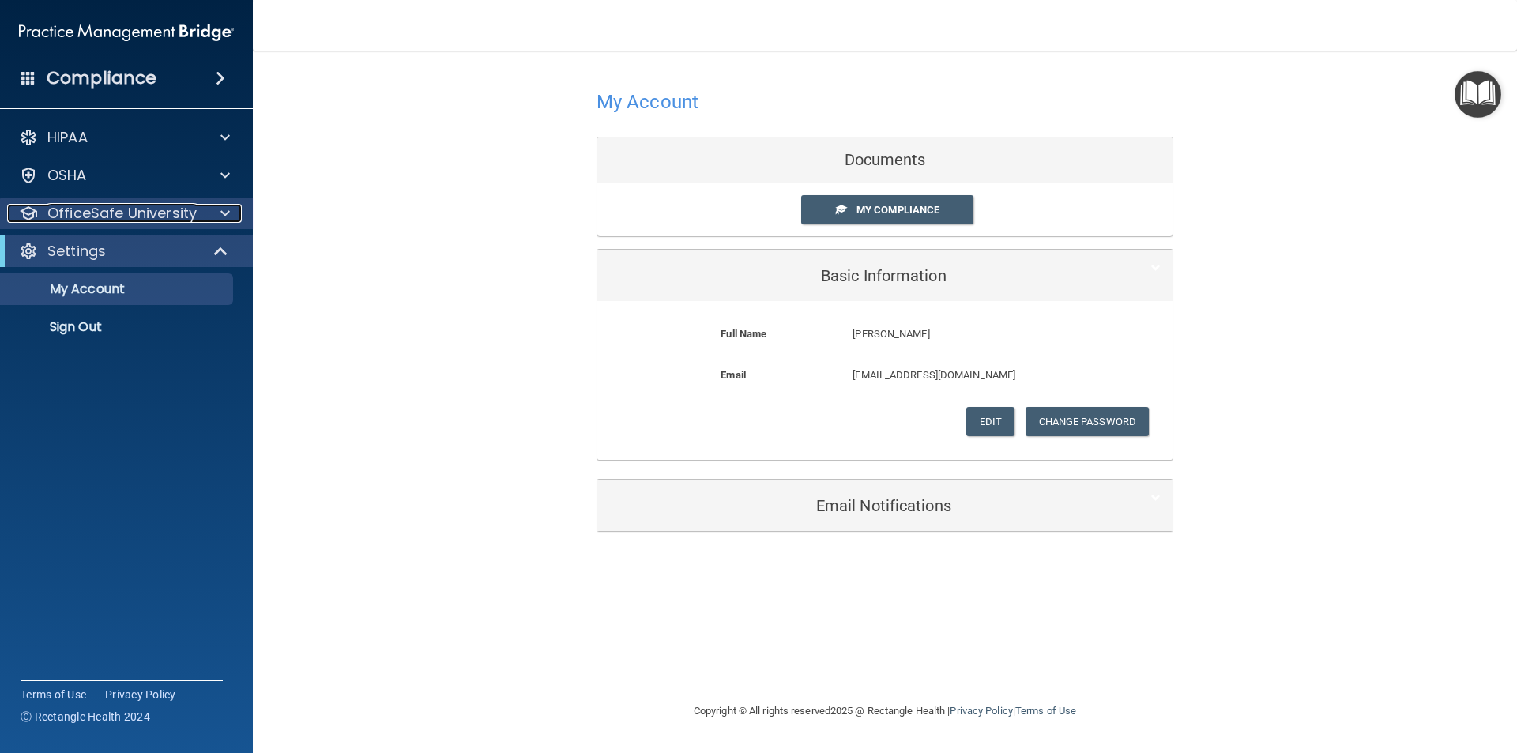
click at [209, 208] on div at bounding box center [222, 213] width 39 height 19
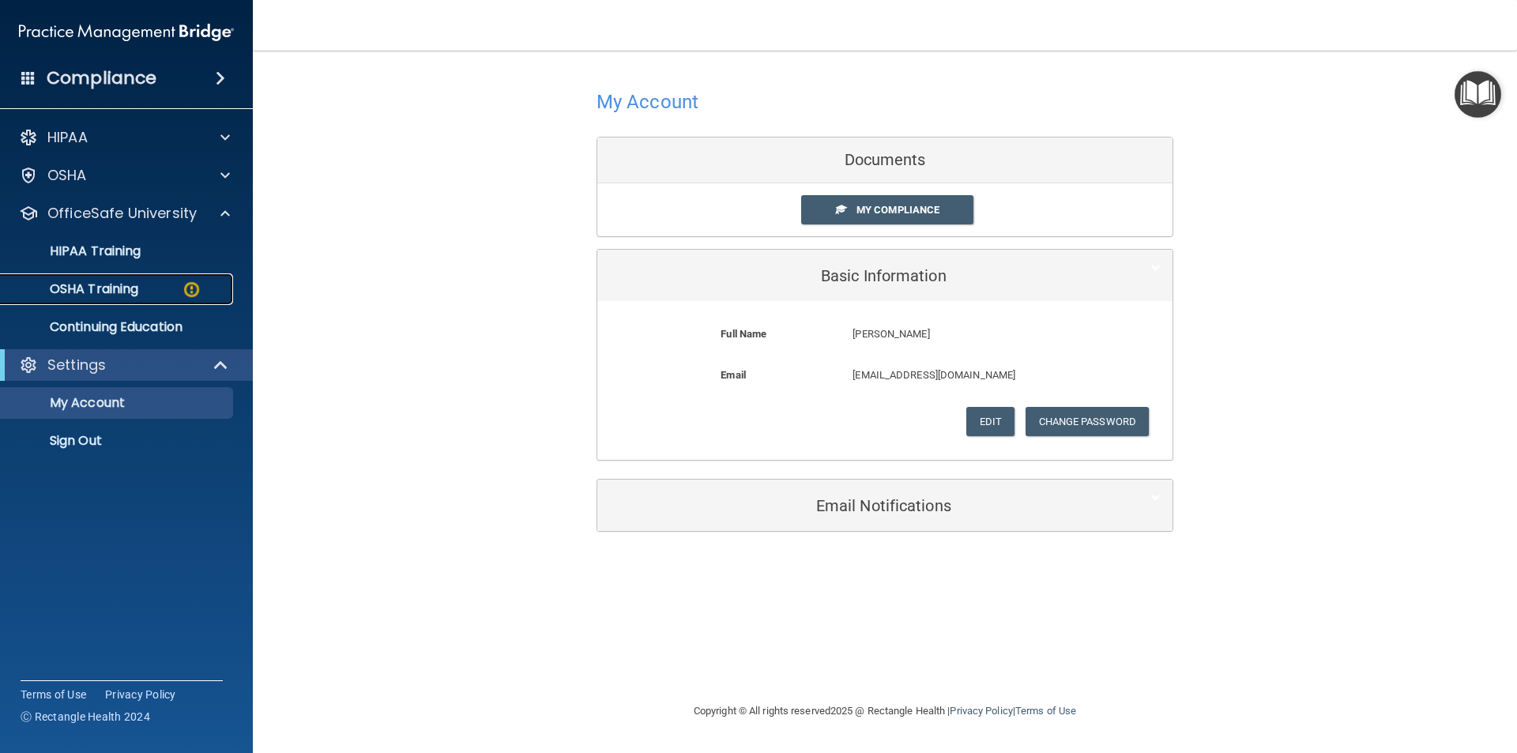
click at [159, 300] on link "OSHA Training" at bounding box center [108, 289] width 249 height 32
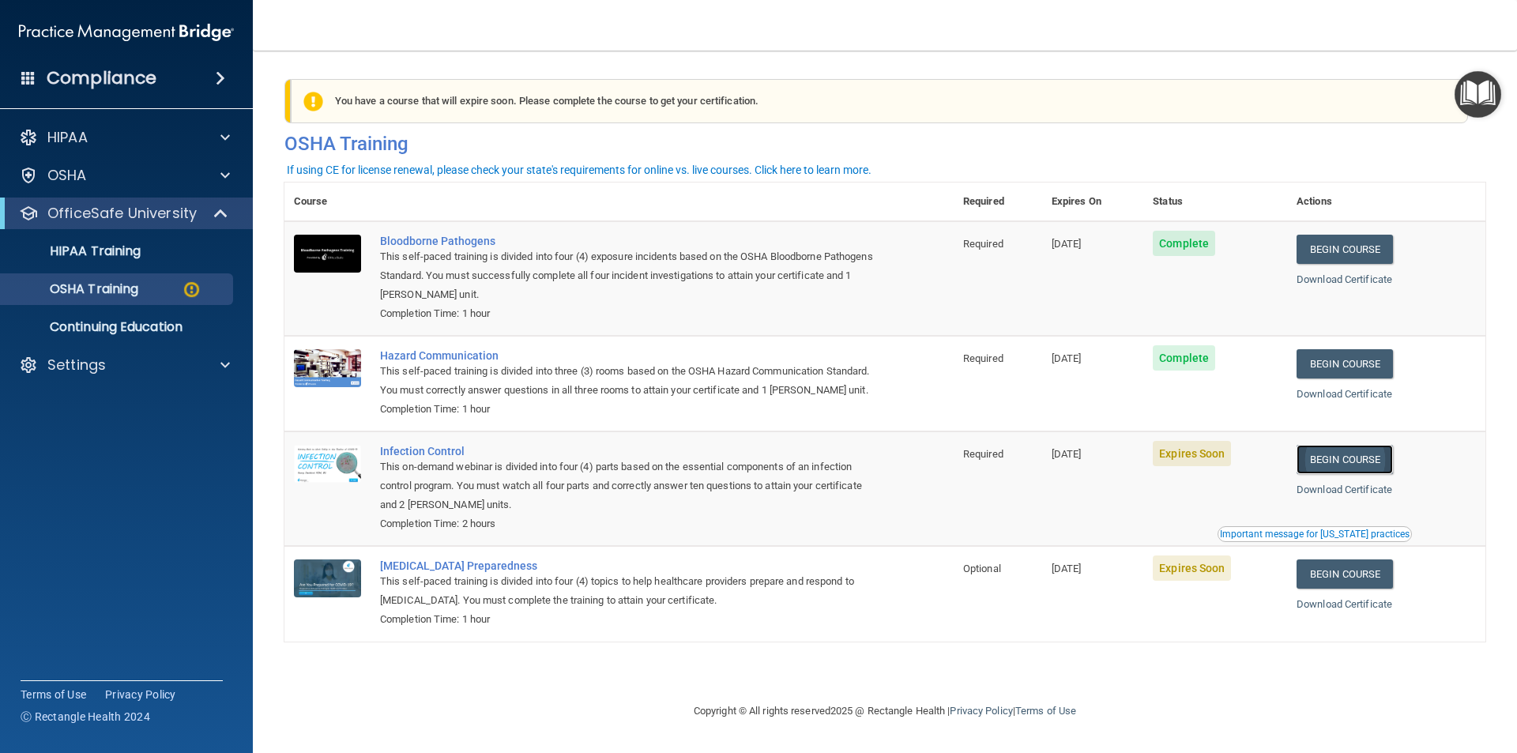
click at [1340, 474] on link "Begin Course" at bounding box center [1344, 459] width 96 height 29
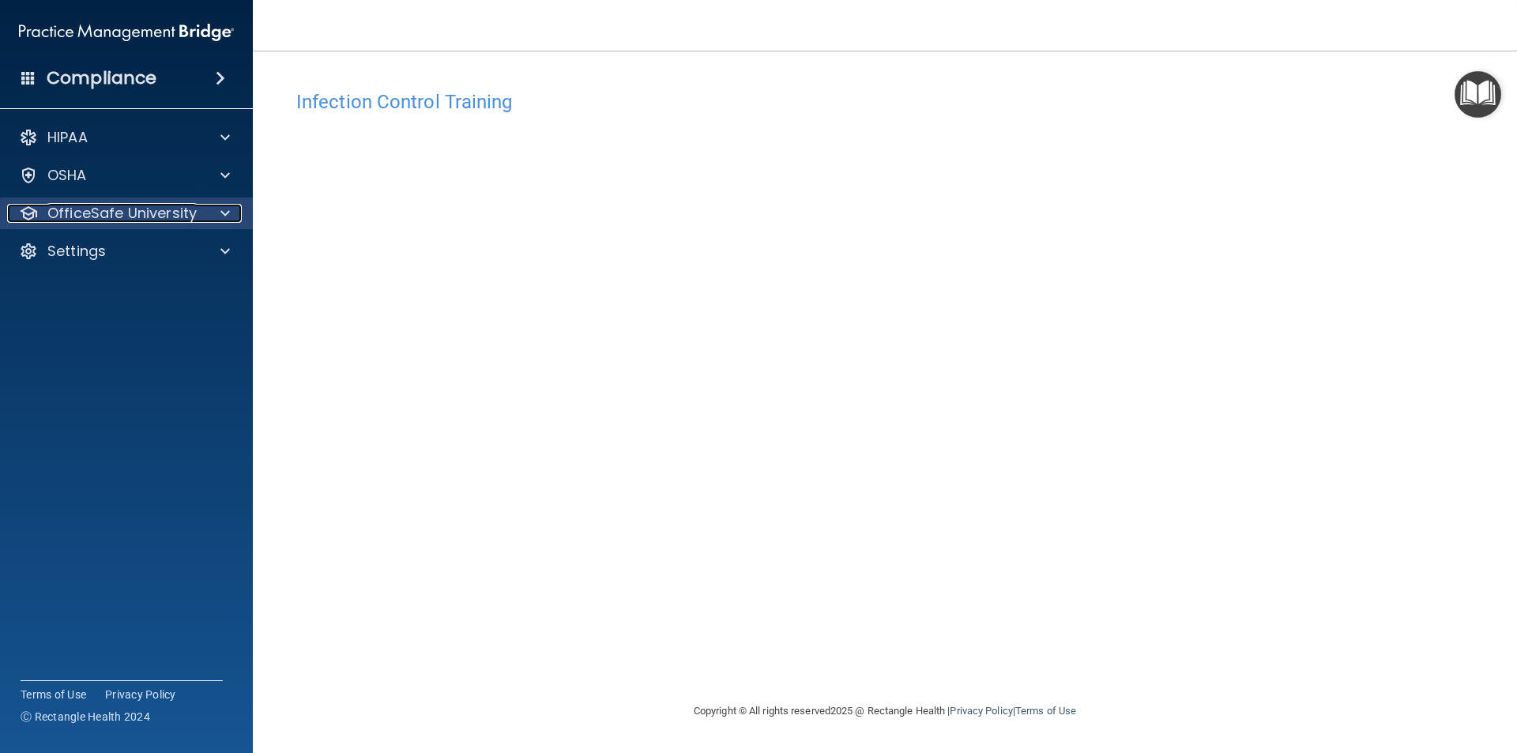
click at [216, 209] on div at bounding box center [222, 213] width 39 height 19
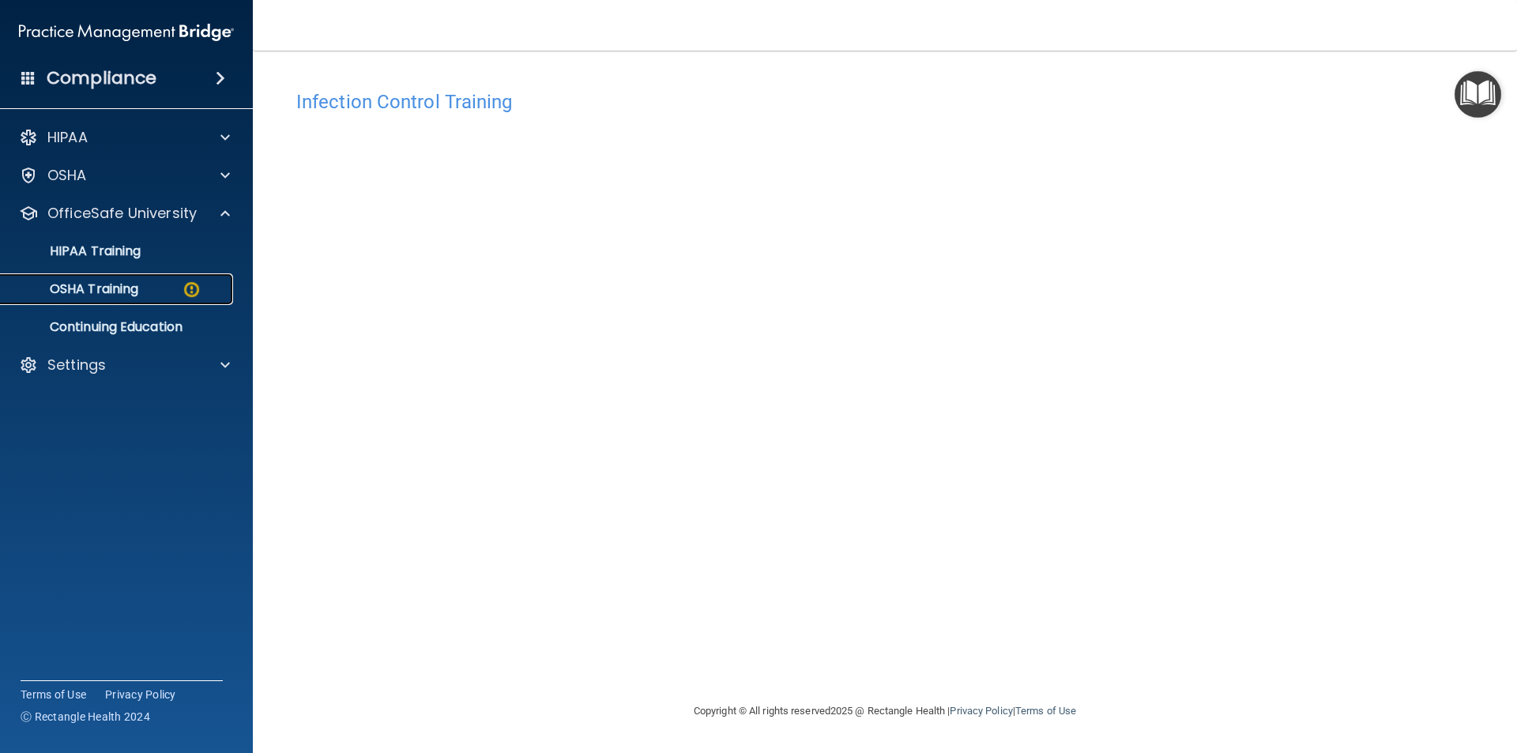
click at [188, 284] on img at bounding box center [192, 290] width 20 height 20
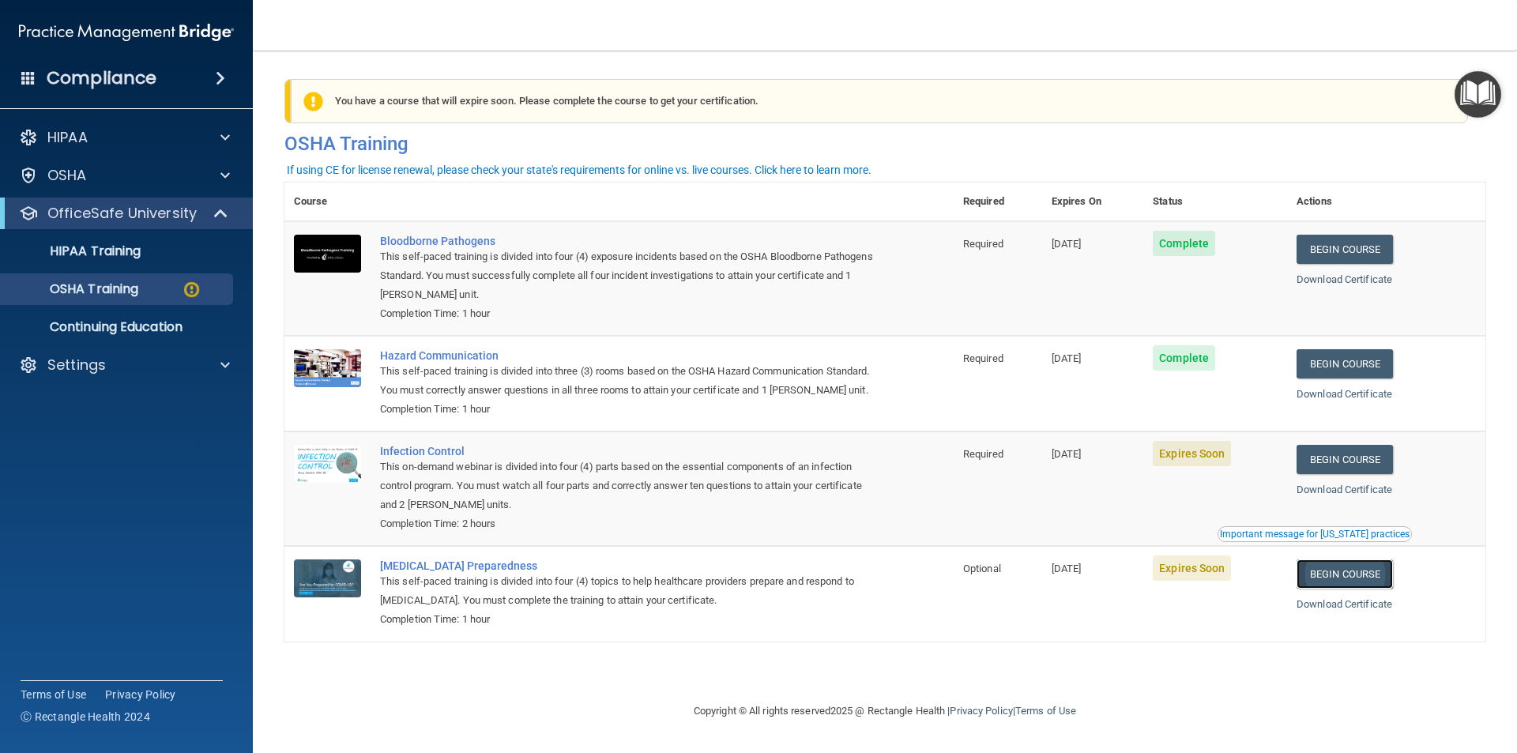
click at [1345, 588] on link "Begin Course" at bounding box center [1344, 573] width 96 height 29
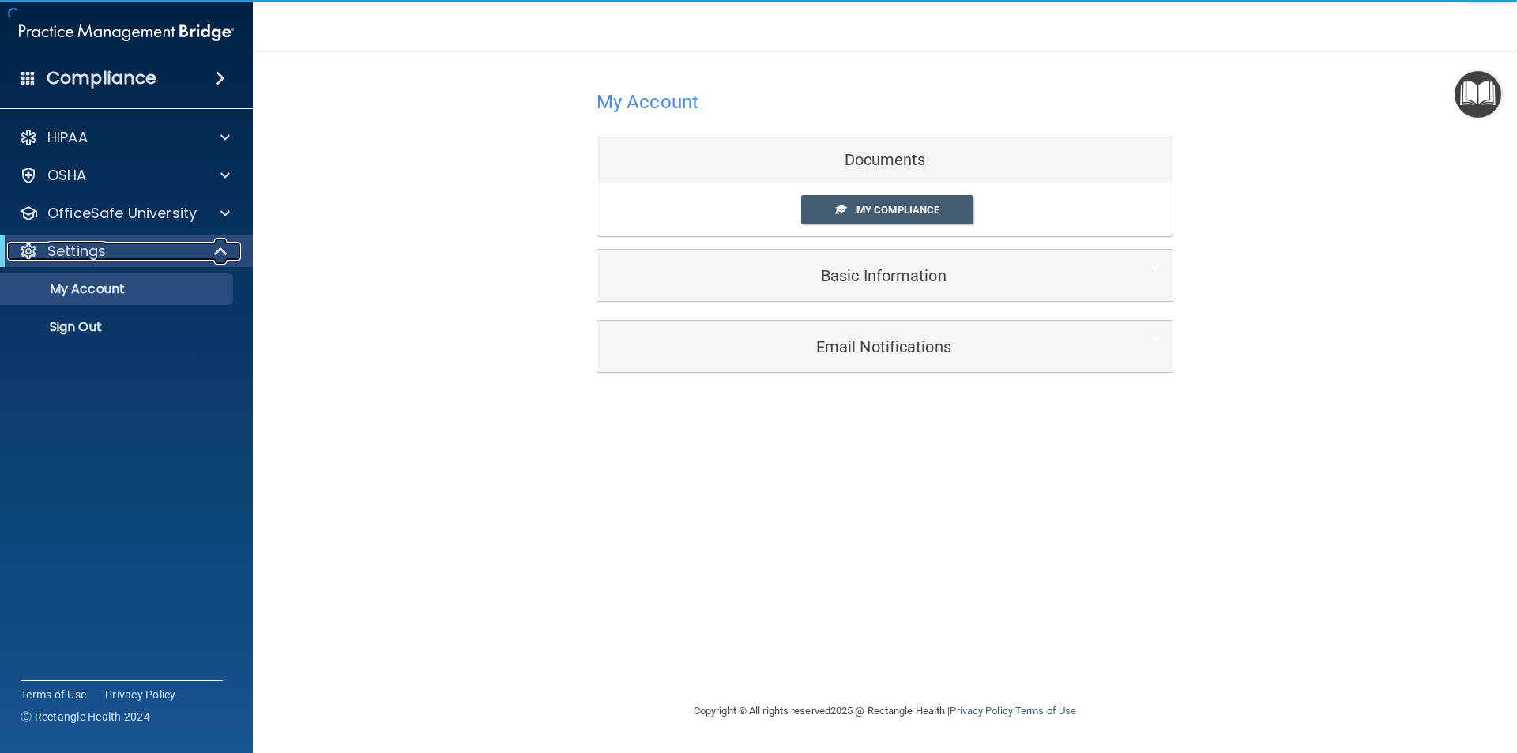
click at [178, 254] on div "Settings" at bounding box center [104, 251] width 195 height 19
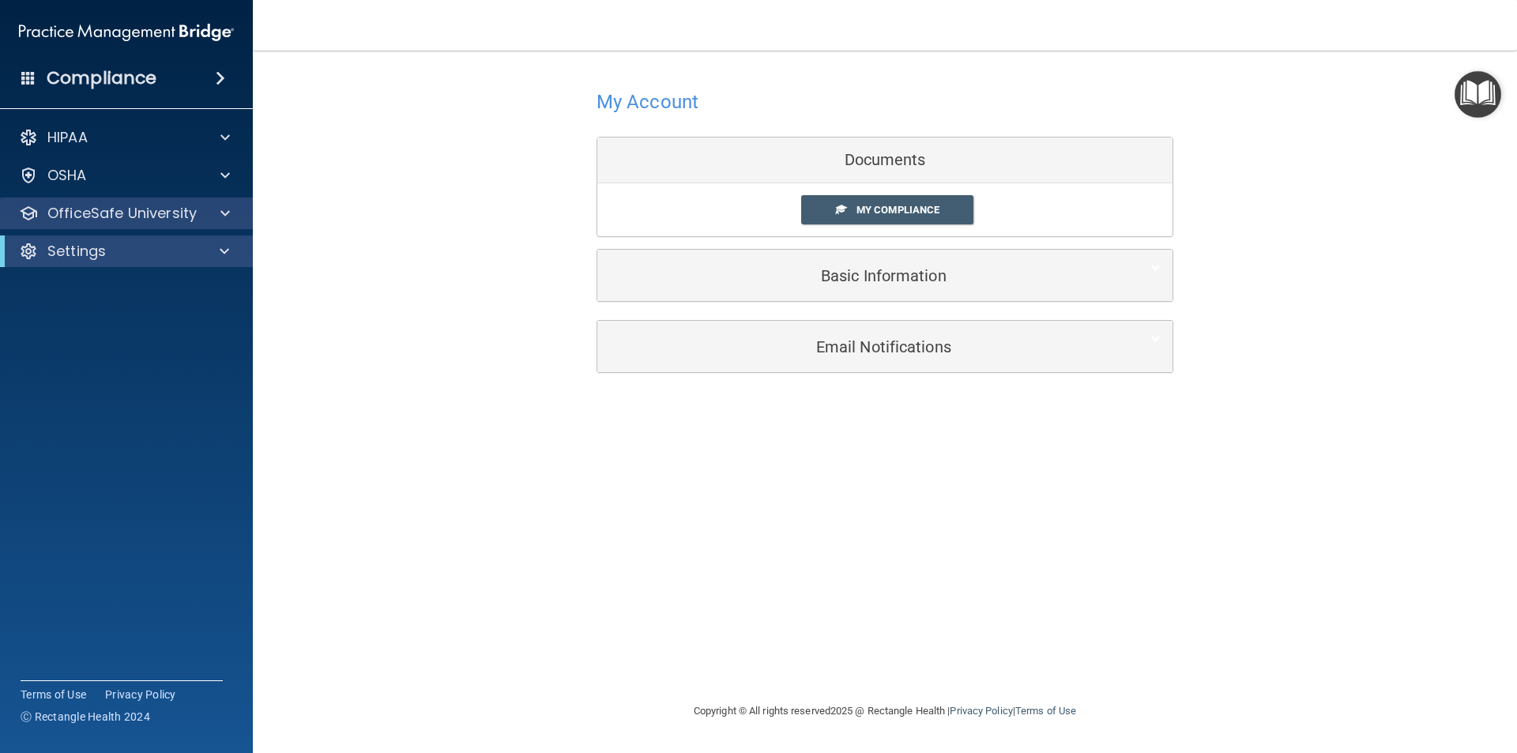
click at [227, 200] on div "OfficeSafe University" at bounding box center [127, 213] width 254 height 32
click at [203, 214] on div at bounding box center [222, 213] width 39 height 19
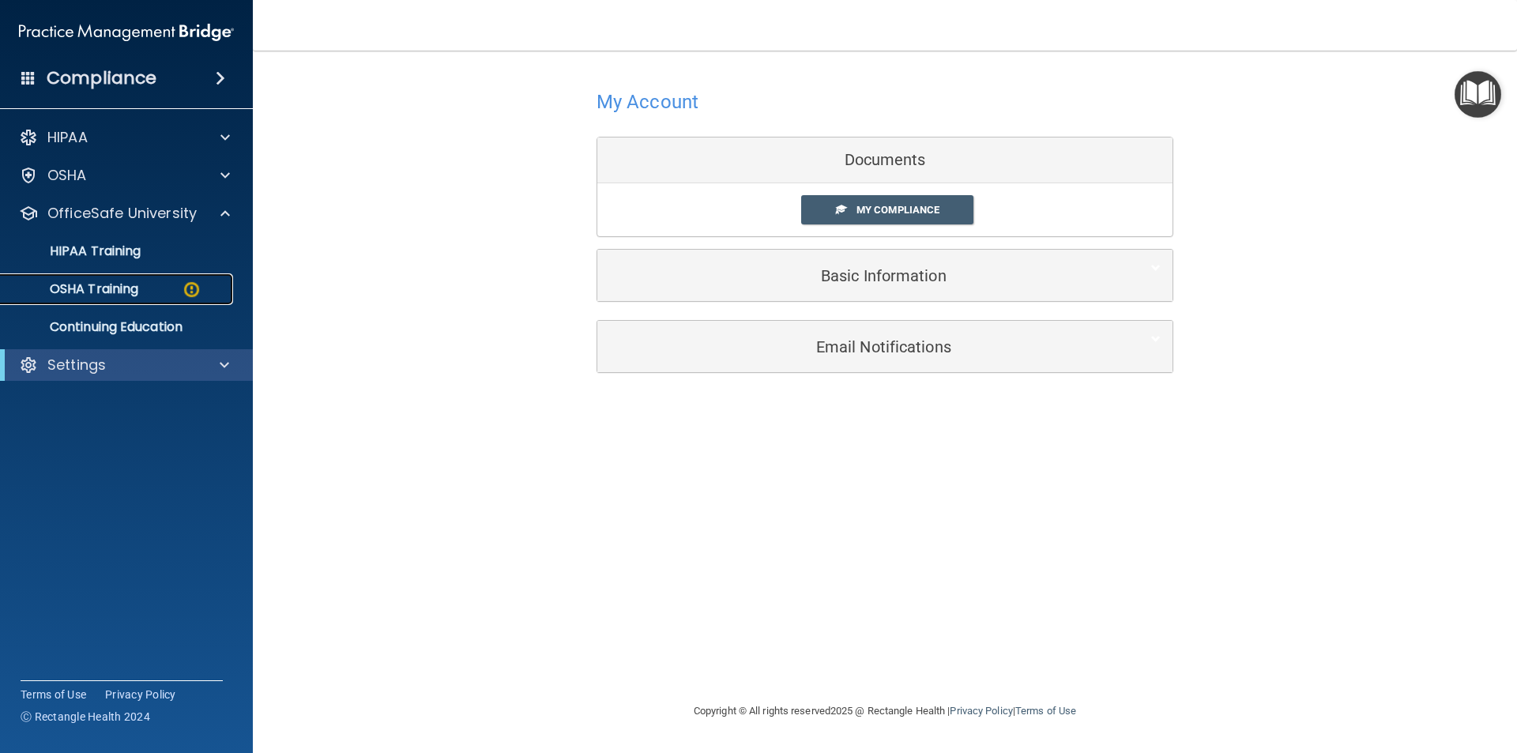
click at [181, 291] on div "OSHA Training" at bounding box center [118, 289] width 216 height 16
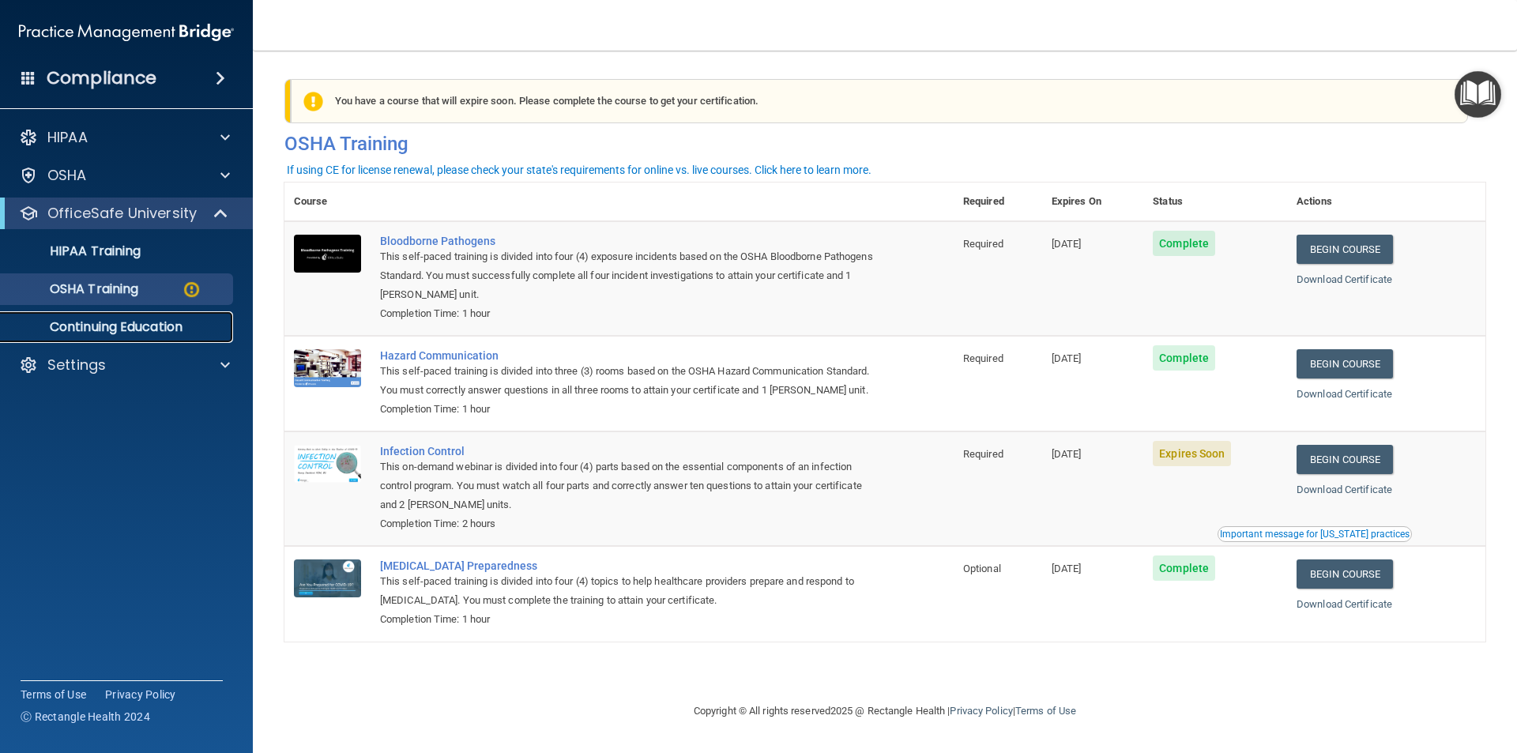
click at [124, 331] on p "Continuing Education" at bounding box center [118, 327] width 216 height 16
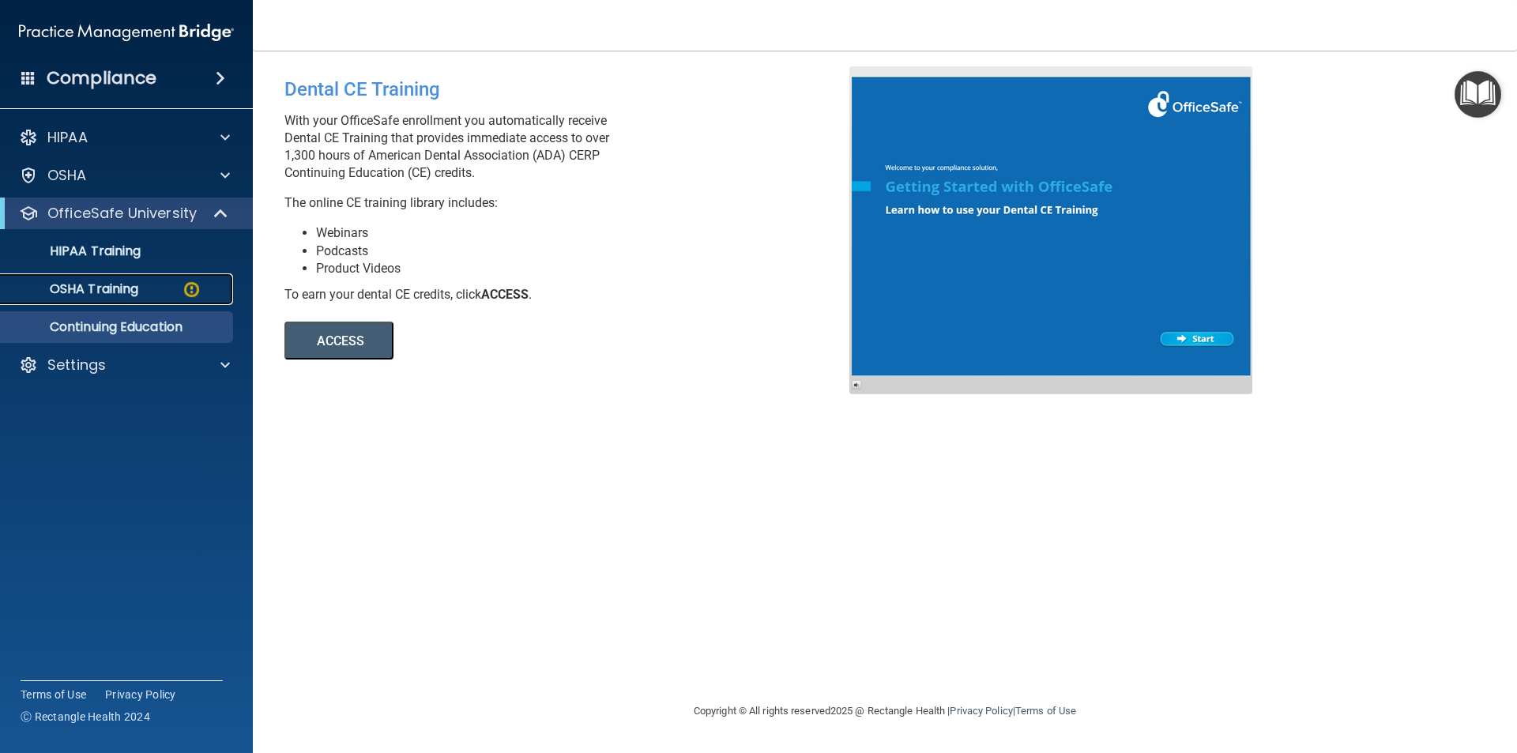
click at [137, 285] on p "OSHA Training" at bounding box center [74, 289] width 128 height 16
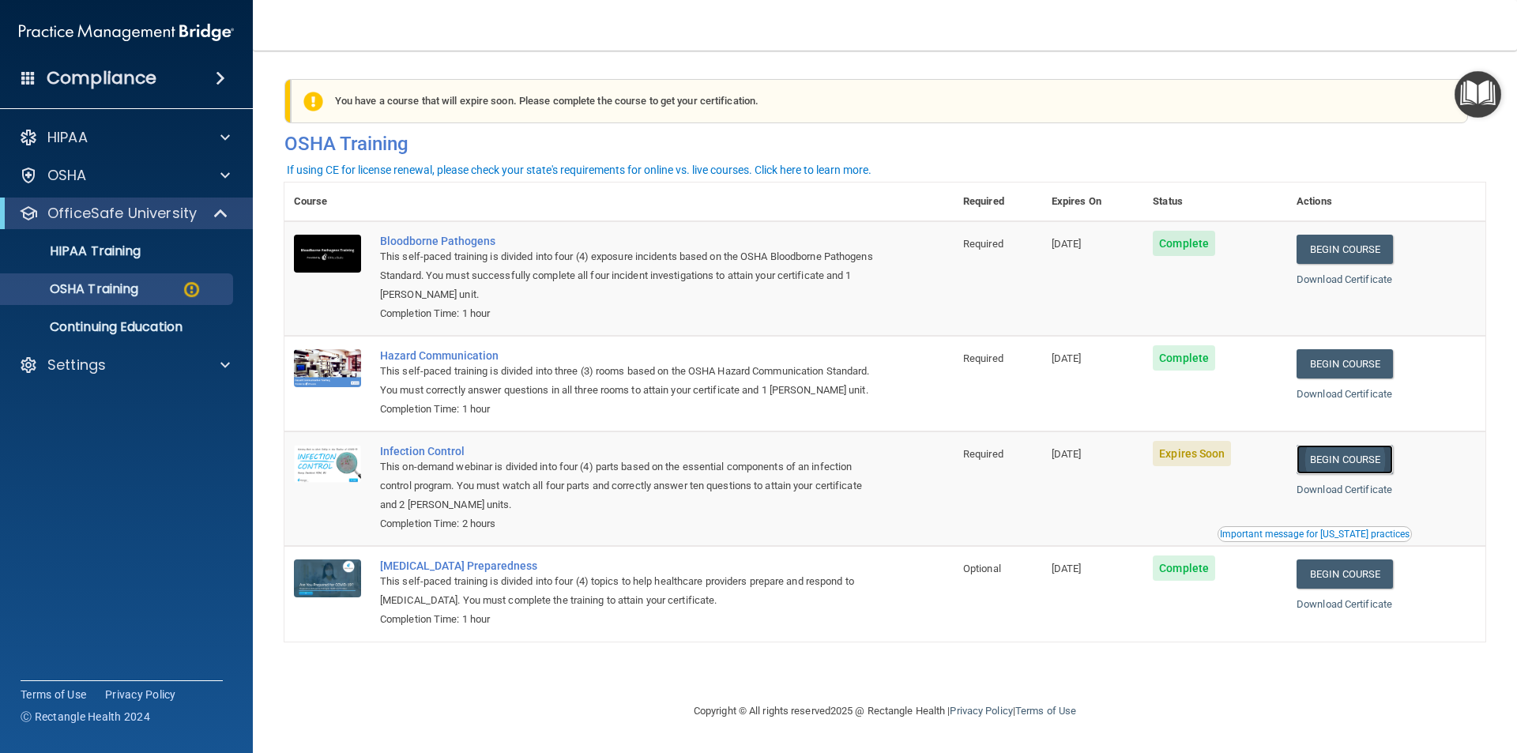
click at [1347, 474] on link "Begin Course" at bounding box center [1344, 459] width 96 height 29
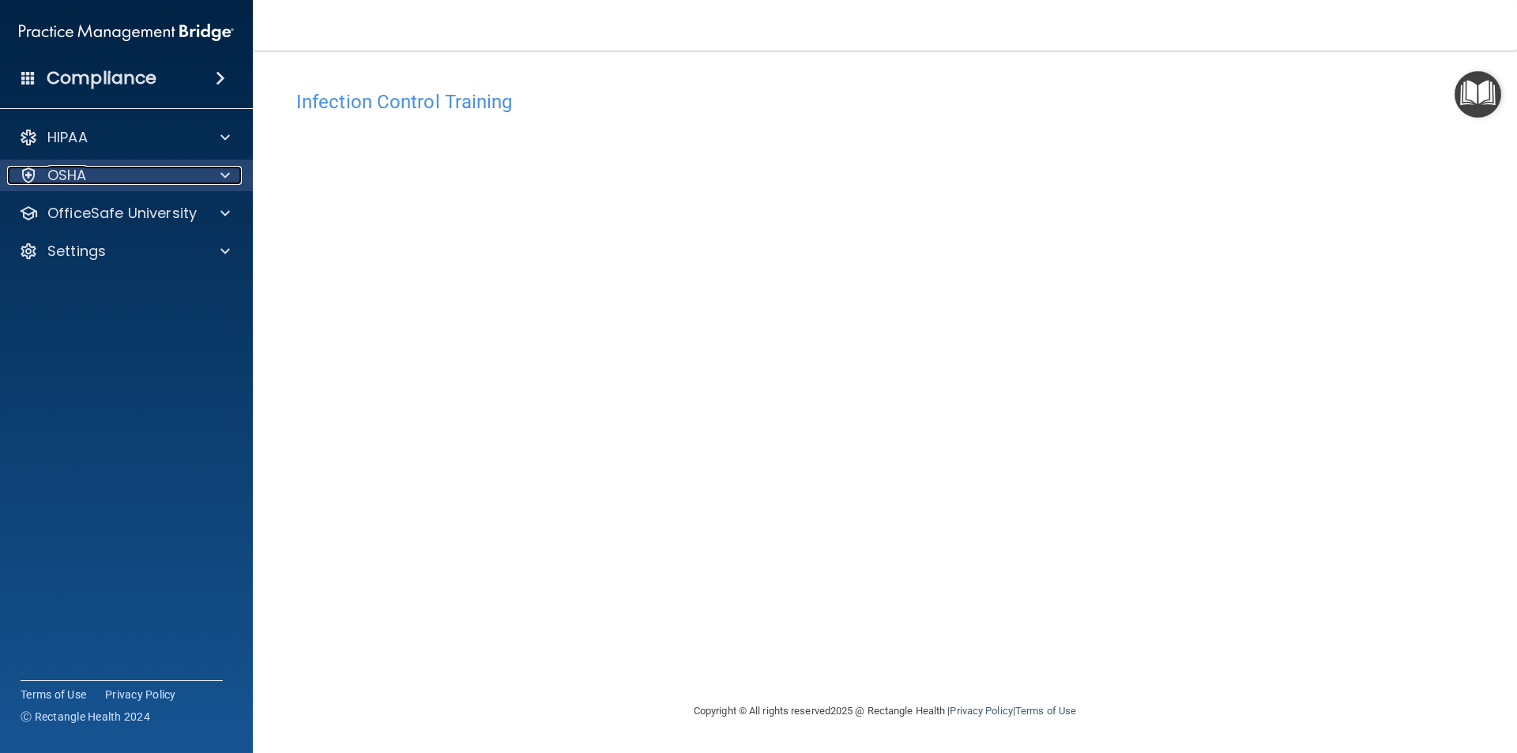
click at [149, 176] on div "OSHA" at bounding box center [105, 175] width 196 height 19
click at [75, 179] on p "OSHA" at bounding box center [66, 175] width 39 height 19
click at [110, 181] on div "OSHA" at bounding box center [105, 175] width 196 height 19
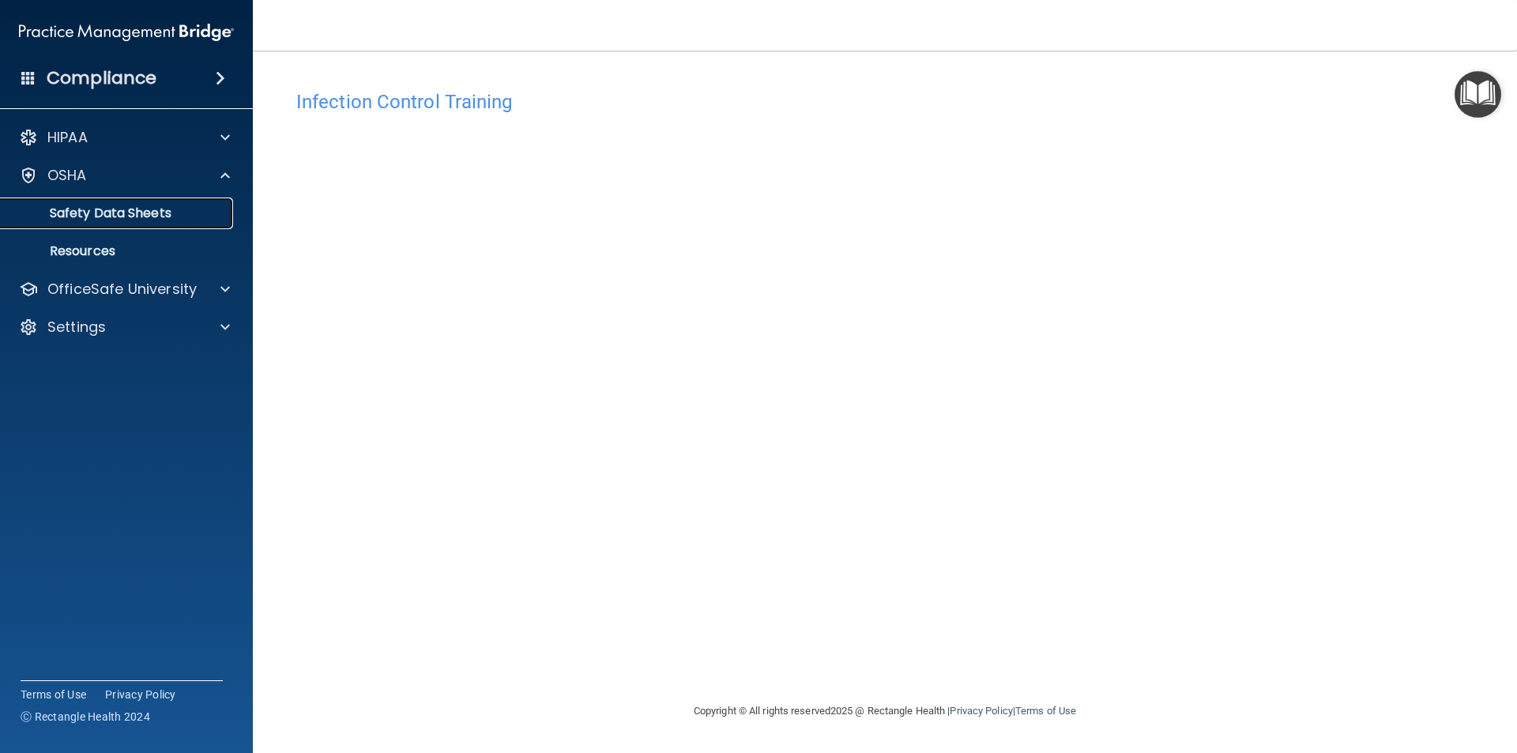
click at [100, 214] on p "Safety Data Sheets" at bounding box center [118, 213] width 216 height 16
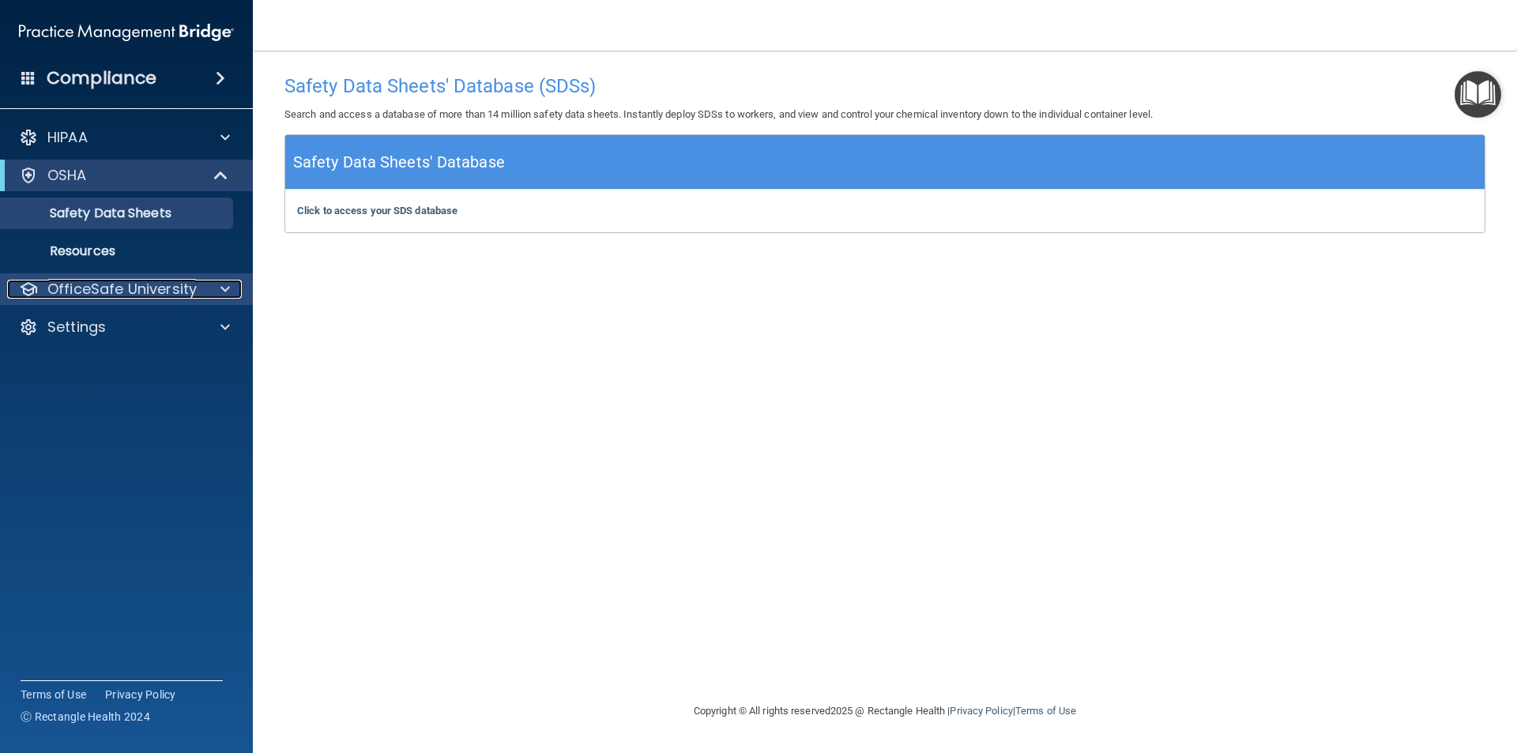
click at [117, 291] on p "OfficeSafe University" at bounding box center [121, 289] width 149 height 19
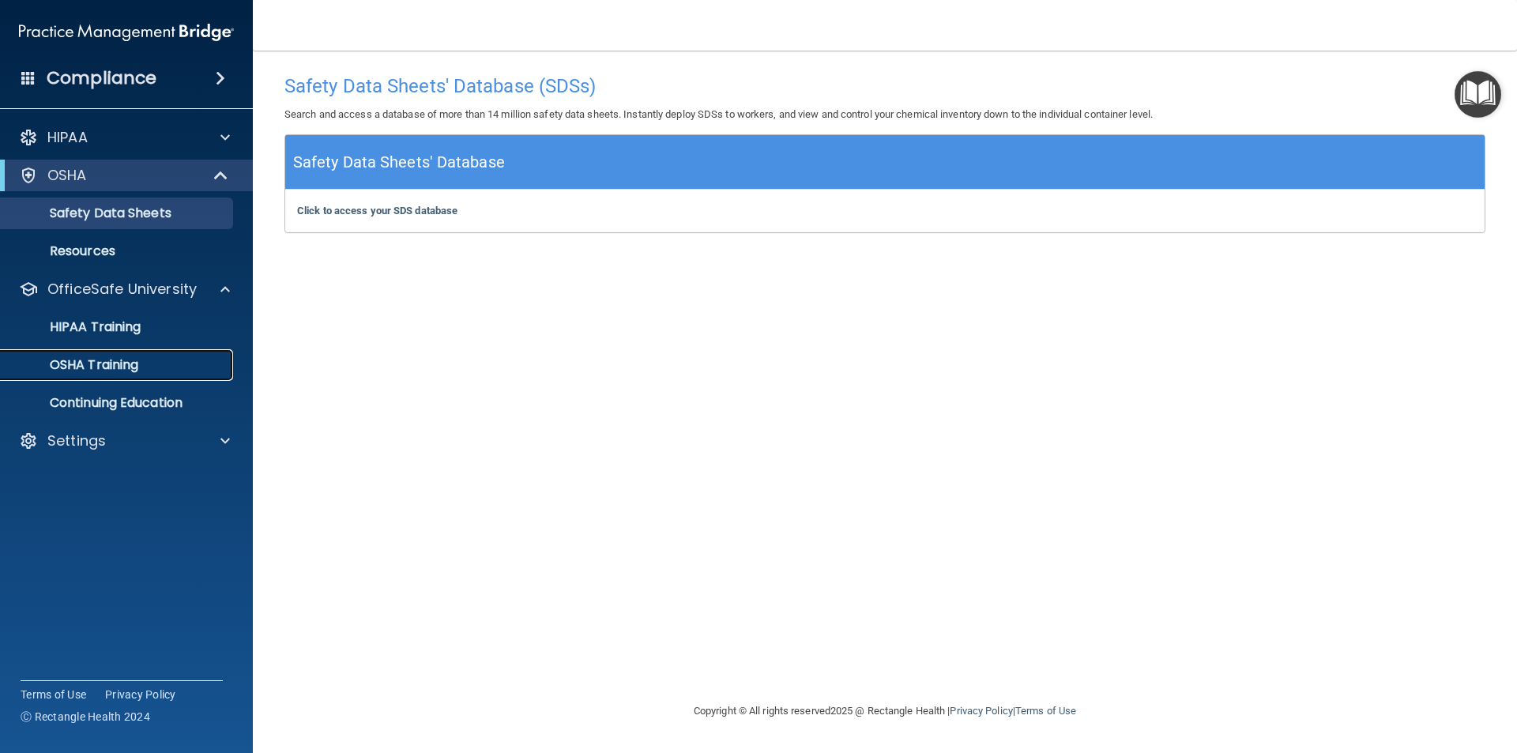
click at [104, 357] on p "OSHA Training" at bounding box center [74, 365] width 128 height 16
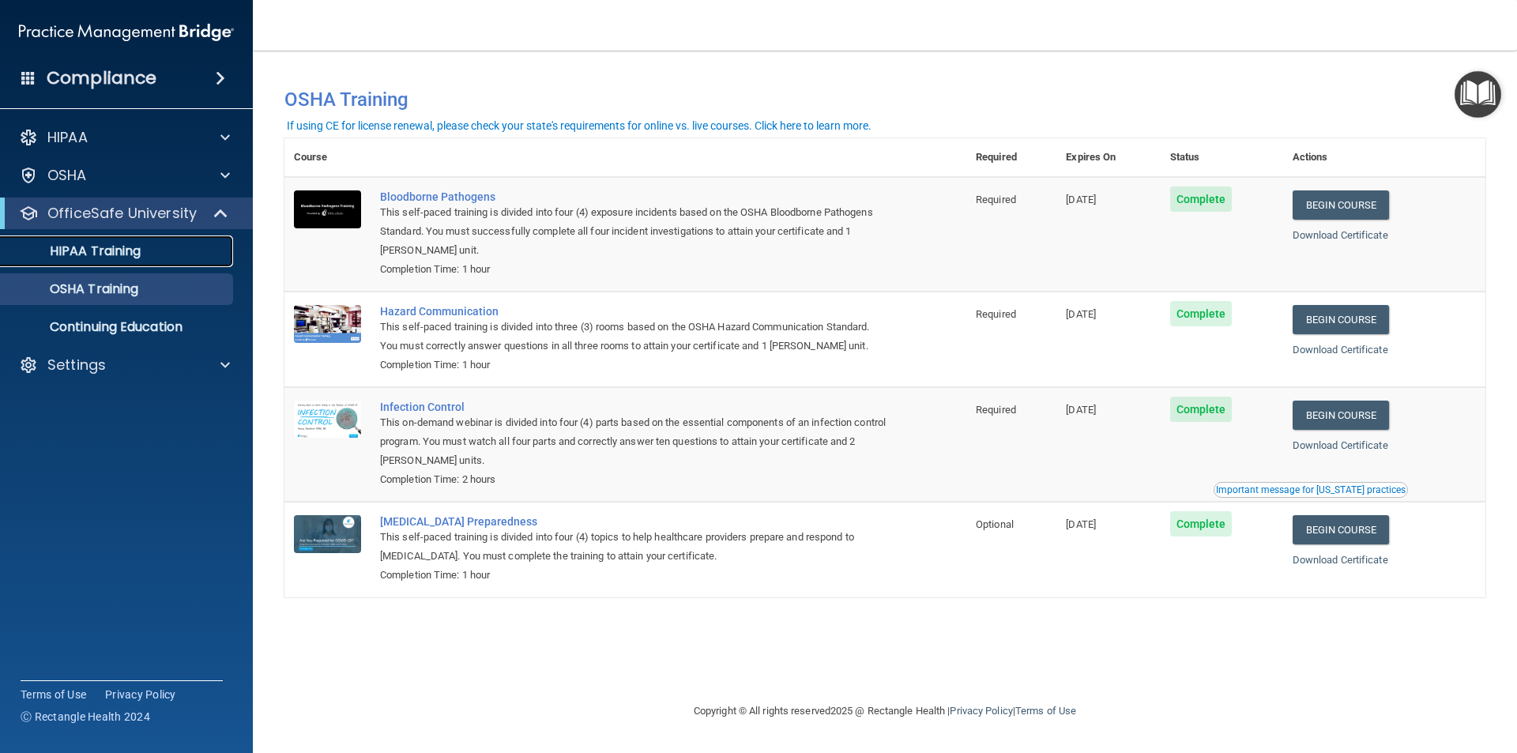
click at [120, 243] on p "HIPAA Training" at bounding box center [75, 251] width 130 height 16
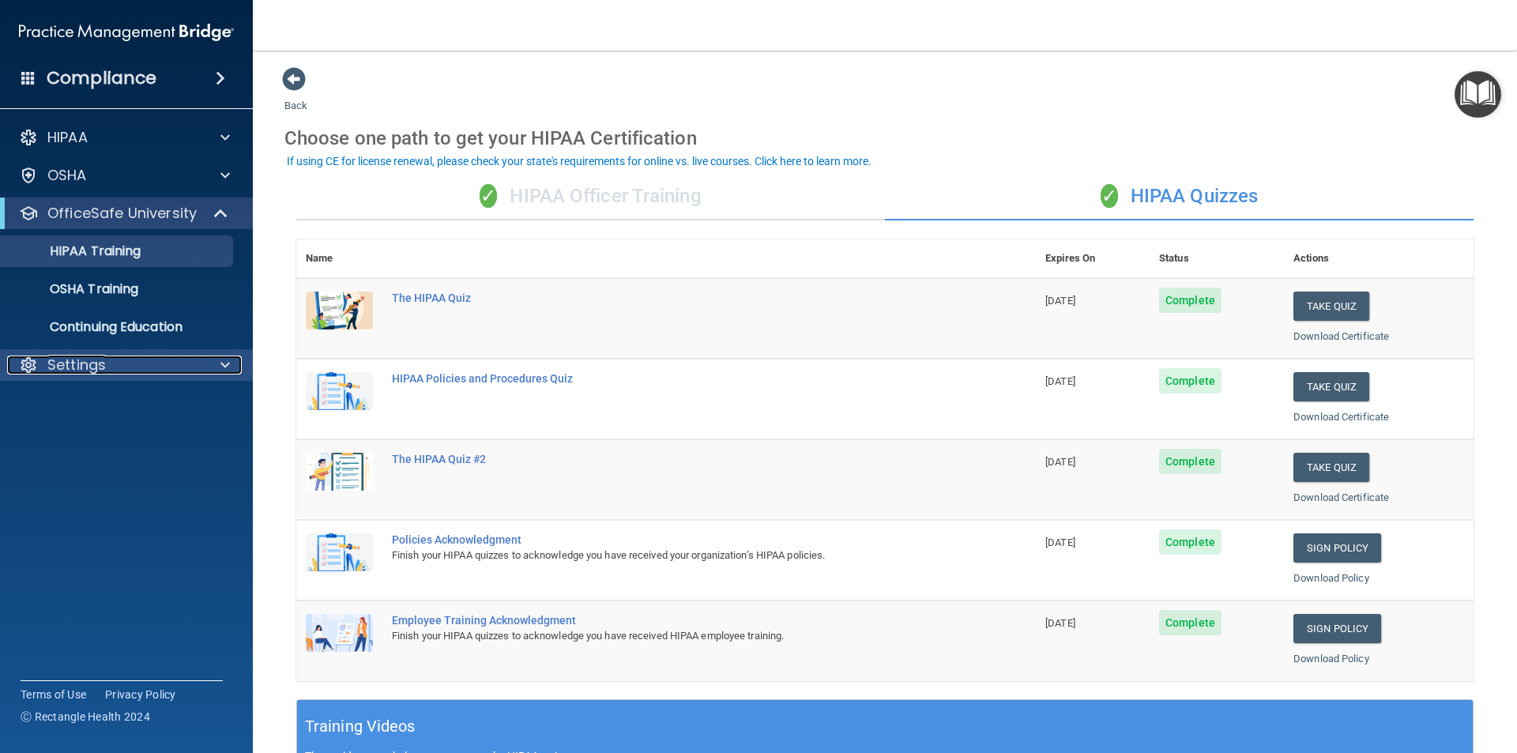
click at [127, 368] on div "Settings" at bounding box center [105, 364] width 196 height 19
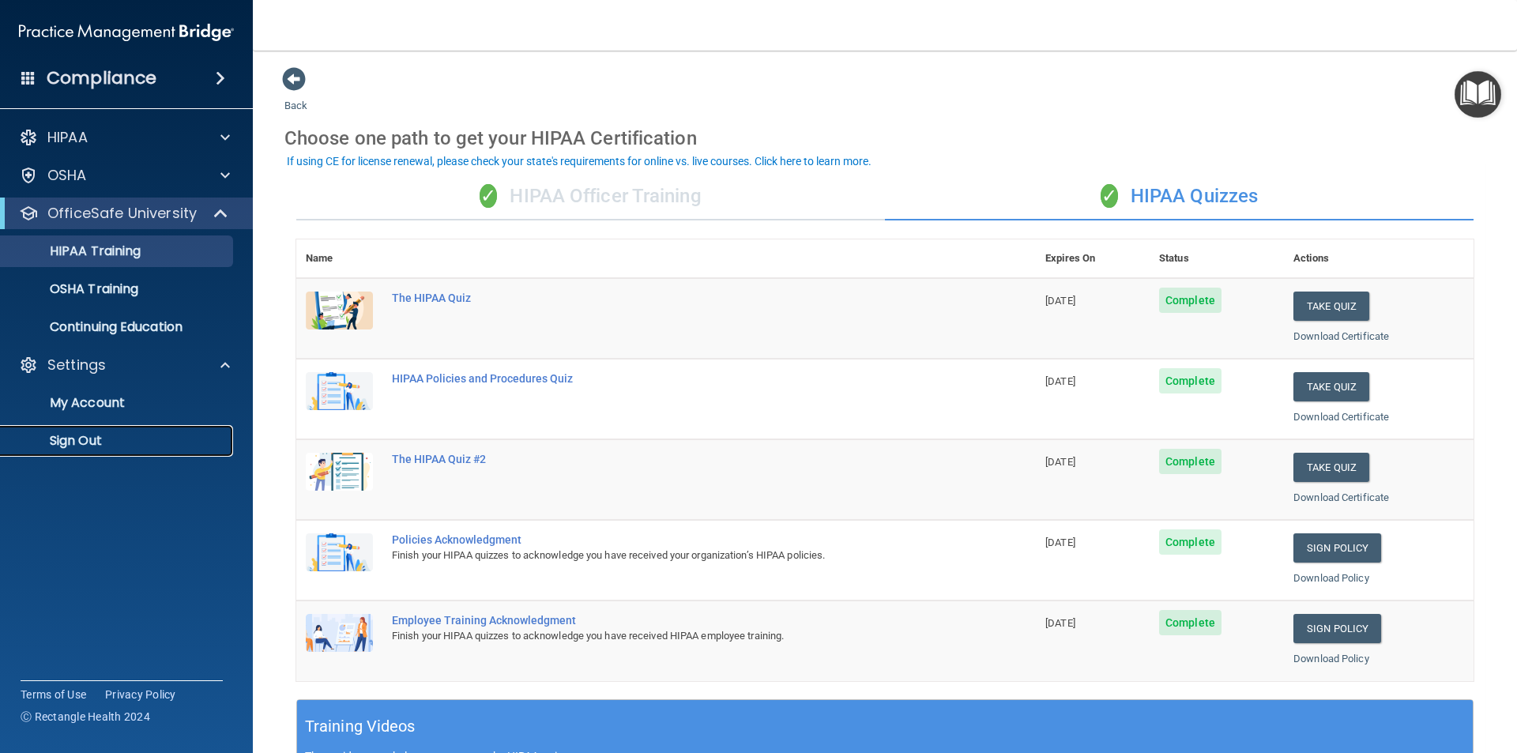
click at [80, 442] on p "Sign Out" at bounding box center [118, 441] width 216 height 16
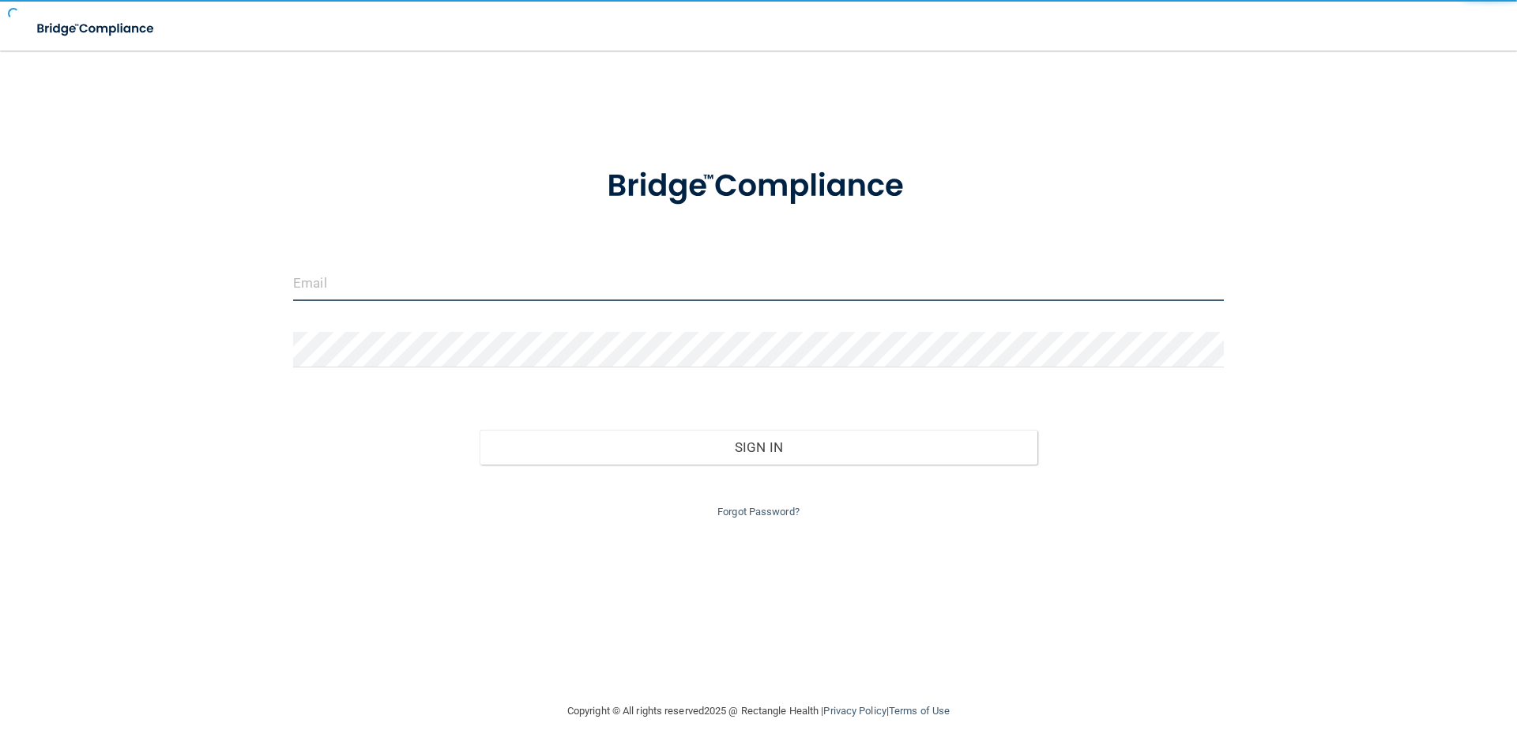
type input "[EMAIL_ADDRESS][DOMAIN_NAME]"
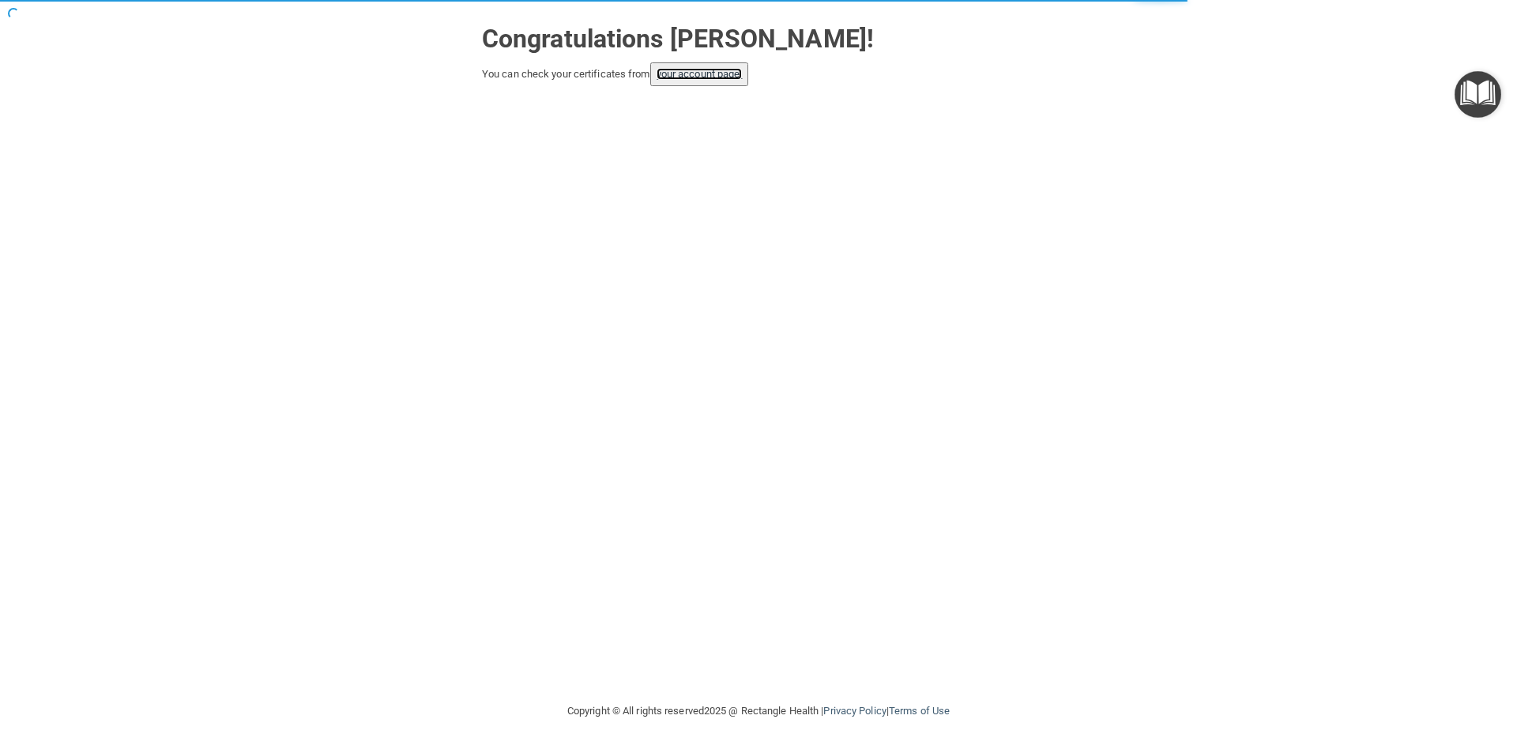
click at [682, 80] on link "your account page!" at bounding box center [699, 74] width 86 height 12
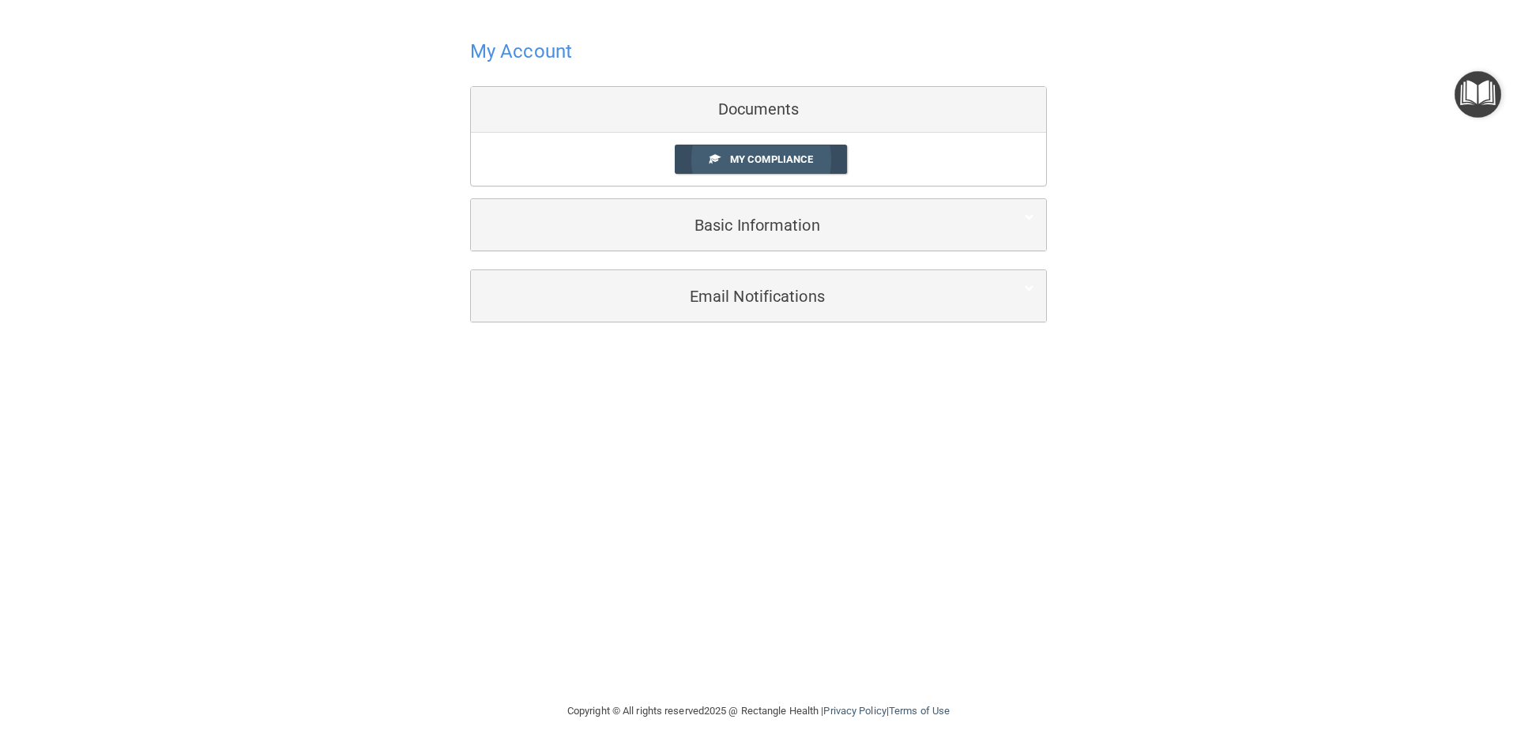
click at [726, 155] on link "My Compliance" at bounding box center [761, 159] width 173 height 29
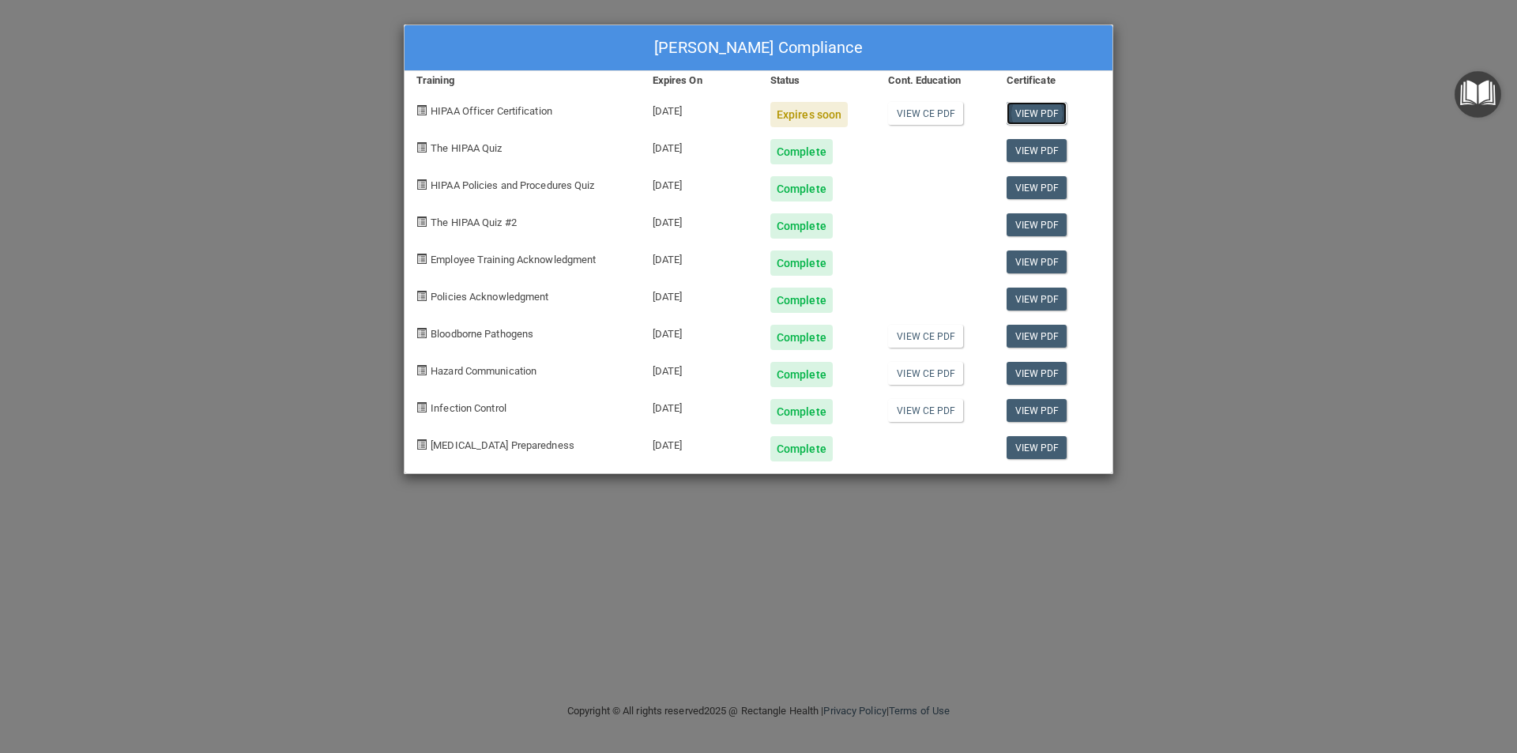
click at [1032, 111] on link "View PDF" at bounding box center [1036, 113] width 61 height 23
click at [922, 118] on link "View CE PDF" at bounding box center [925, 113] width 75 height 23
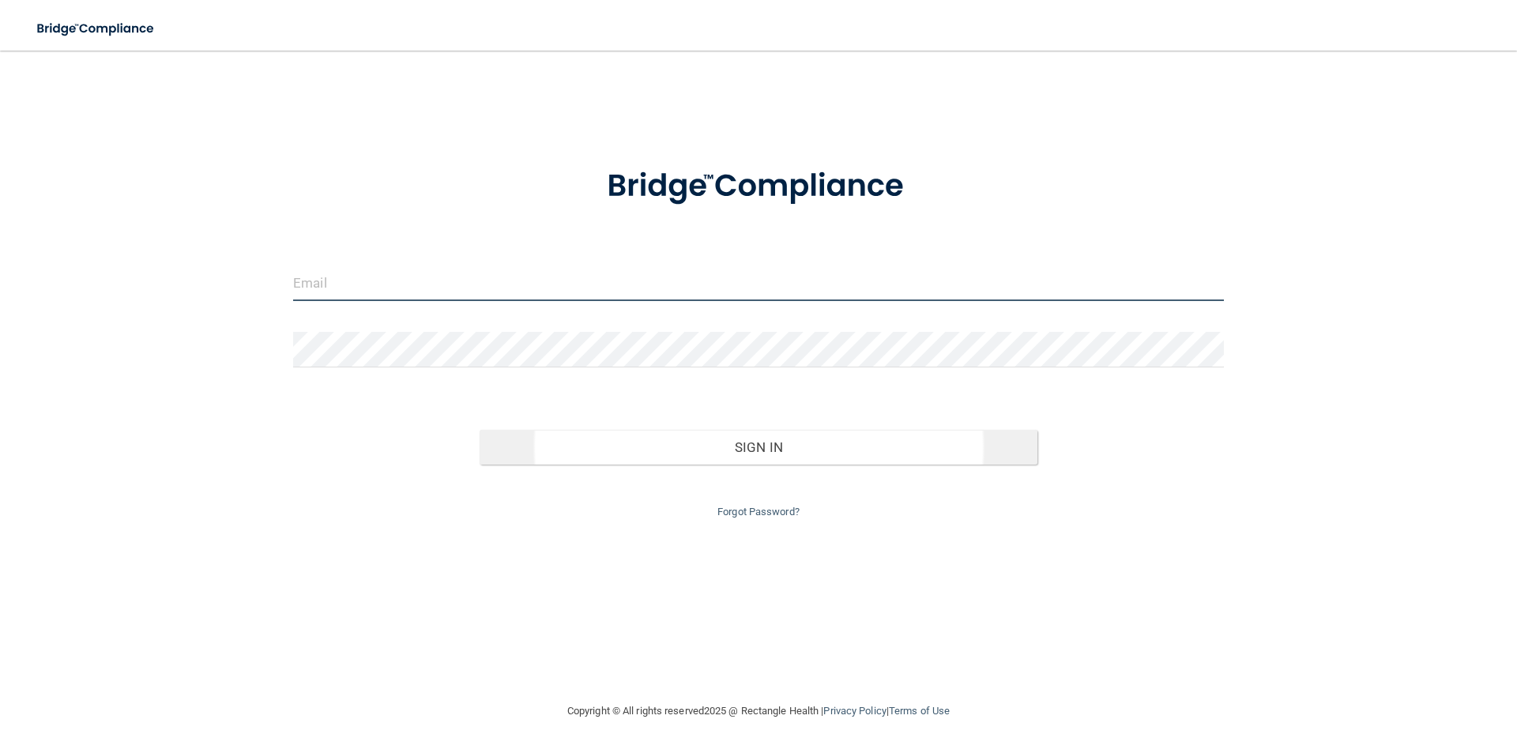
type input "[EMAIL_ADDRESS][DOMAIN_NAME]"
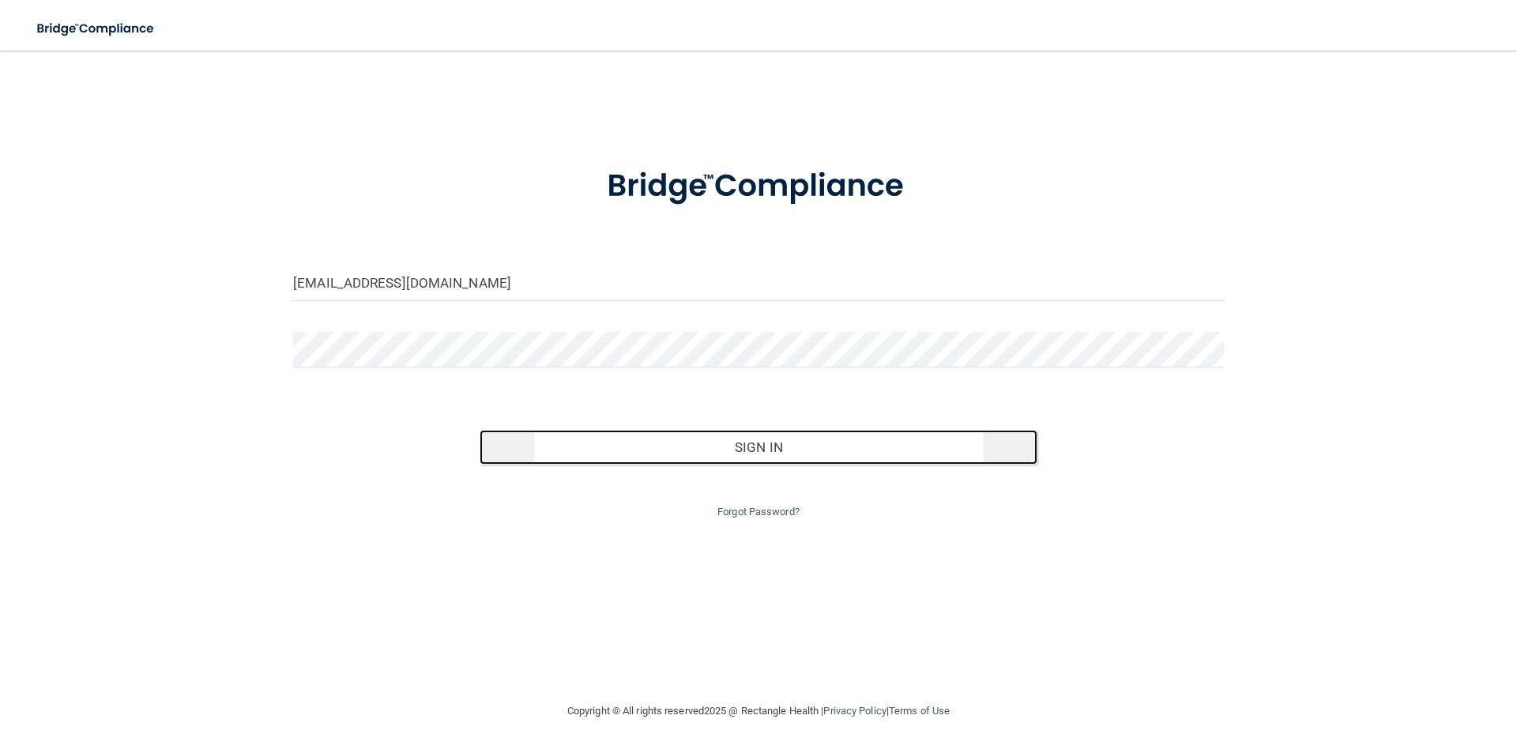
click at [769, 453] on button "Sign In" at bounding box center [758, 447] width 558 height 35
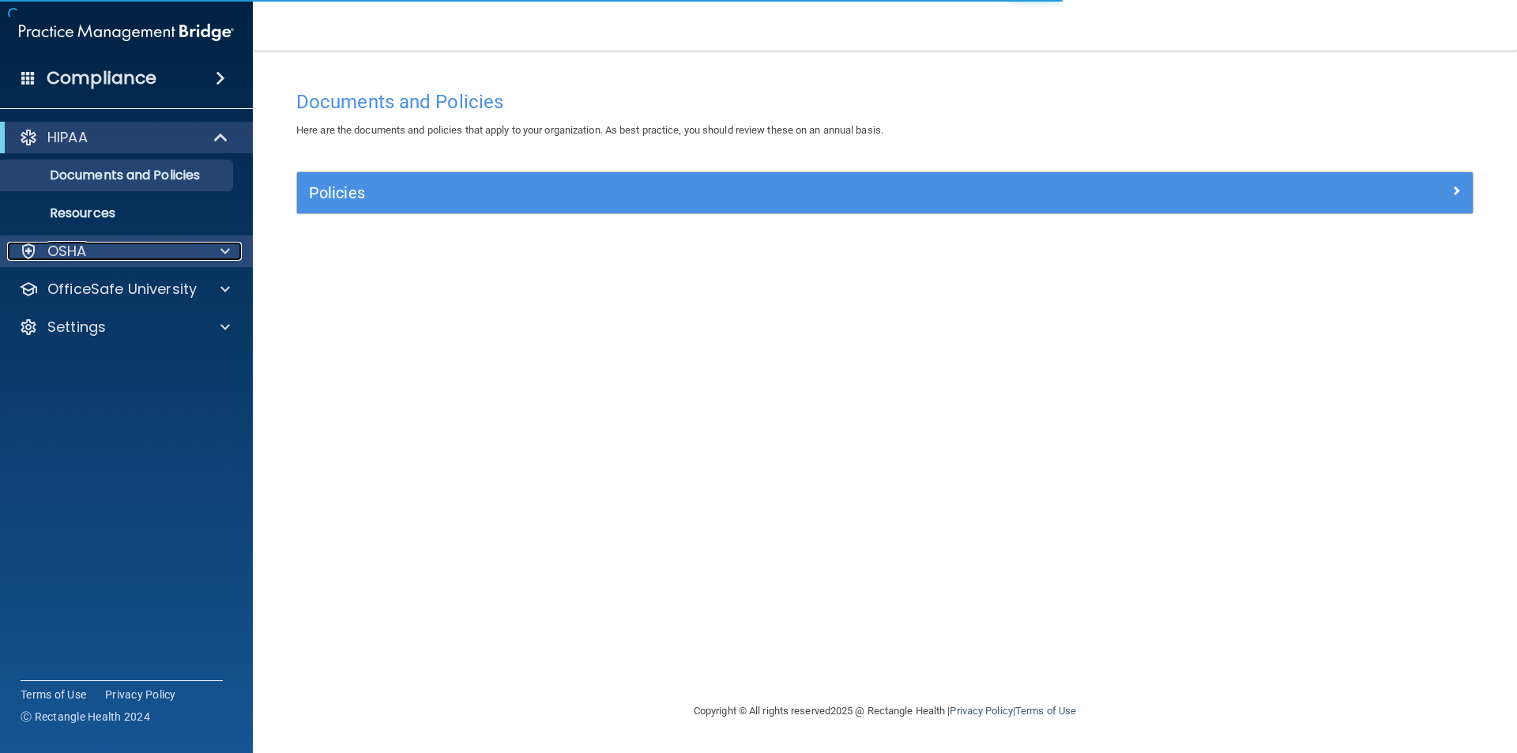
click at [103, 258] on div "OSHA" at bounding box center [105, 251] width 196 height 19
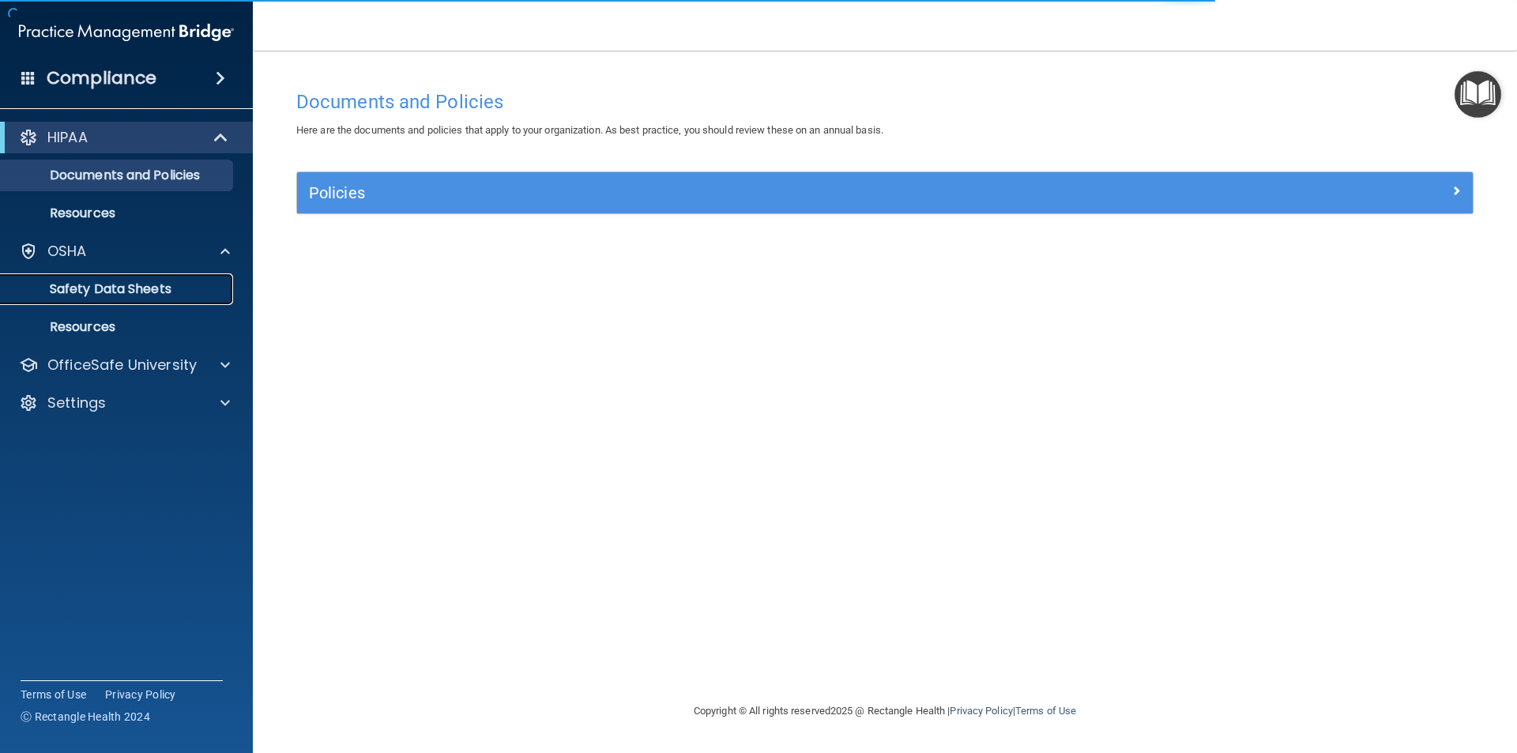
click at [133, 287] on p "Safety Data Sheets" at bounding box center [118, 289] width 216 height 16
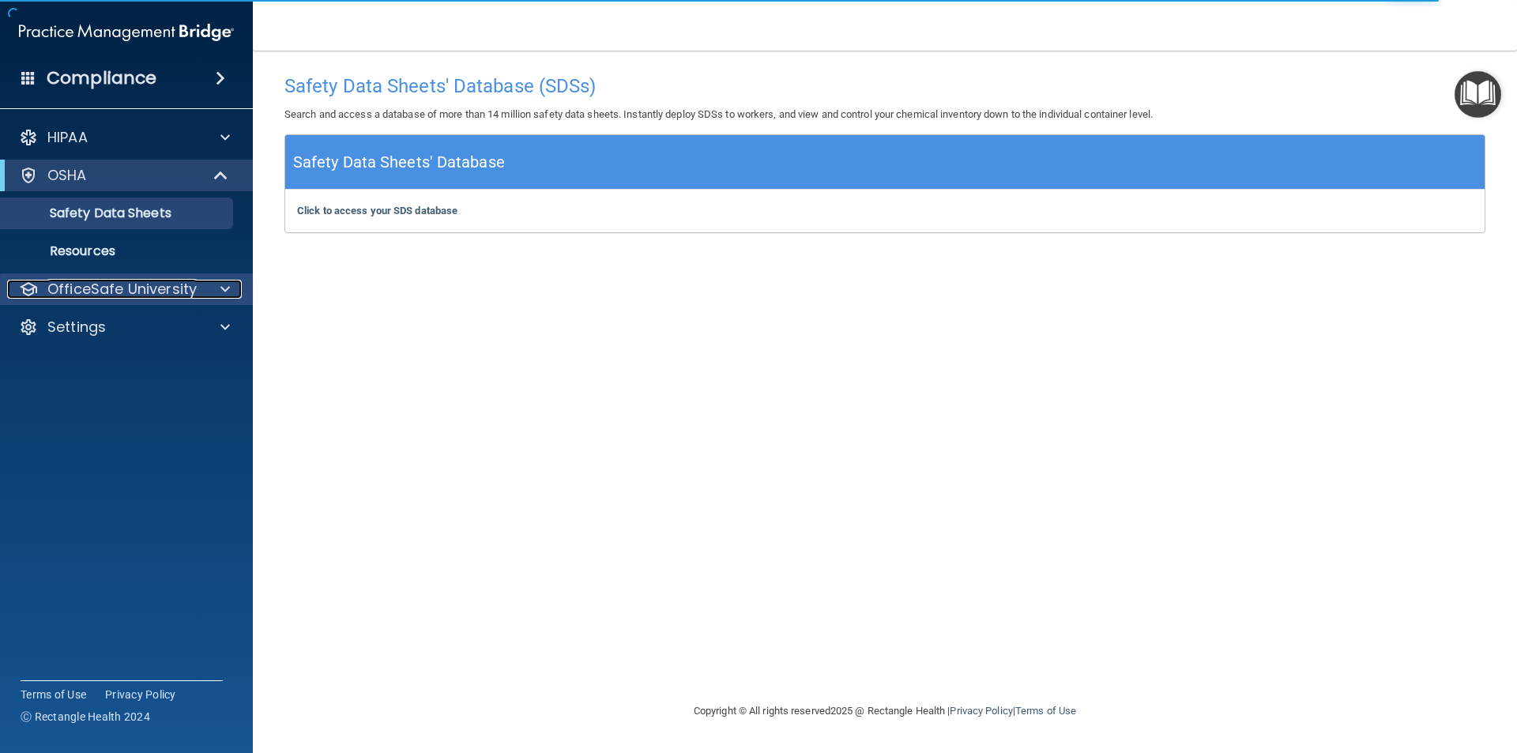
click at [147, 289] on p "OfficeSafe University" at bounding box center [121, 289] width 149 height 19
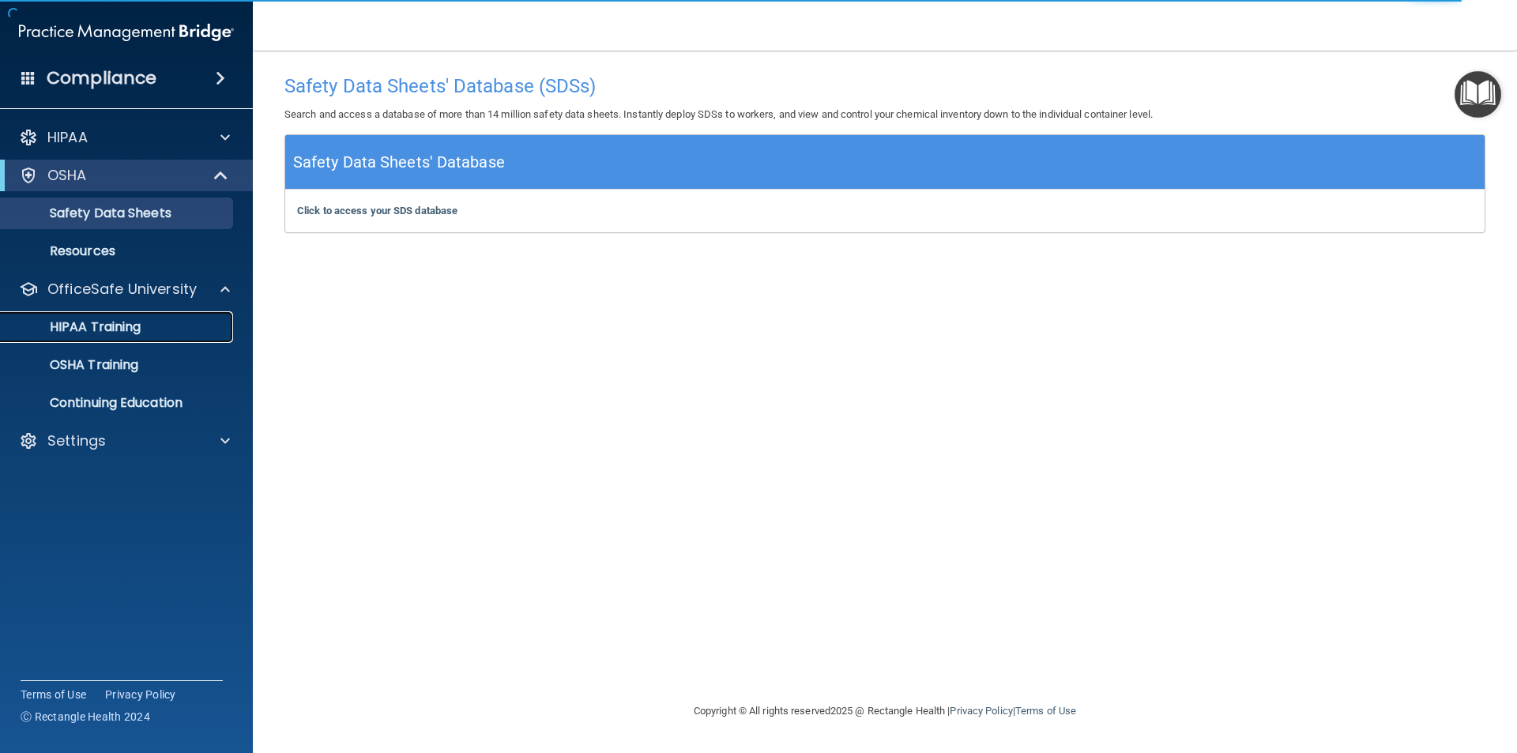
click at [96, 333] on p "HIPAA Training" at bounding box center [75, 327] width 130 height 16
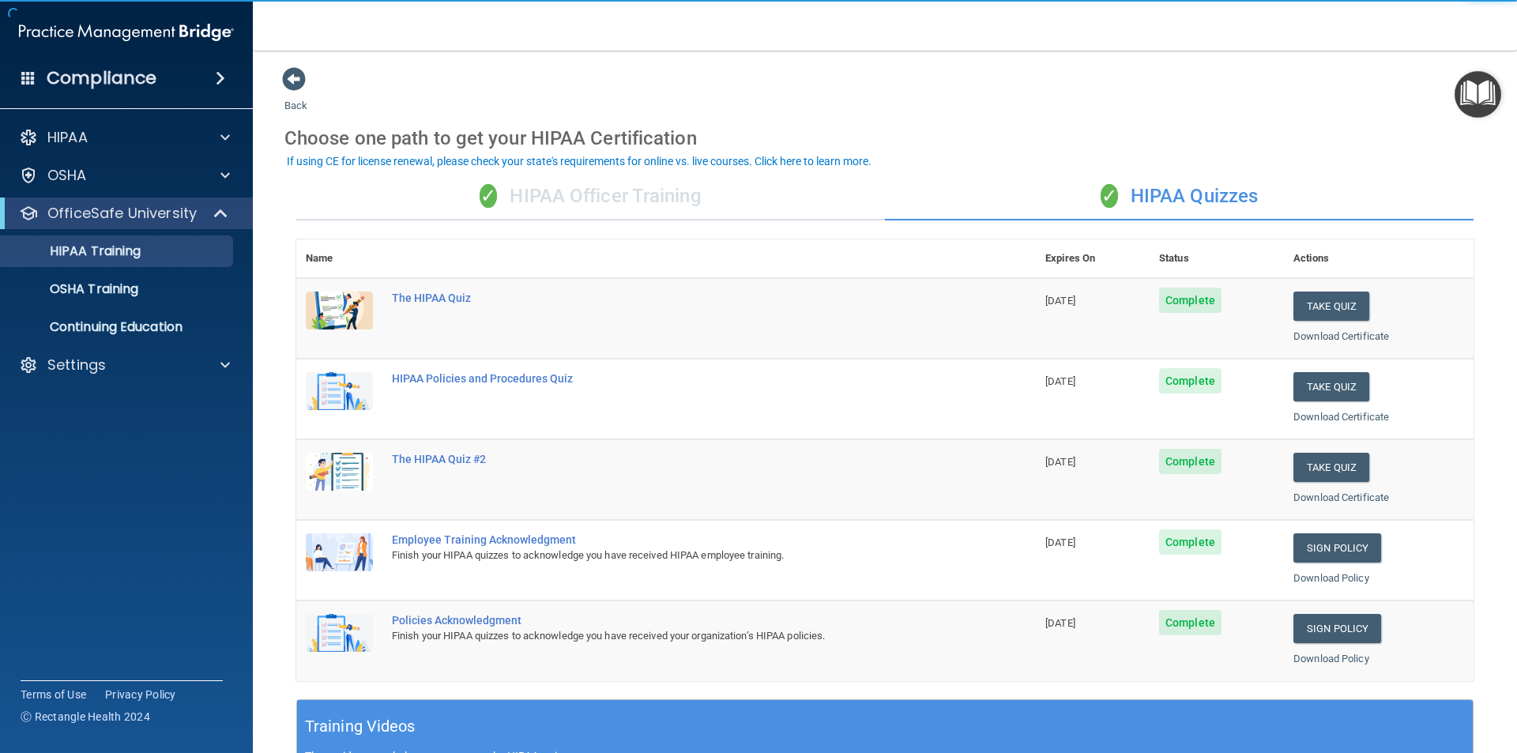
click at [1195, 196] on div "✓ HIPAA Quizzes" at bounding box center [1179, 196] width 588 height 47
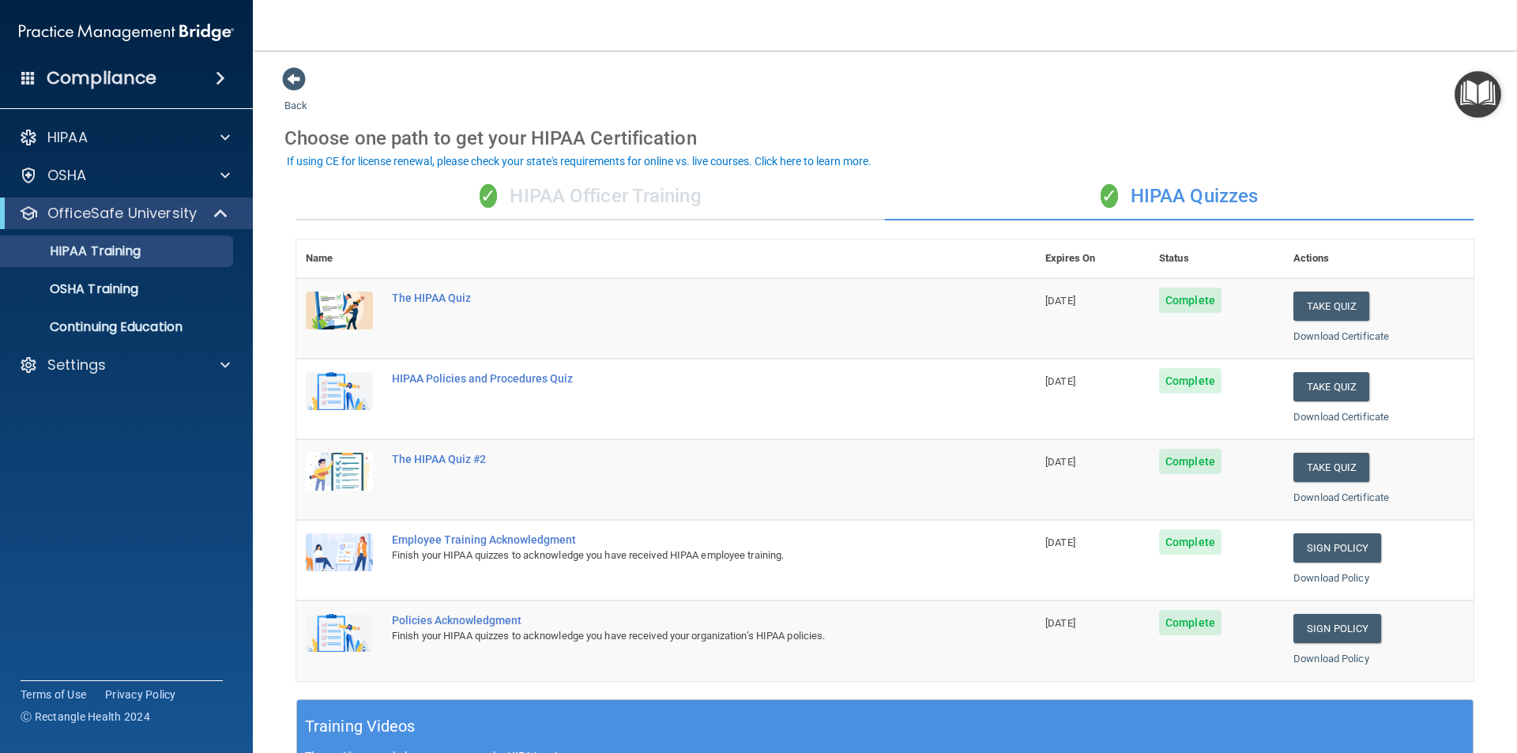
click at [615, 196] on div "✓ HIPAA Officer Training" at bounding box center [590, 196] width 588 height 47
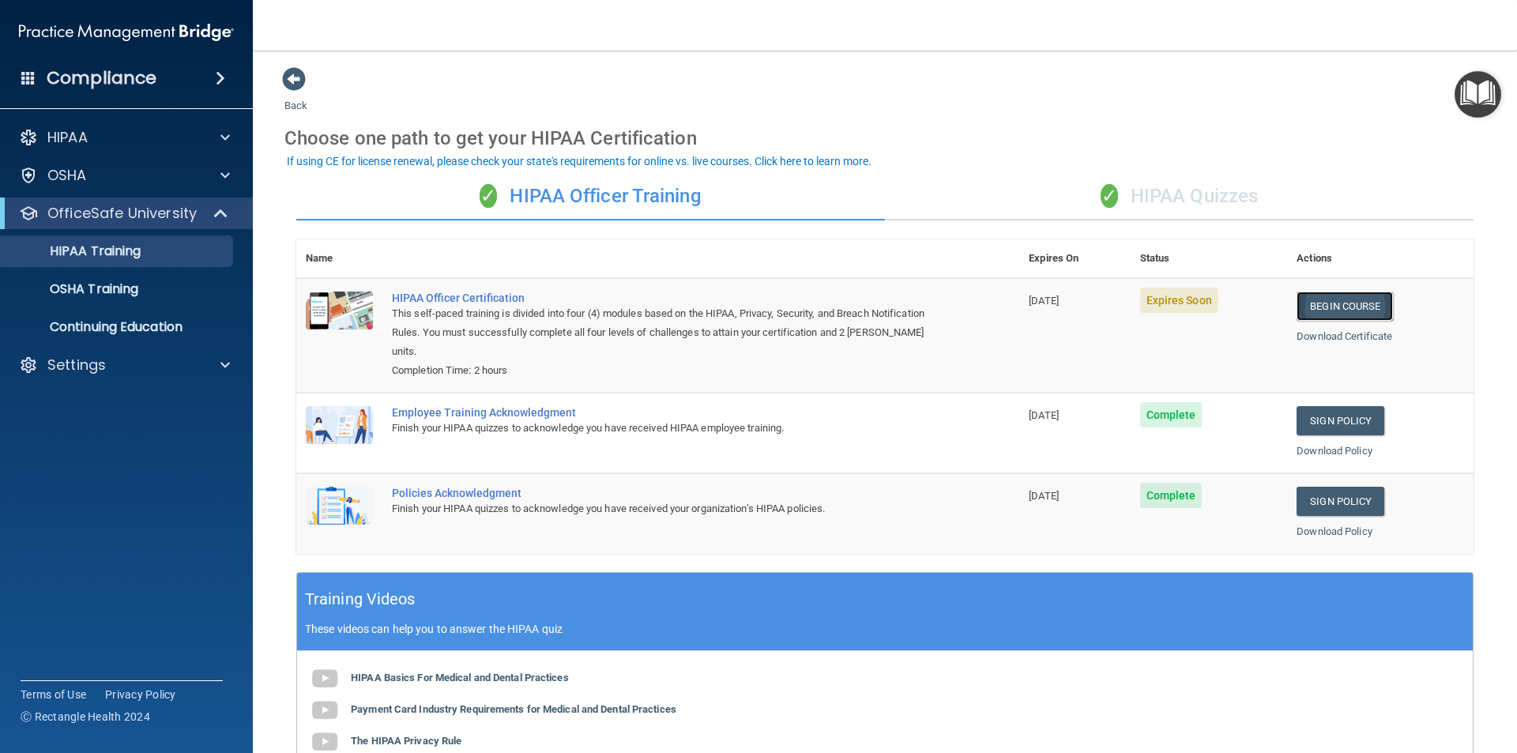
click at [1333, 310] on link "Begin Course" at bounding box center [1344, 305] width 96 height 29
click at [160, 373] on div "Settings" at bounding box center [105, 364] width 196 height 19
click at [95, 449] on link "Sign Out" at bounding box center [108, 441] width 249 height 32
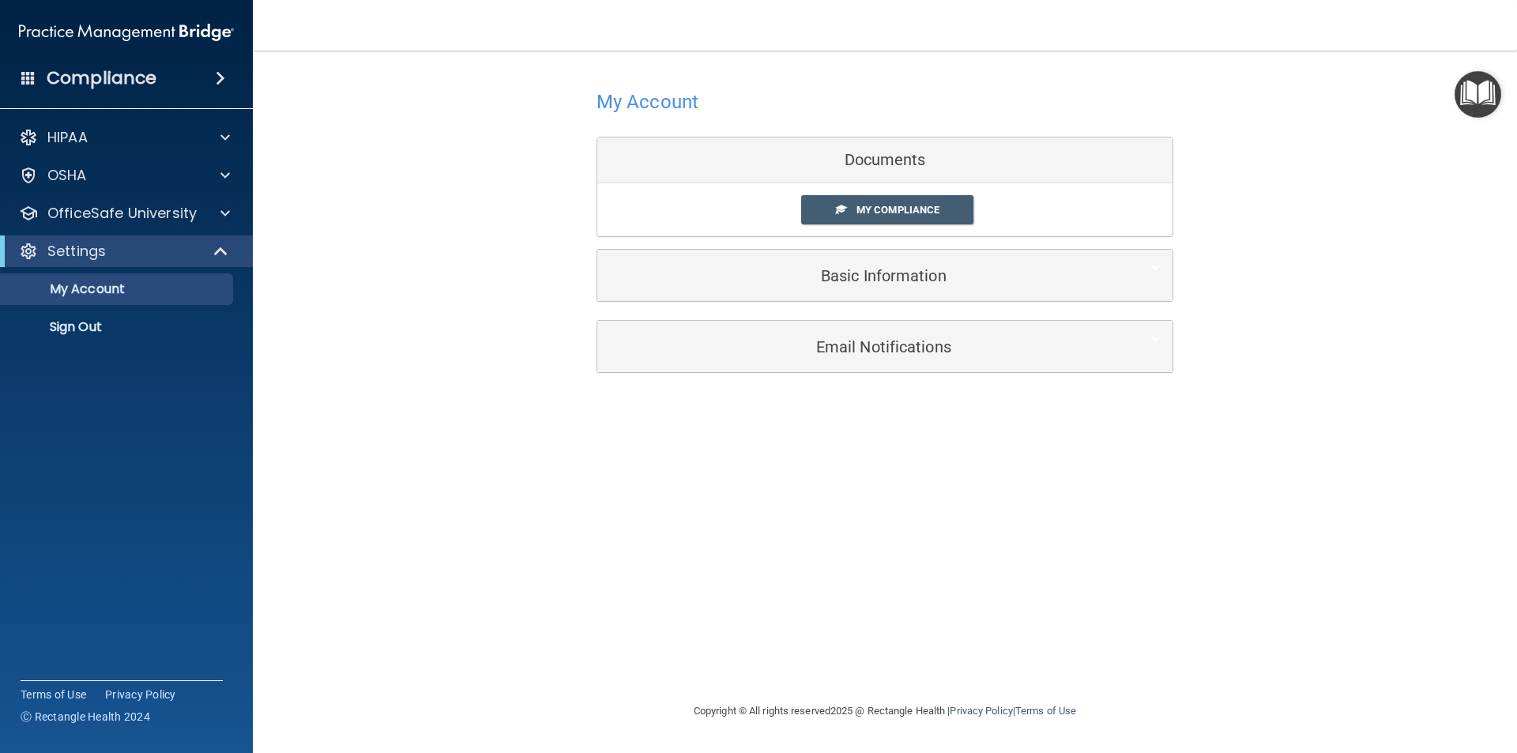
click at [120, 240] on div "Settings" at bounding box center [126, 251] width 253 height 32
click at [231, 250] on div at bounding box center [221, 251] width 39 height 19
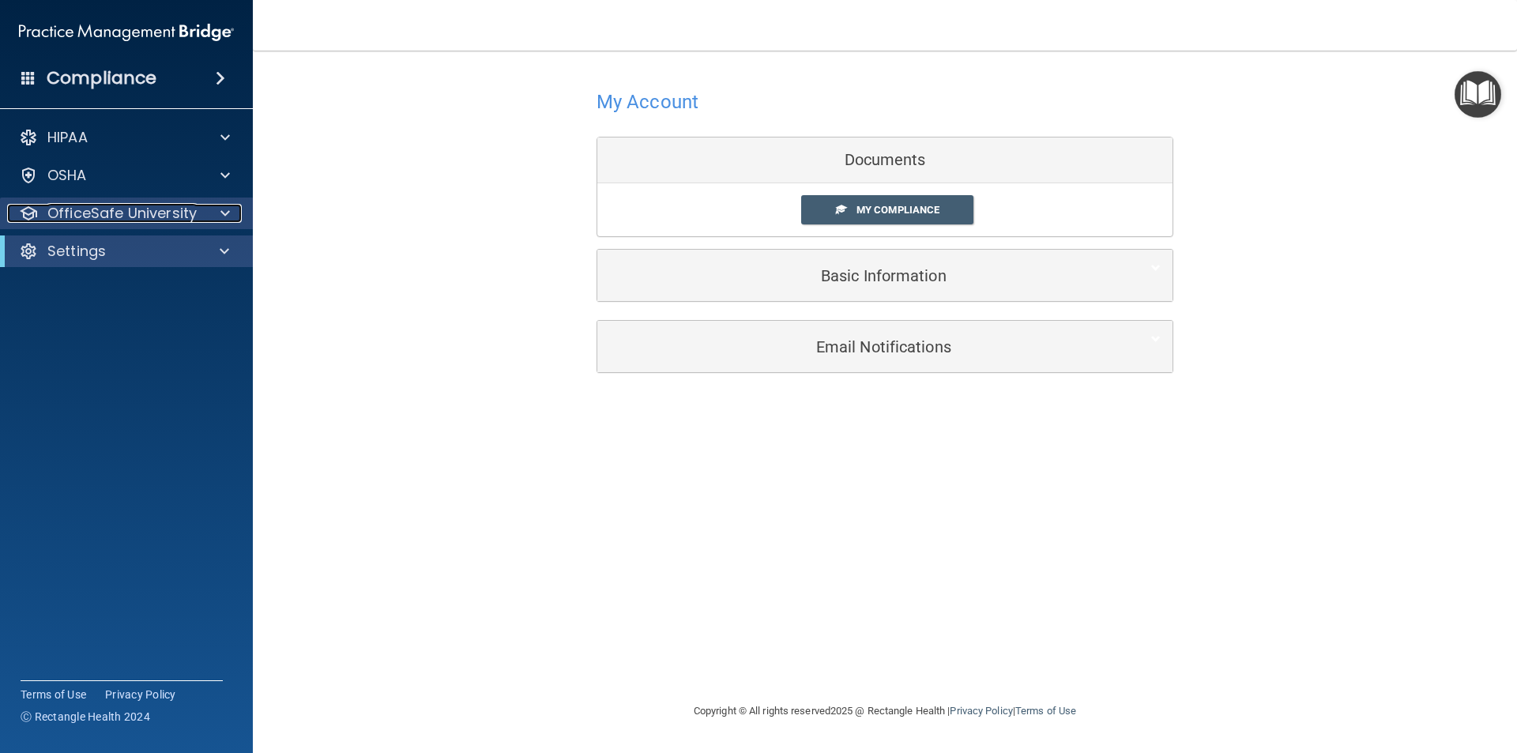
click at [224, 212] on span at bounding box center [224, 213] width 9 height 19
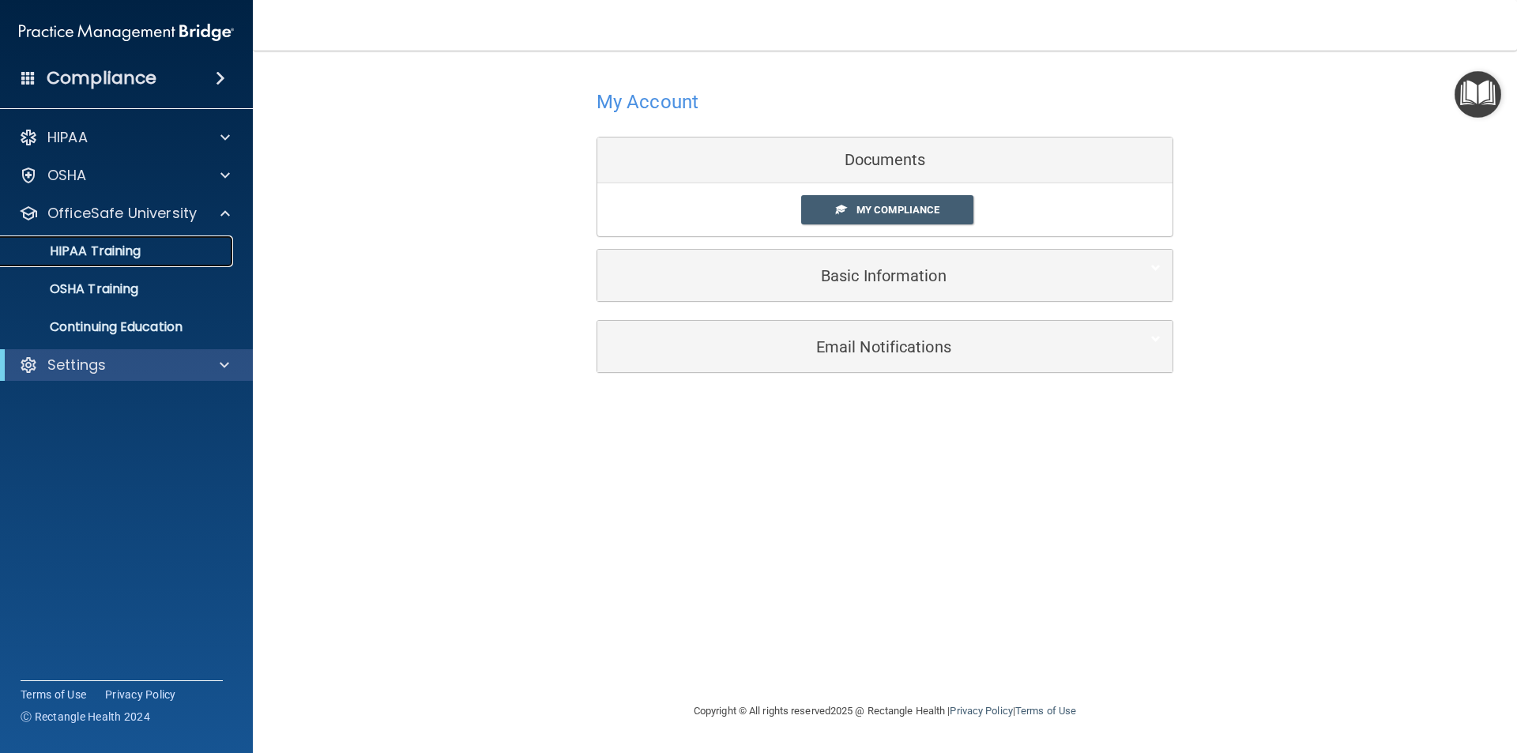
click at [118, 252] on p "HIPAA Training" at bounding box center [75, 251] width 130 height 16
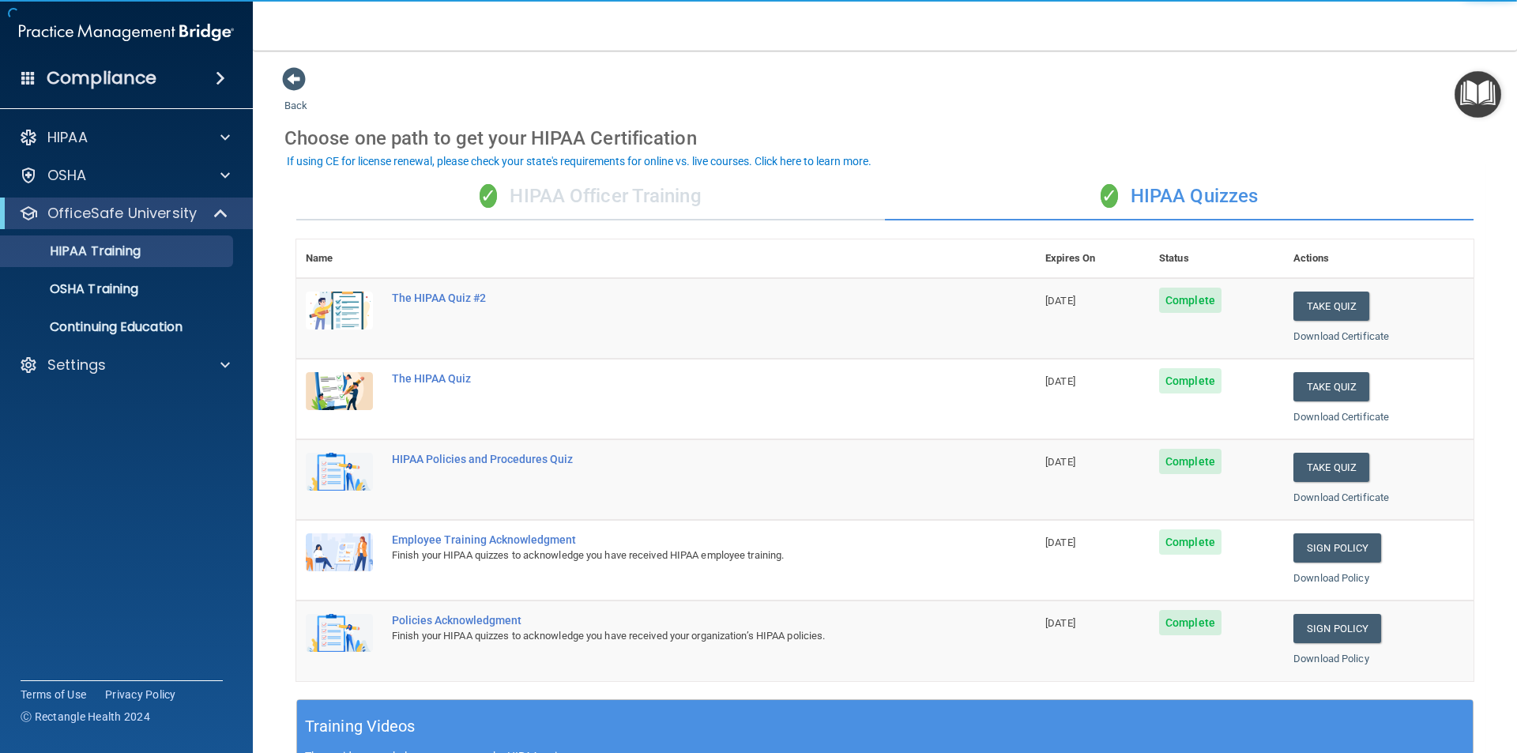
click at [600, 175] on div "✓ HIPAA Officer Training" at bounding box center [590, 196] width 588 height 47
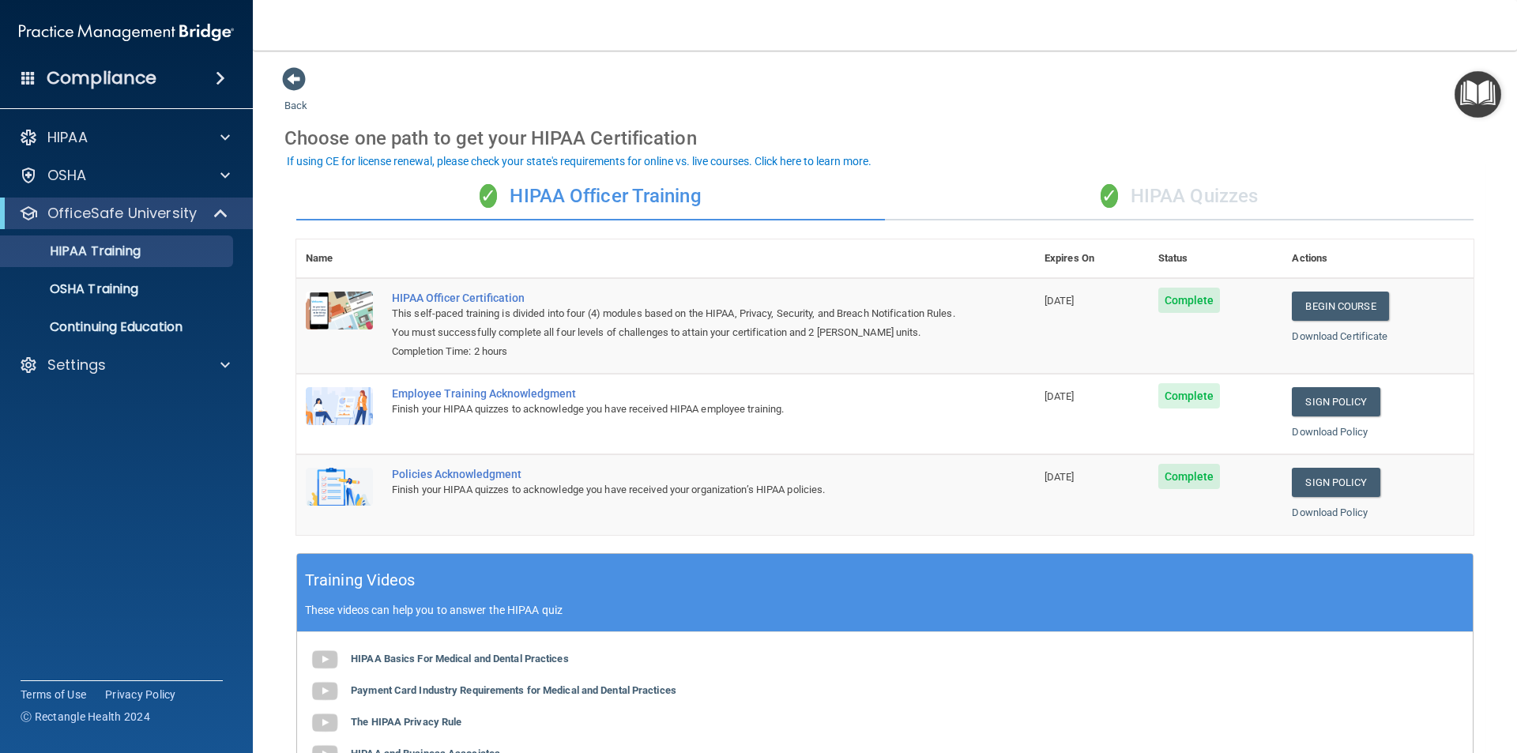
click at [1174, 193] on div "✓ HIPAA Quizzes" at bounding box center [1179, 196] width 588 height 47
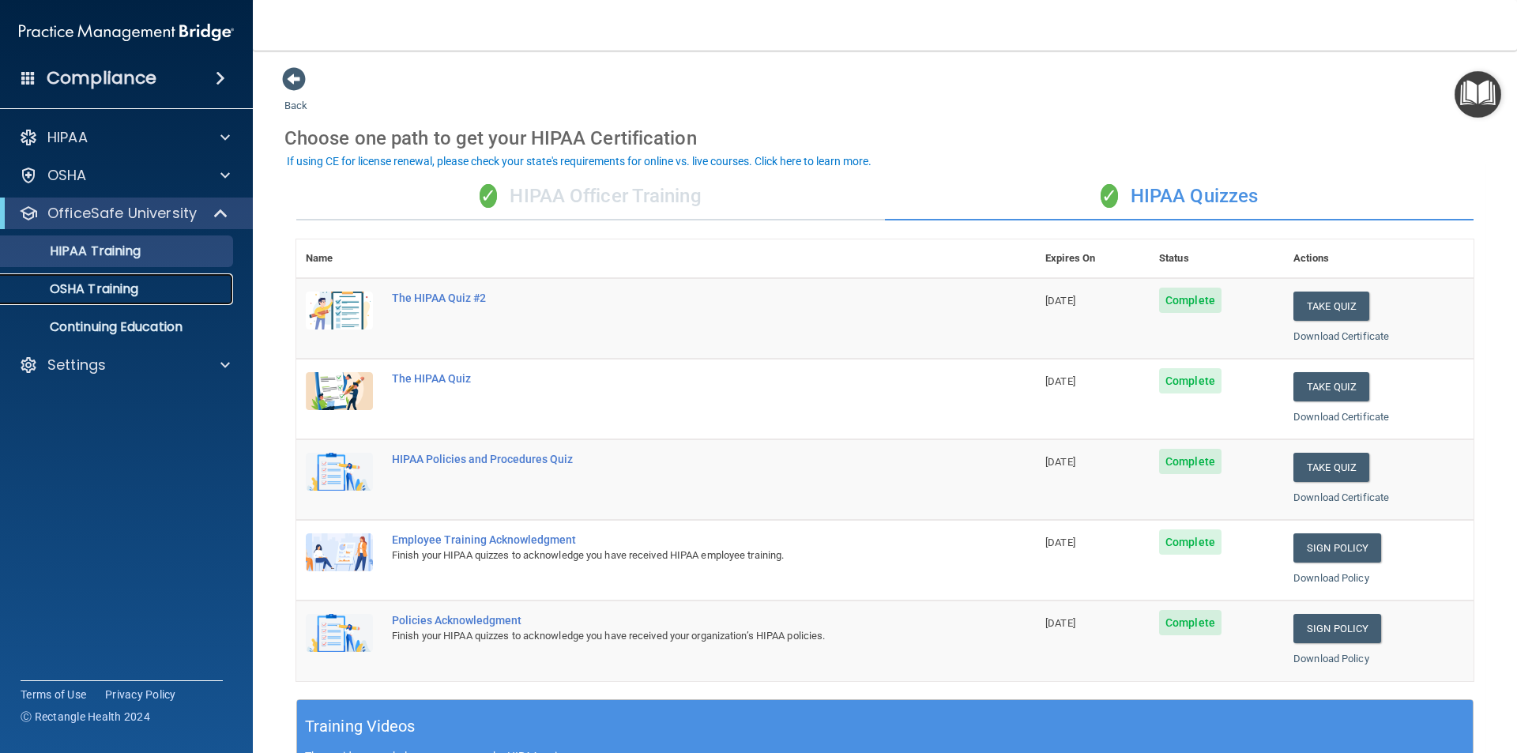
click at [132, 288] on p "OSHA Training" at bounding box center [74, 289] width 128 height 16
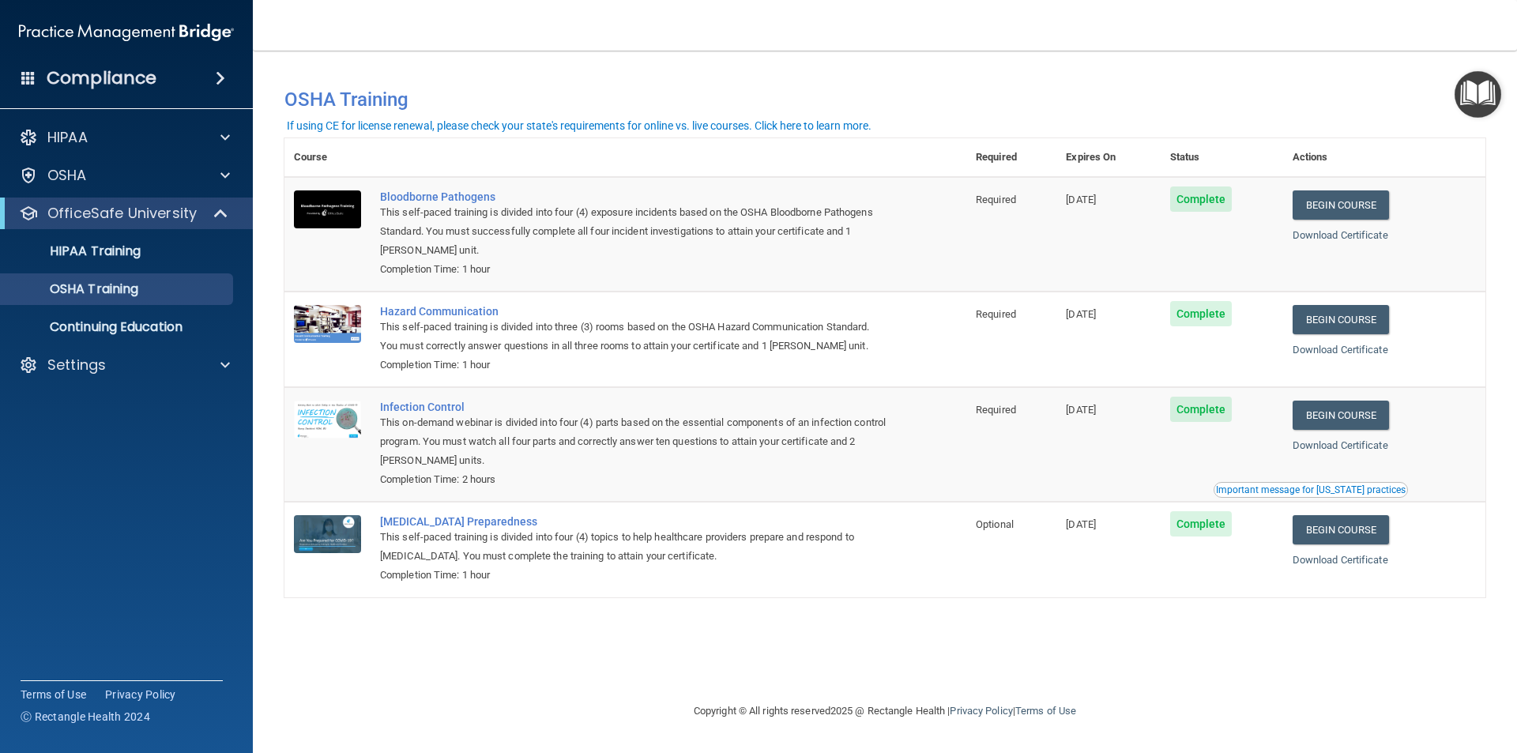
click at [325, 161] on th "Course" at bounding box center [327, 157] width 86 height 39
click at [97, 325] on p "Continuing Education" at bounding box center [118, 327] width 216 height 16
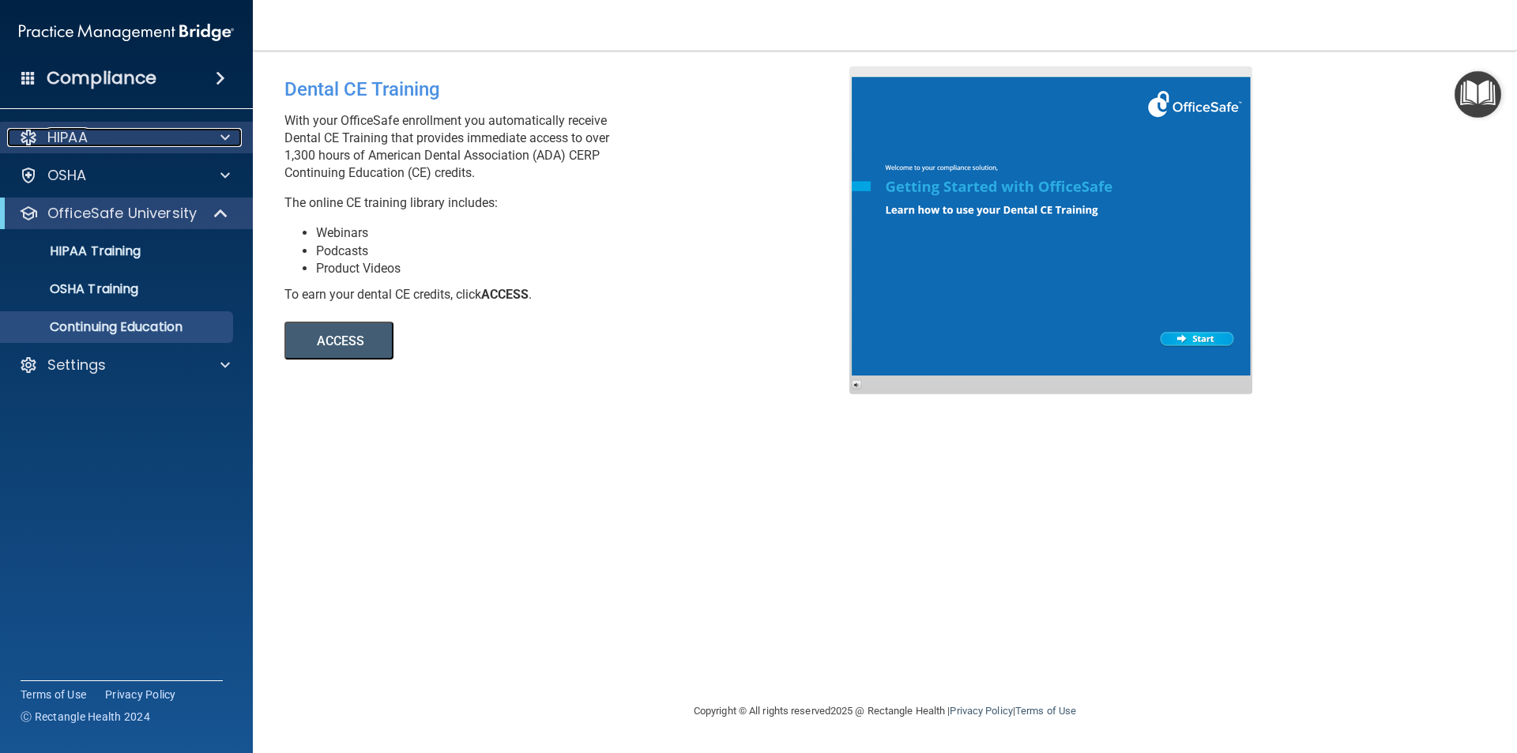
click at [133, 137] on div "HIPAA" at bounding box center [105, 137] width 196 height 19
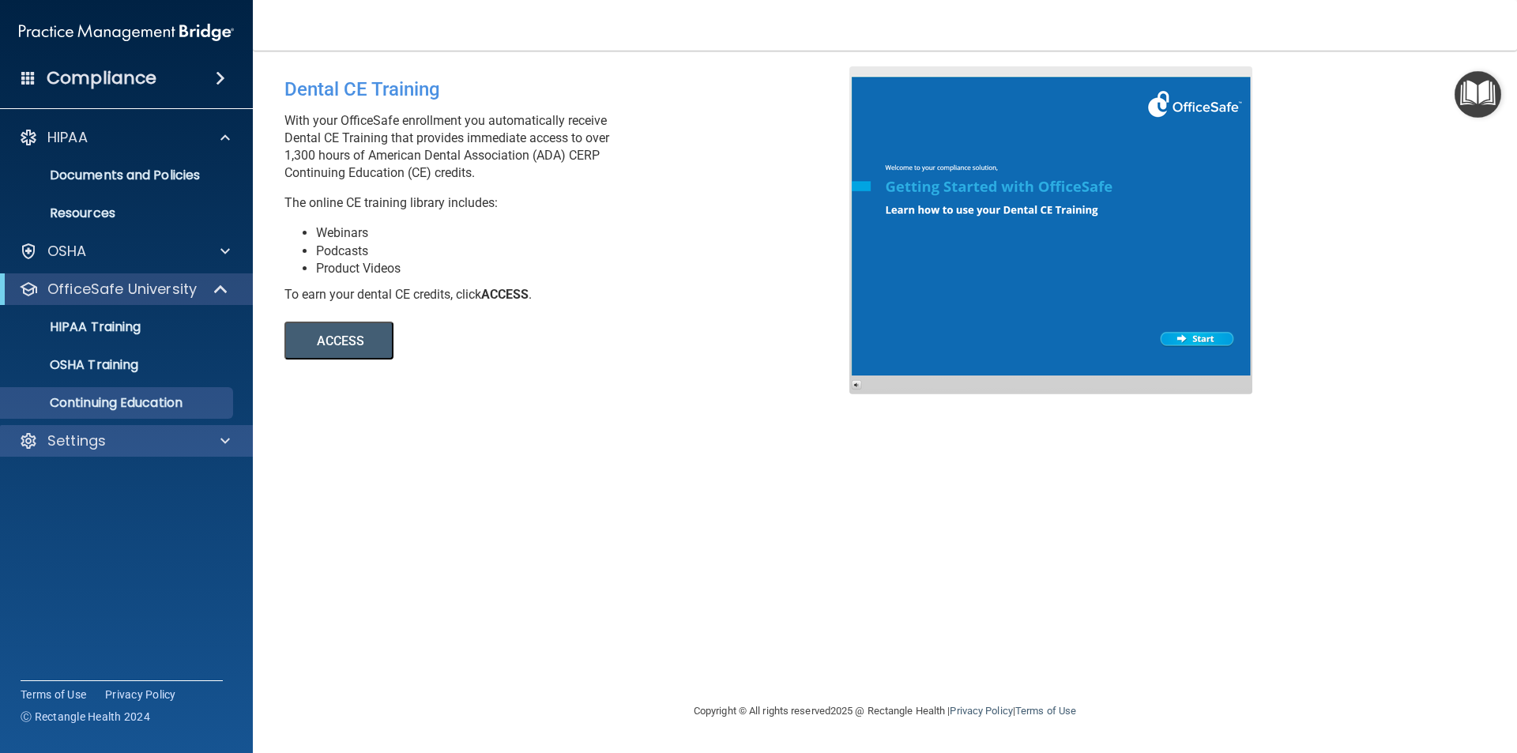
click at [133, 430] on div "Settings" at bounding box center [127, 441] width 254 height 32
click at [223, 442] on span at bounding box center [224, 440] width 9 height 19
click at [81, 518] on p "Sign Out" at bounding box center [118, 517] width 216 height 16
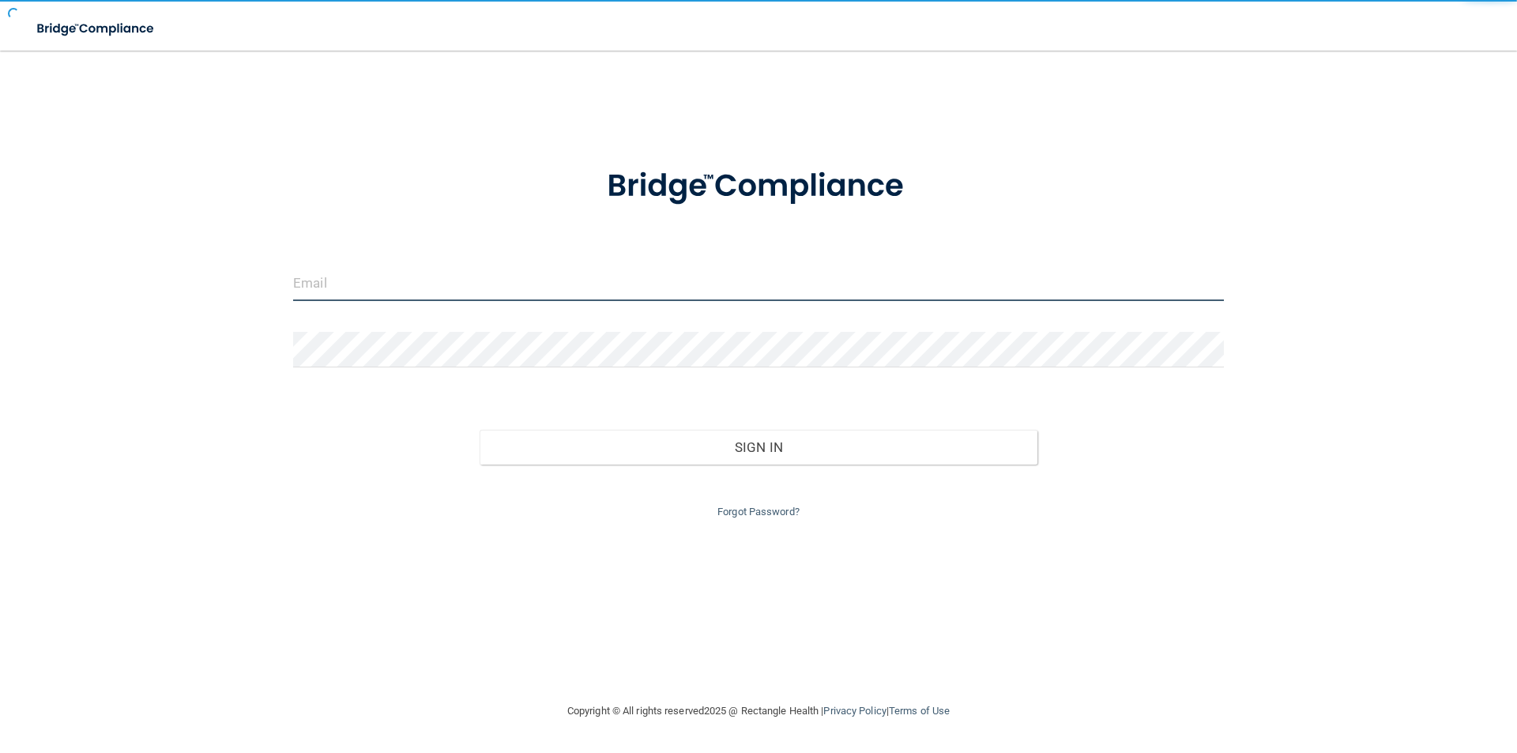
type input "[EMAIL_ADDRESS][DOMAIN_NAME]"
